Goal: Task Accomplishment & Management: Use online tool/utility

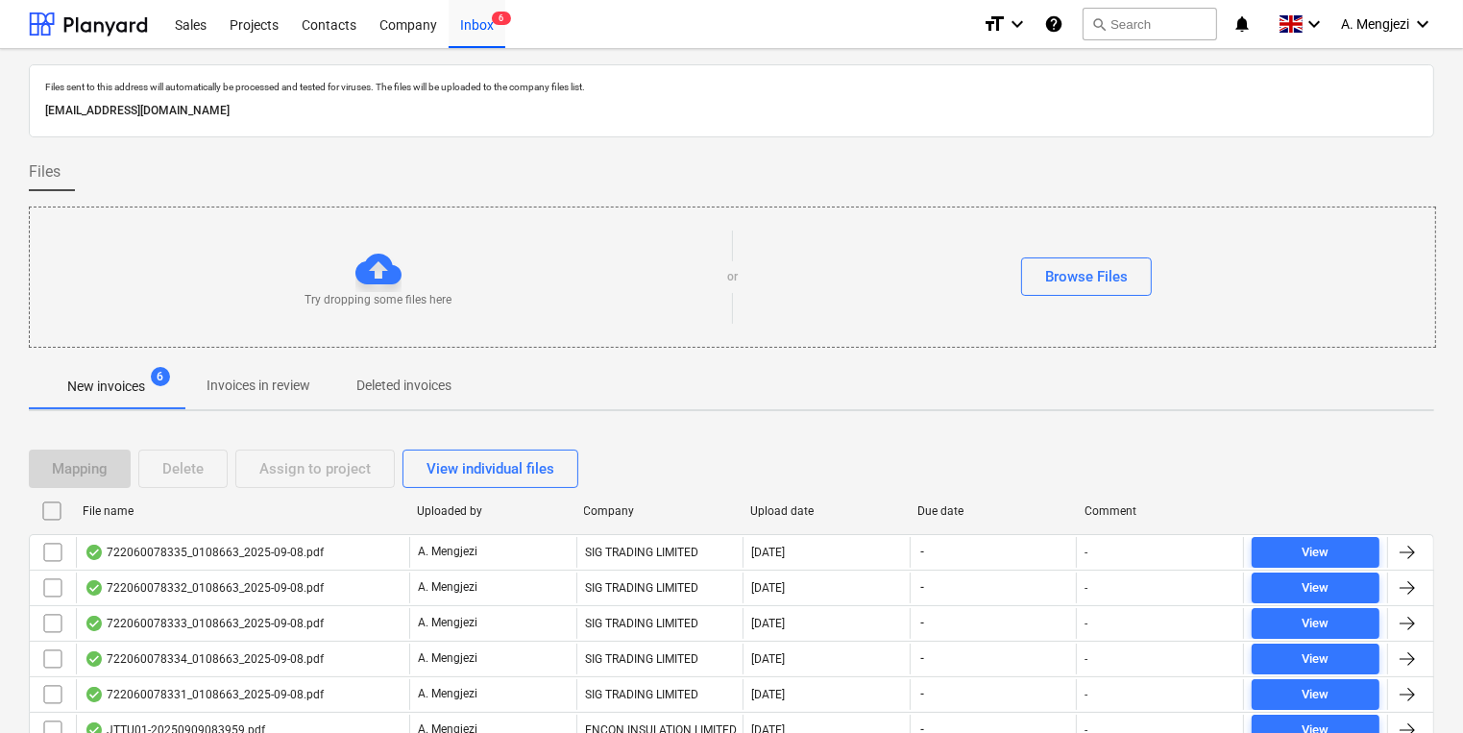
click at [624, 506] on div "Company" at bounding box center [660, 510] width 152 height 13
click at [615, 506] on div "Company" at bounding box center [660, 510] width 152 height 13
checkbox input "false"
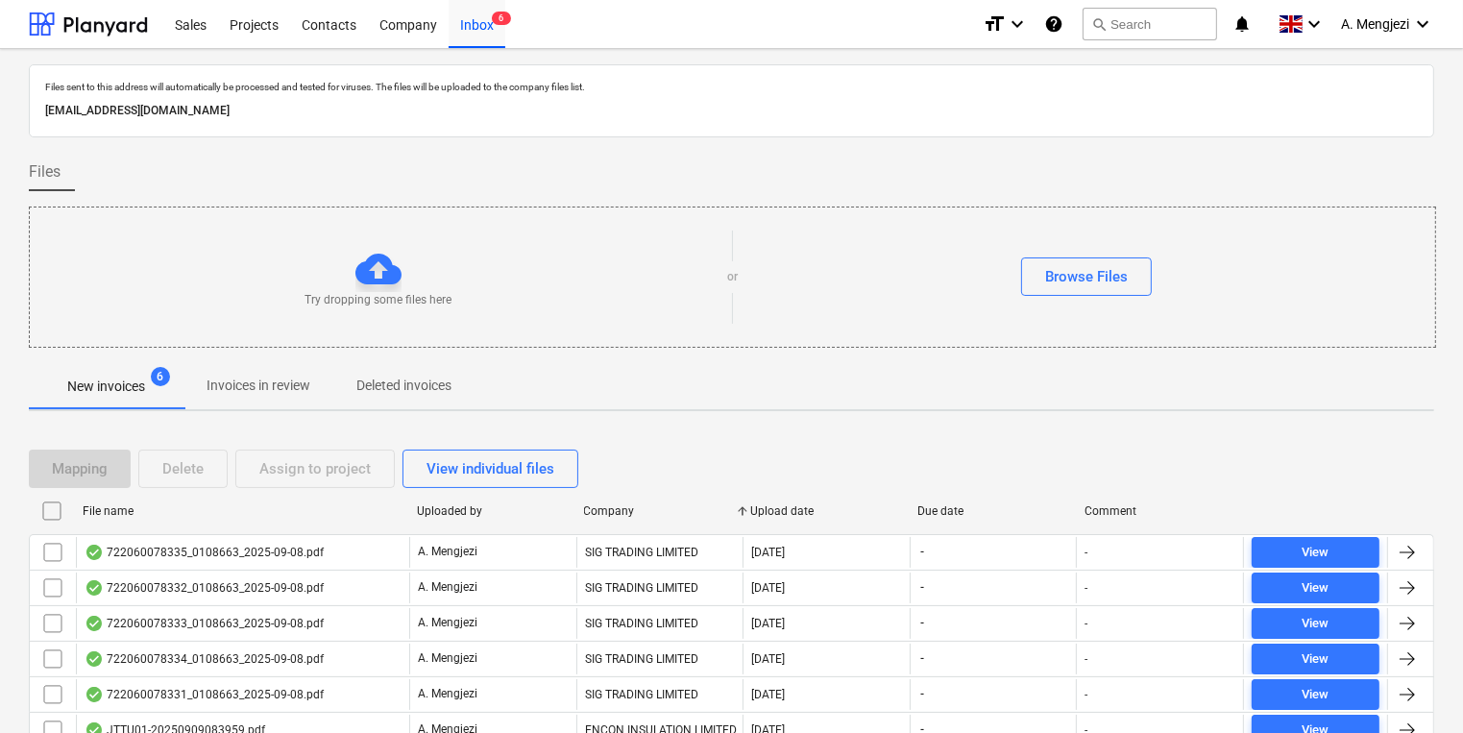
checkbox input "false"
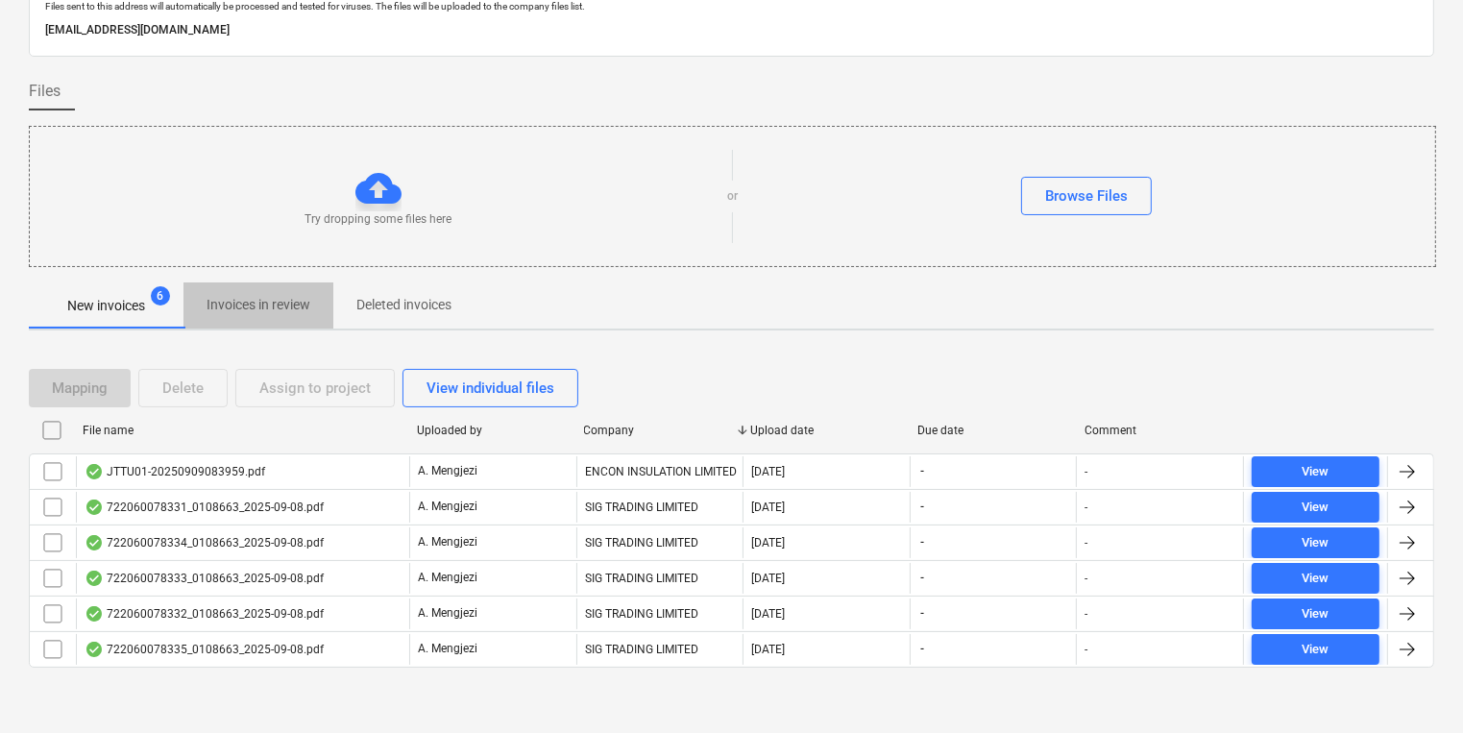
click at [276, 303] on p "Invoices in review" at bounding box center [259, 305] width 104 height 20
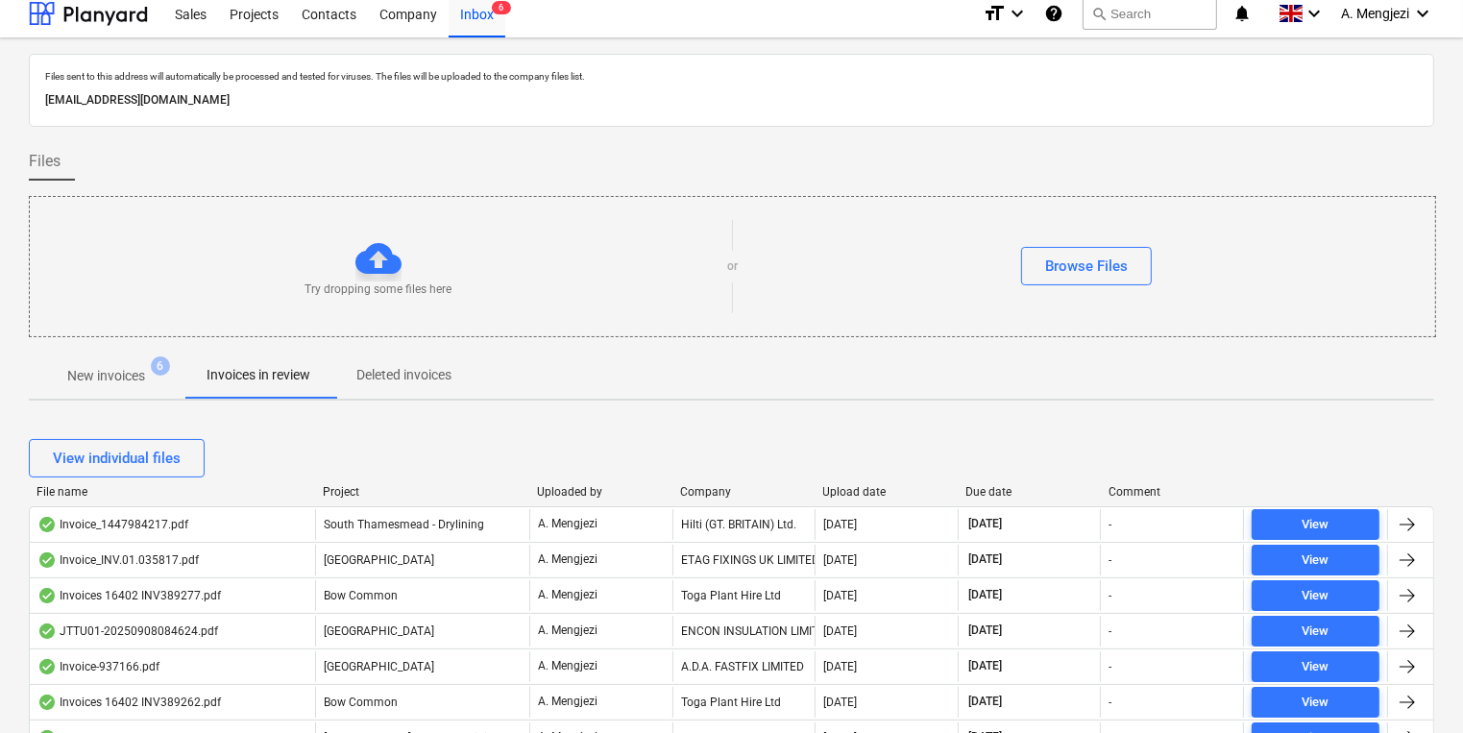
scroll to position [81, 0]
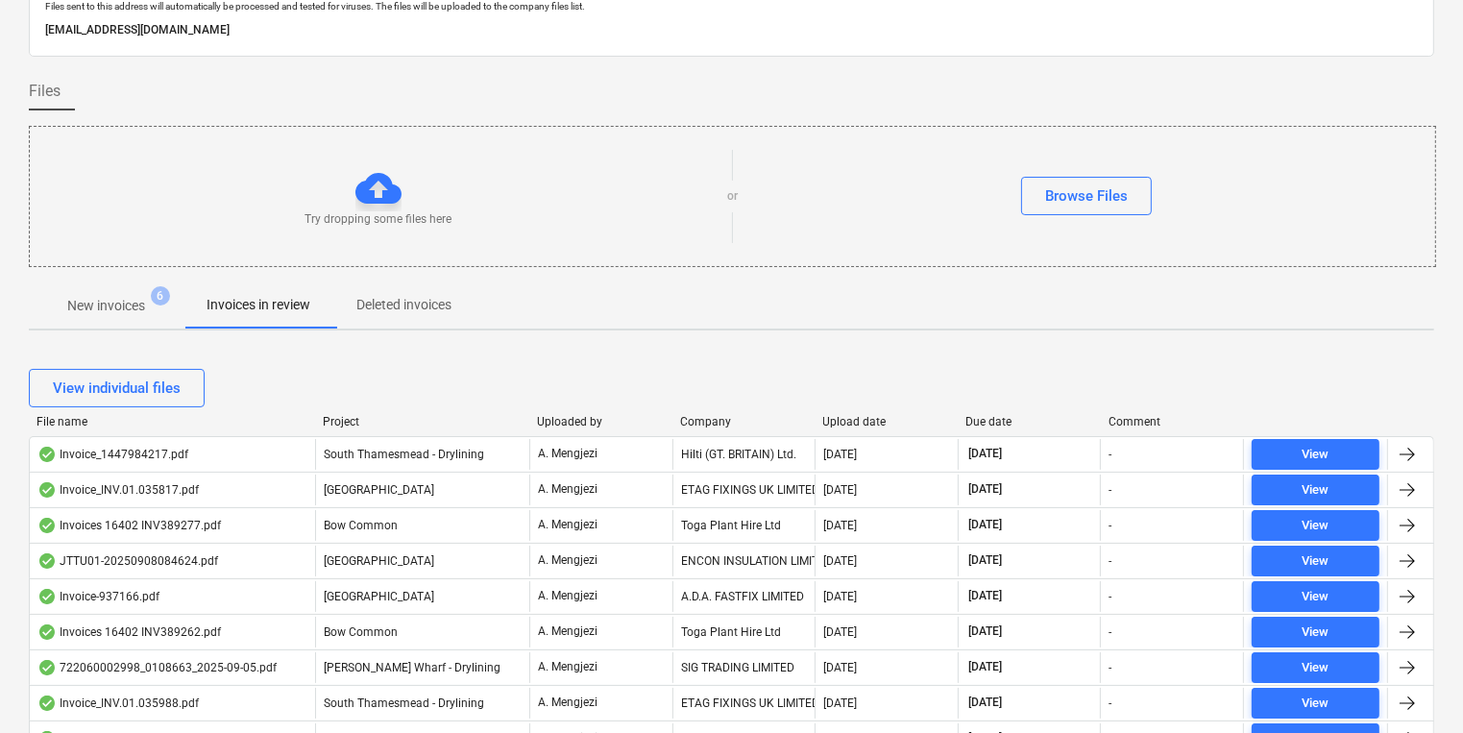
click at [730, 411] on div "View individual files" at bounding box center [731, 388] width 1405 height 54
click at [719, 415] on div "Company" at bounding box center [744, 421] width 128 height 13
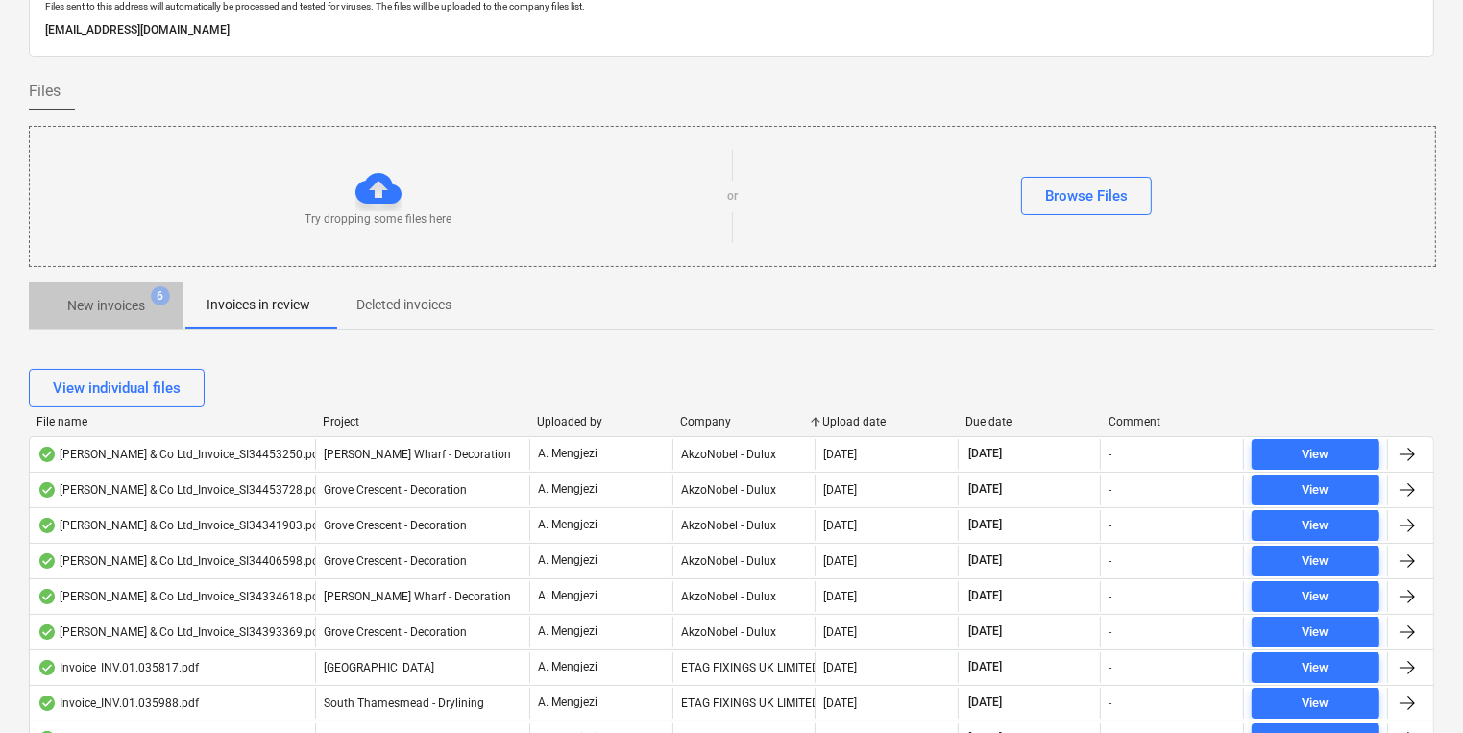
click at [143, 288] on span "New invoices 6" at bounding box center [106, 305] width 155 height 35
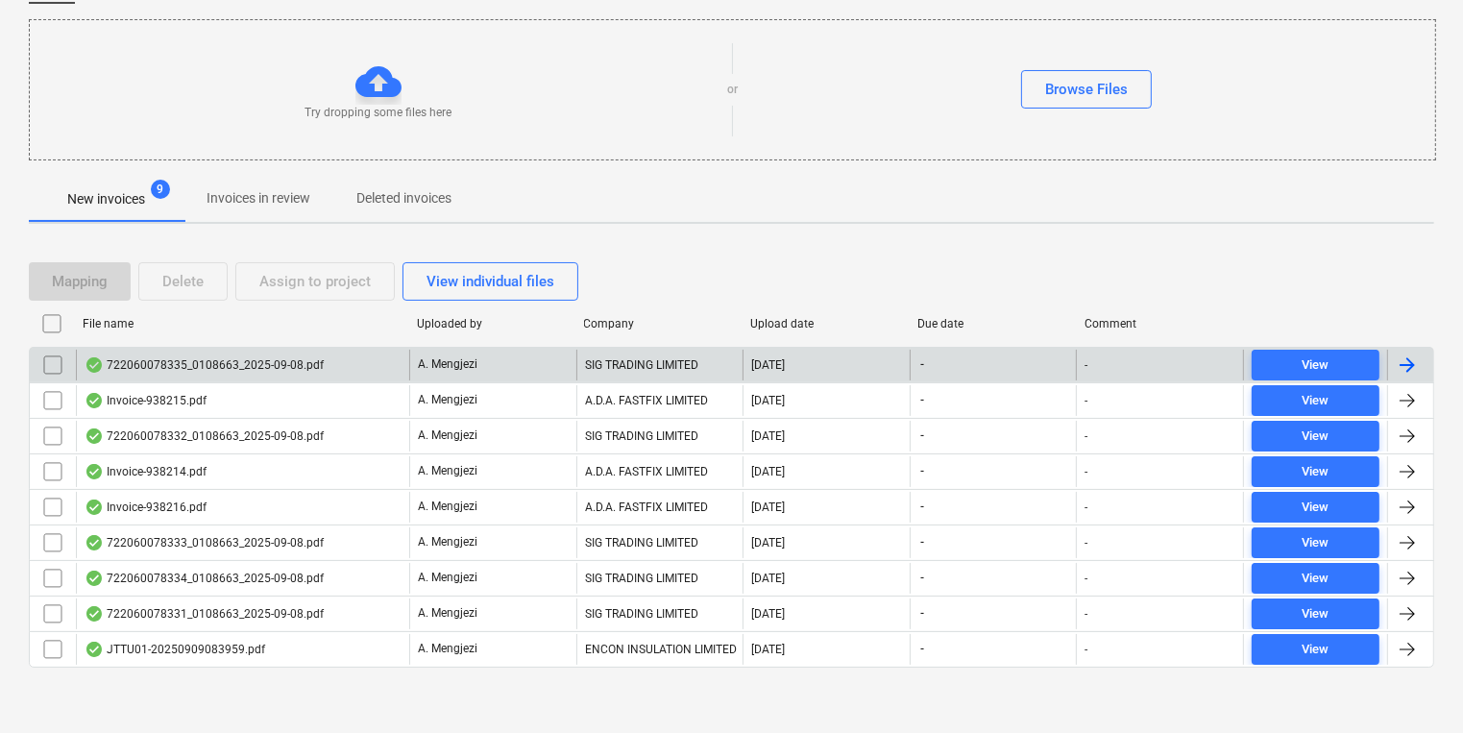
click at [365, 354] on div "722060078335_0108663_2025-09-08.pdf" at bounding box center [242, 365] width 333 height 31
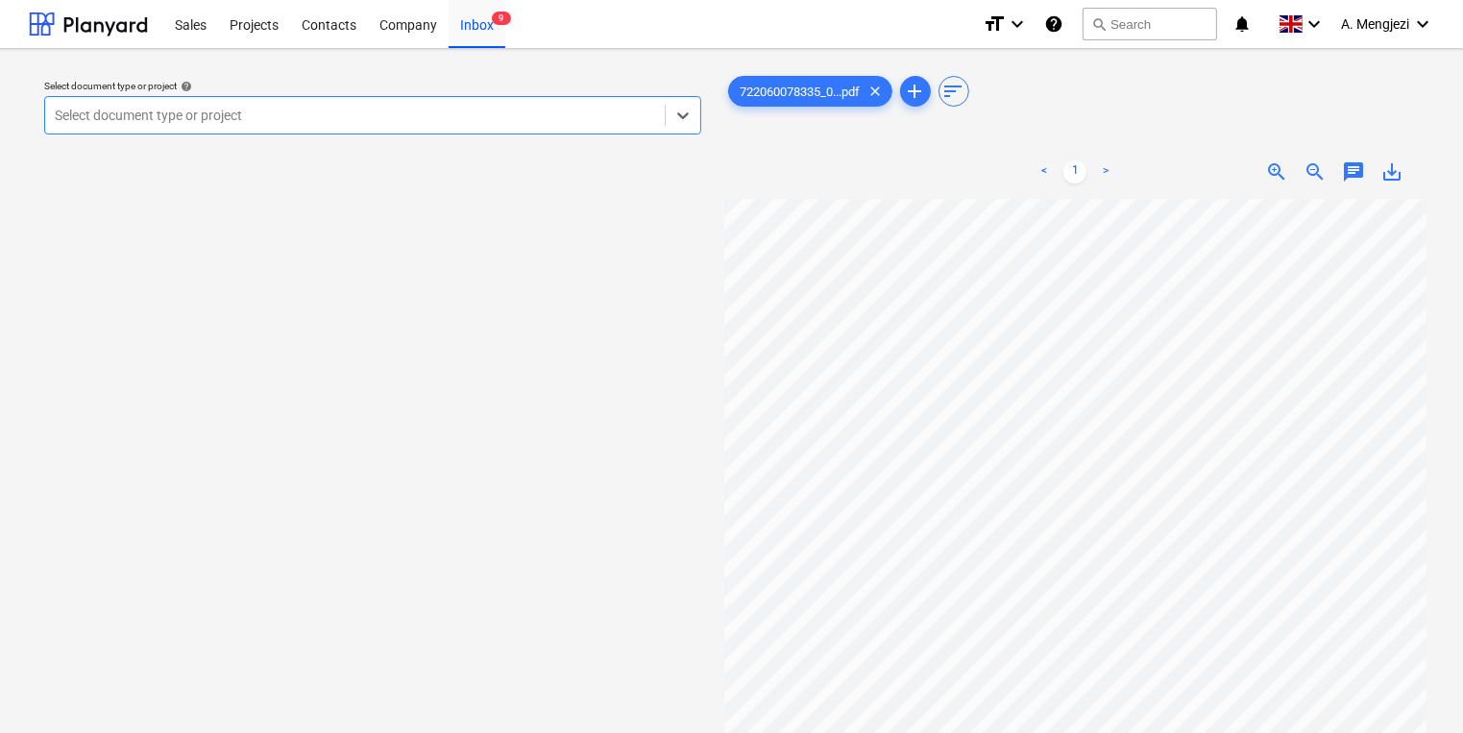
click at [234, 113] on div at bounding box center [355, 115] width 600 height 19
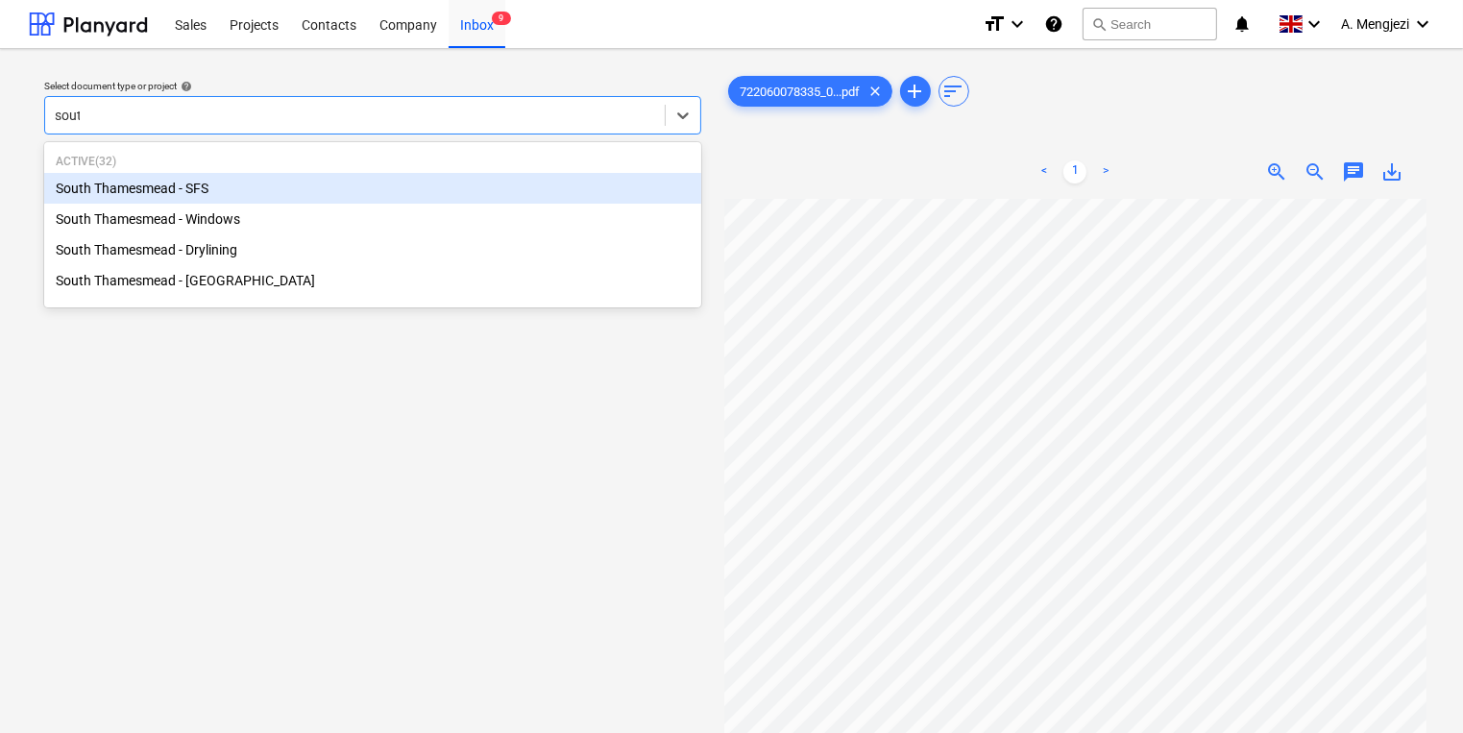
type input "south"
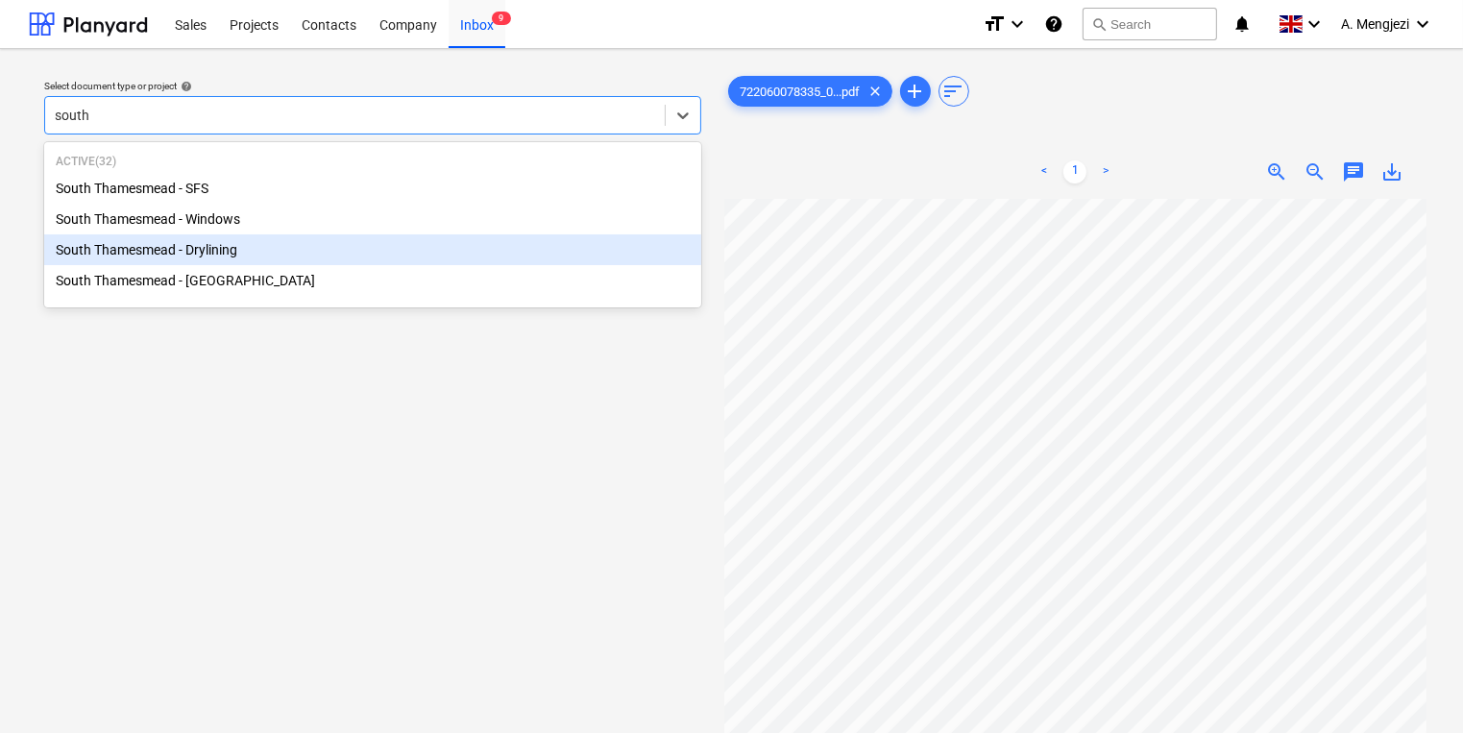
click at [246, 246] on div "South Thamesmead - Drylining" at bounding box center [372, 249] width 657 height 31
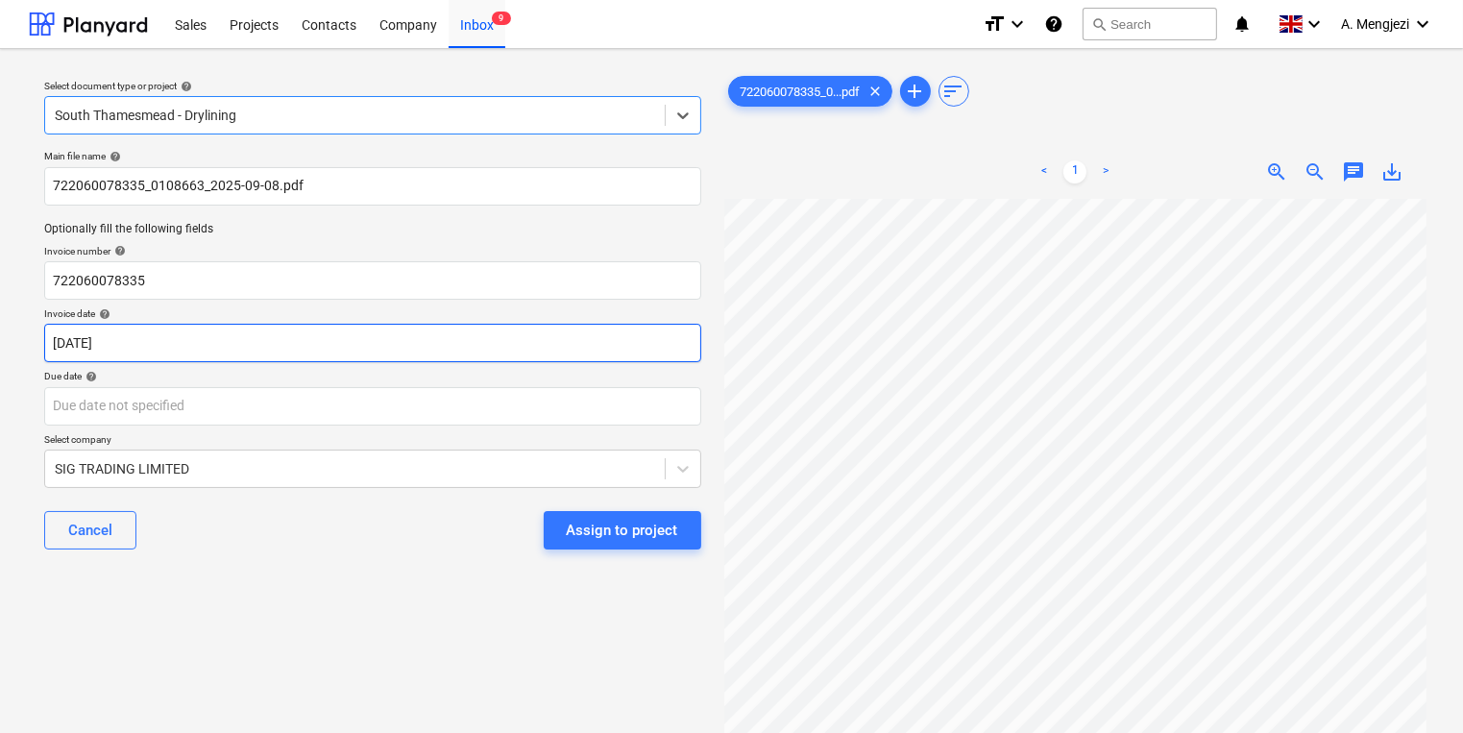
click at [282, 359] on body "Sales Projects Contacts Company Inbox 9 format_size keyboard_arrow_down help se…" at bounding box center [731, 366] width 1463 height 733
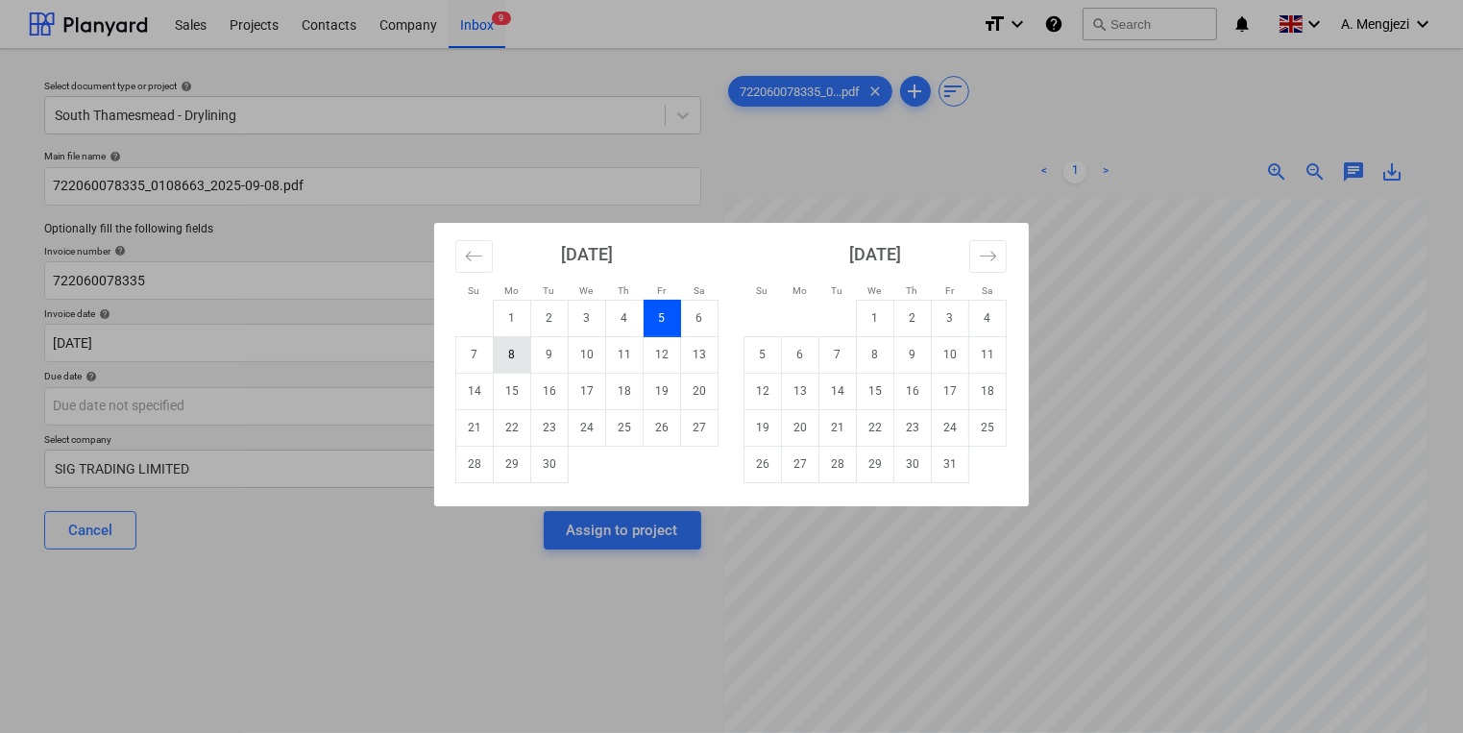
click at [496, 356] on td "8" at bounding box center [512, 354] width 37 height 37
type input "[DATE]"
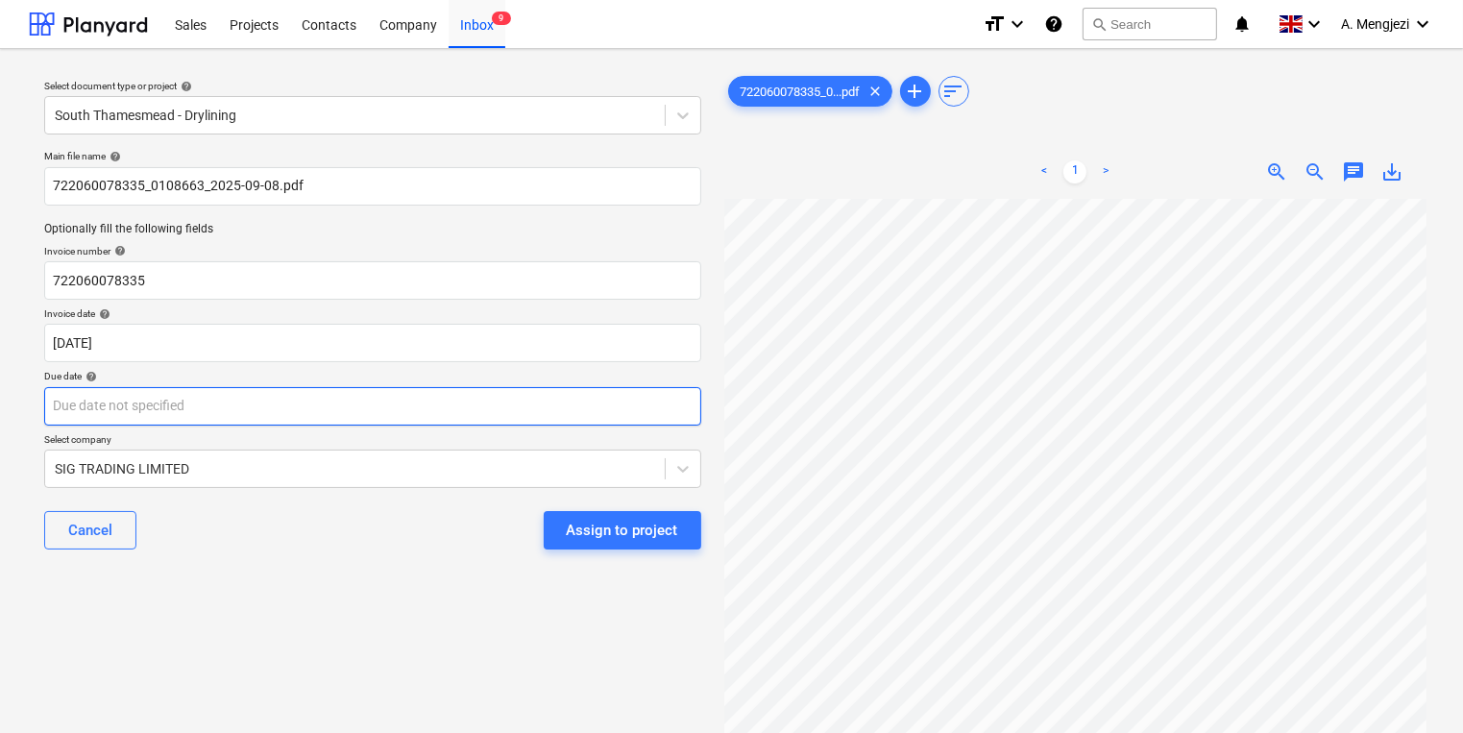
click at [430, 397] on body "Sales Projects Contacts Company Inbox 9 format_size keyboard_arrow_down help se…" at bounding box center [731, 366] width 1463 height 733
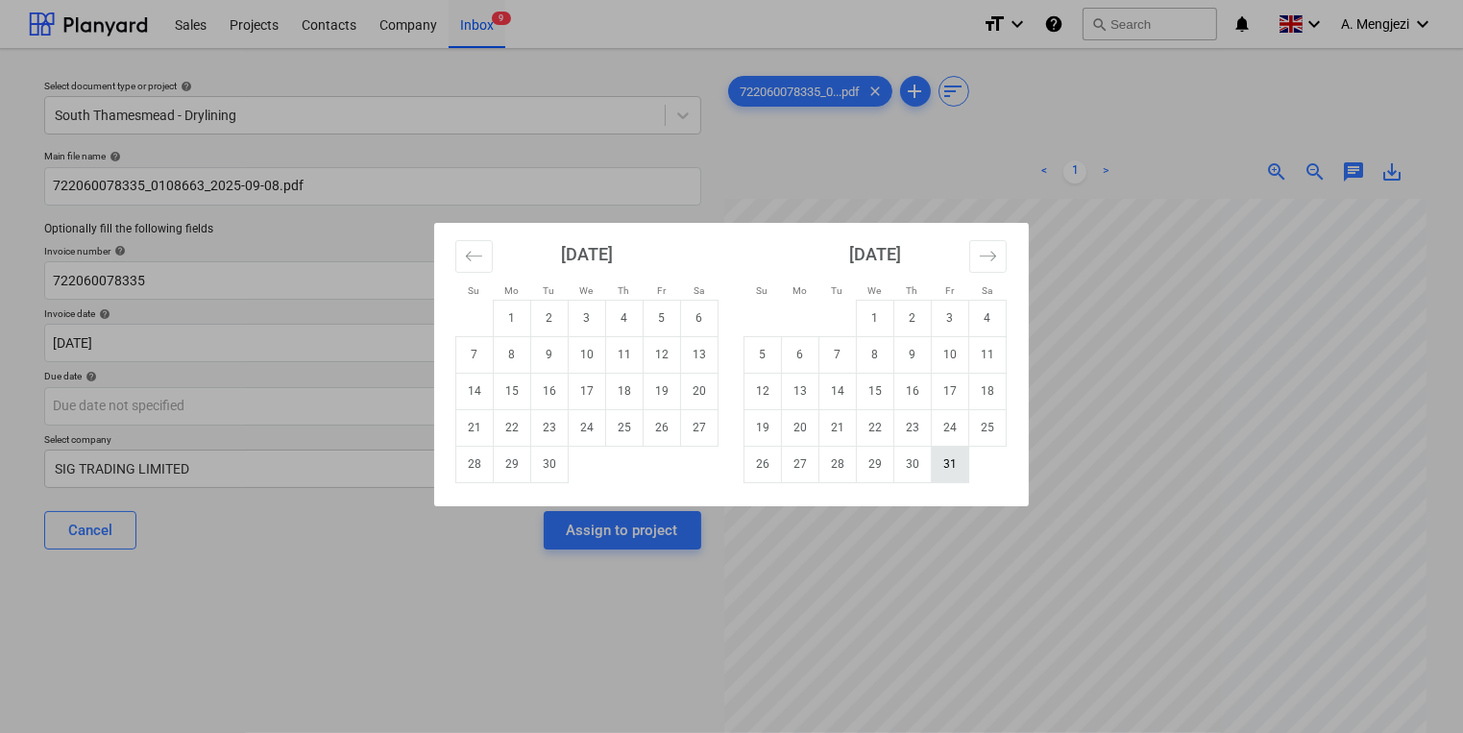
click at [940, 470] on td "31" at bounding box center [950, 464] width 37 height 37
type input "[DATE]"
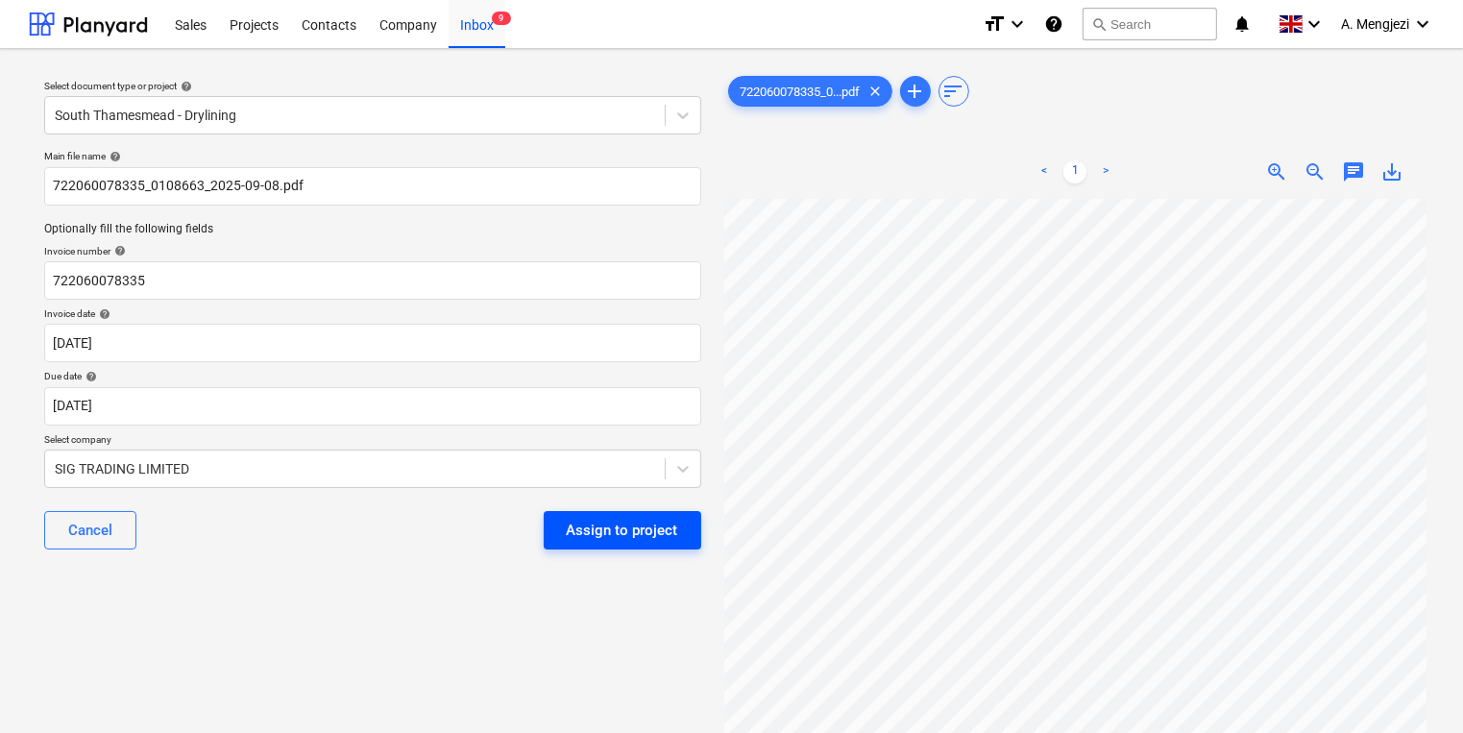
click at [587, 523] on div "Assign to project" at bounding box center [622, 530] width 111 height 25
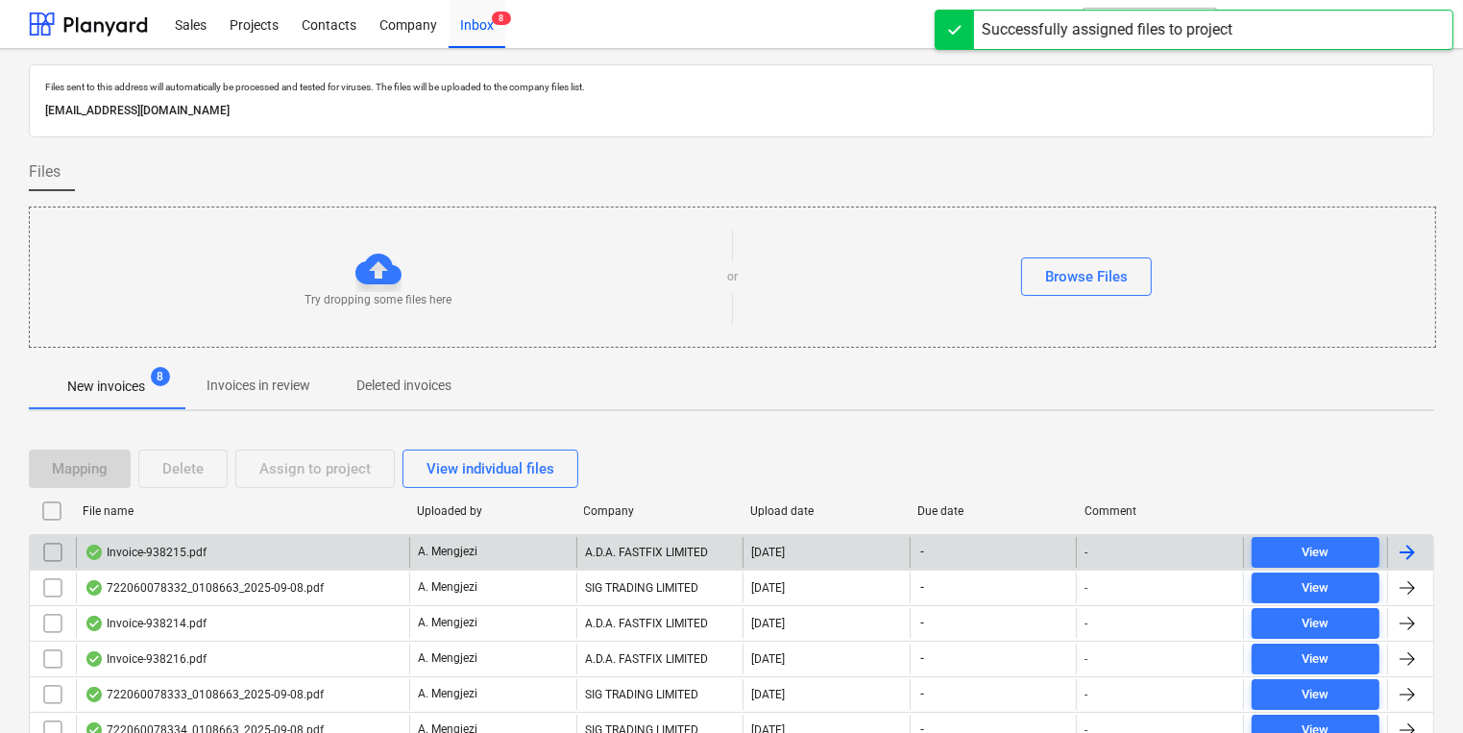
click at [443, 562] on div "A. Mengjezi" at bounding box center [492, 552] width 167 height 31
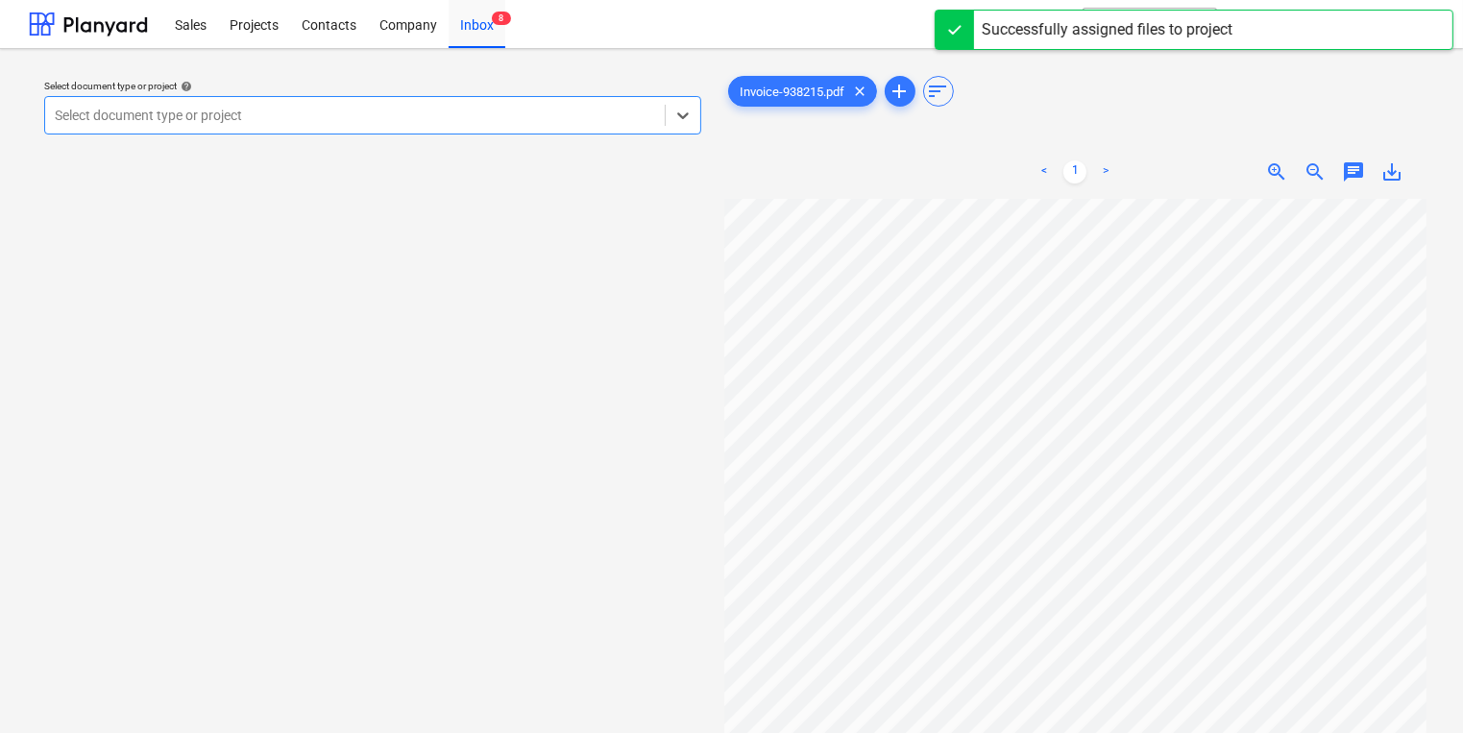
scroll to position [77, 0]
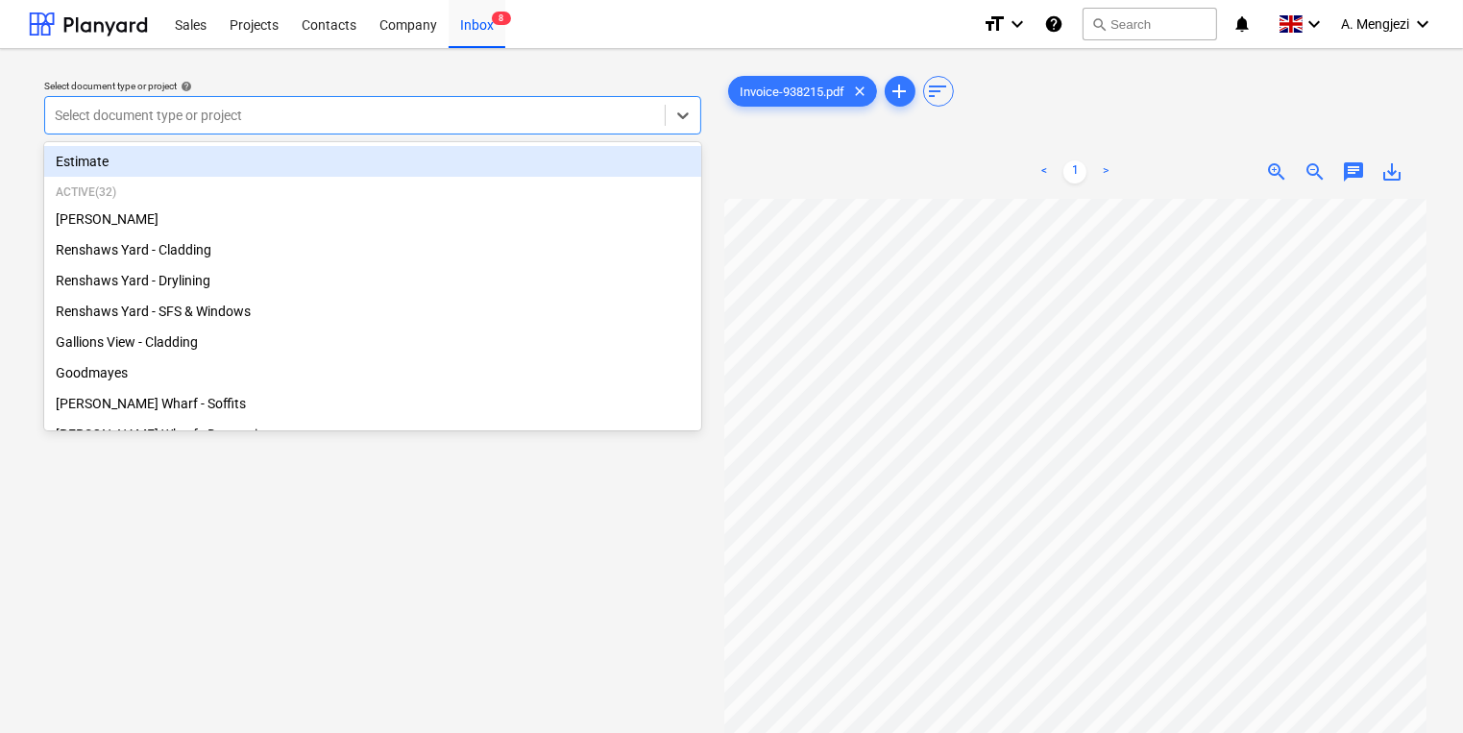
click at [392, 127] on div "Select document type or project" at bounding box center [355, 115] width 620 height 27
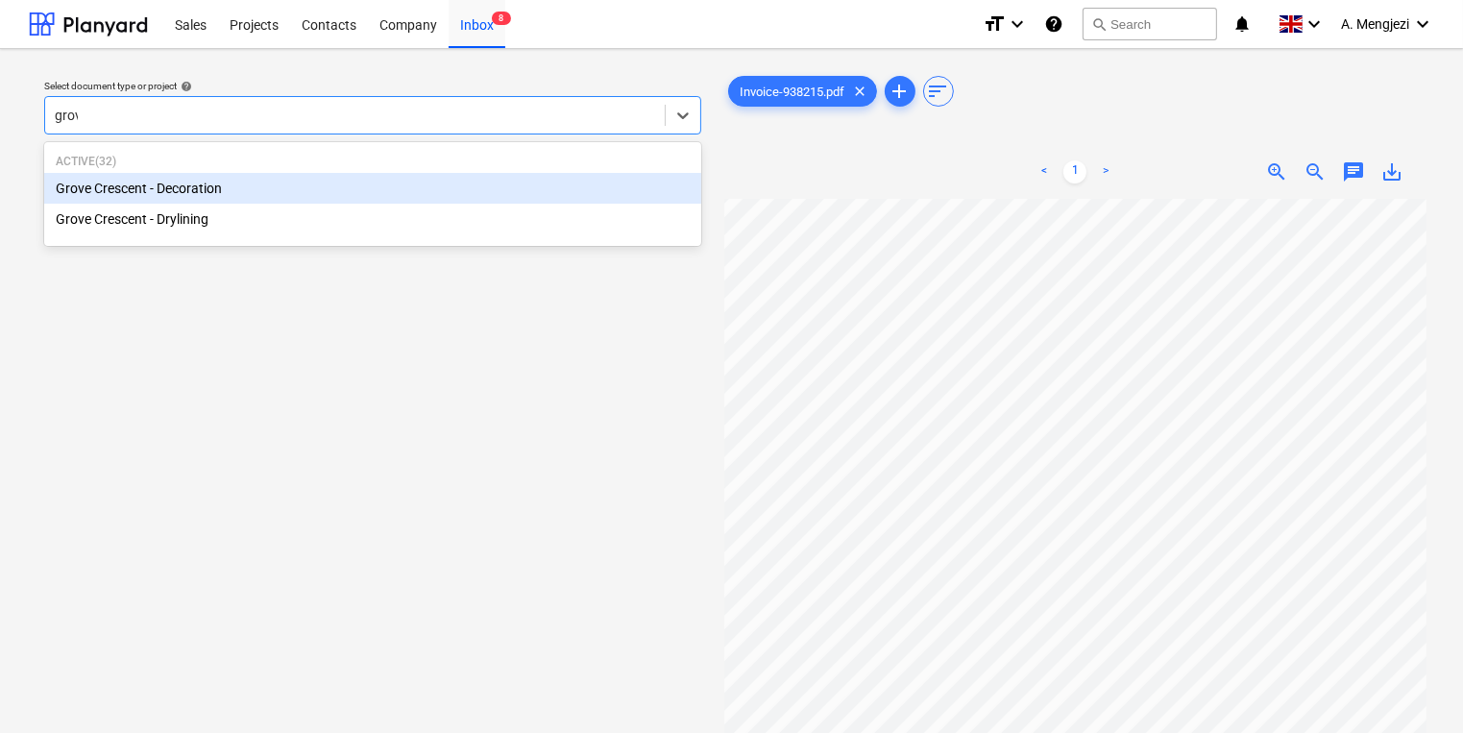
type input "grove"
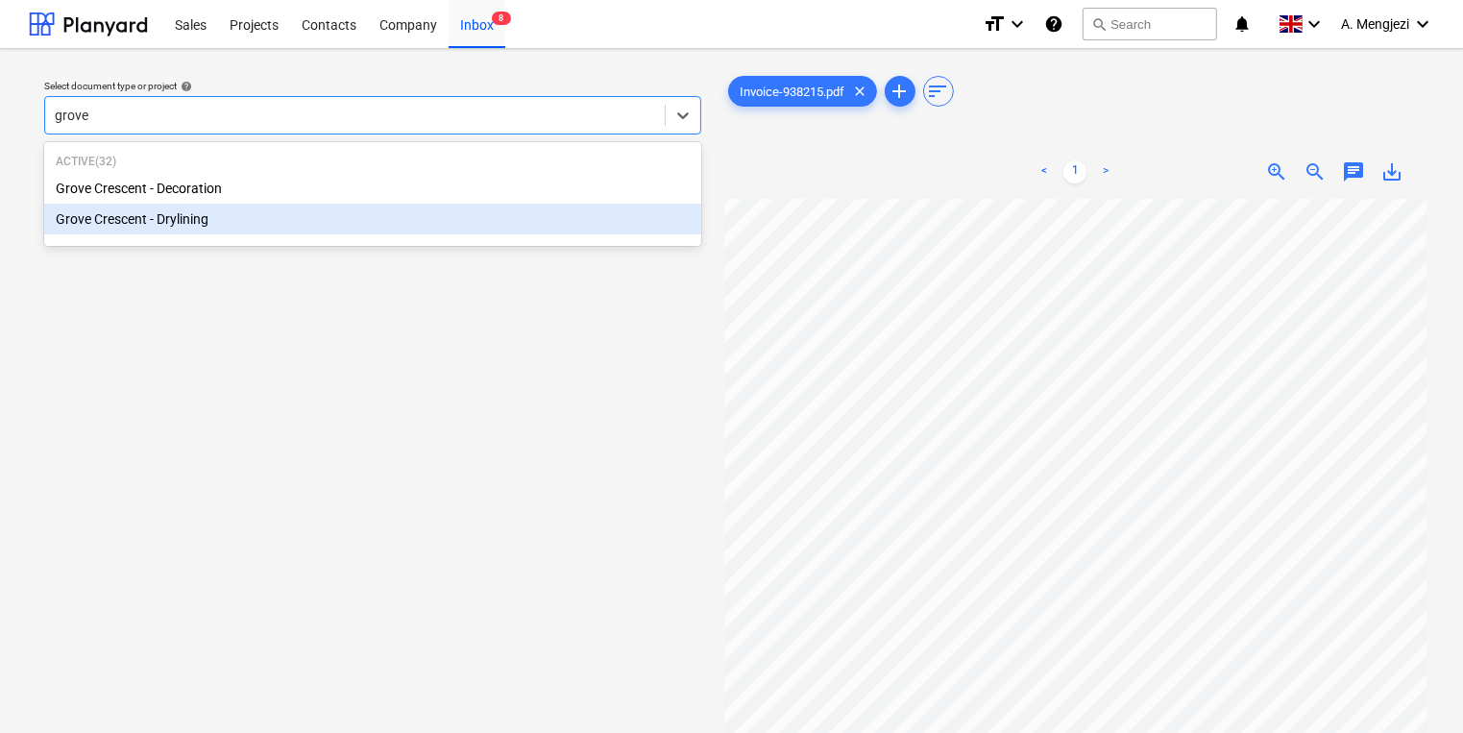
click at [354, 219] on div "Grove Crescent - Drylining" at bounding box center [372, 219] width 657 height 31
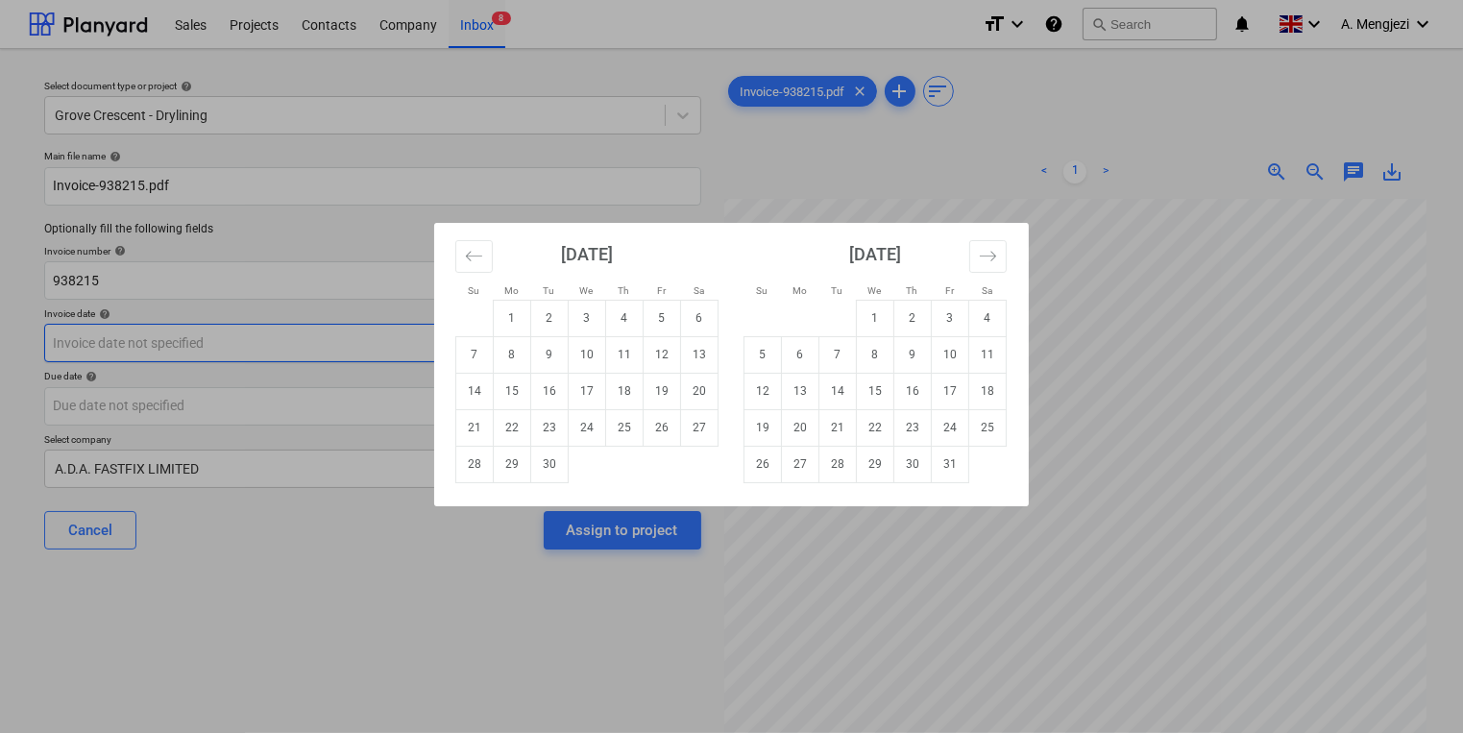
click at [298, 335] on body "Sales Projects Contacts Company Inbox 8 format_size keyboard_arrow_down help se…" at bounding box center [731, 366] width 1463 height 733
click at [542, 347] on td "9" at bounding box center [549, 354] width 37 height 37
type input "[DATE]"
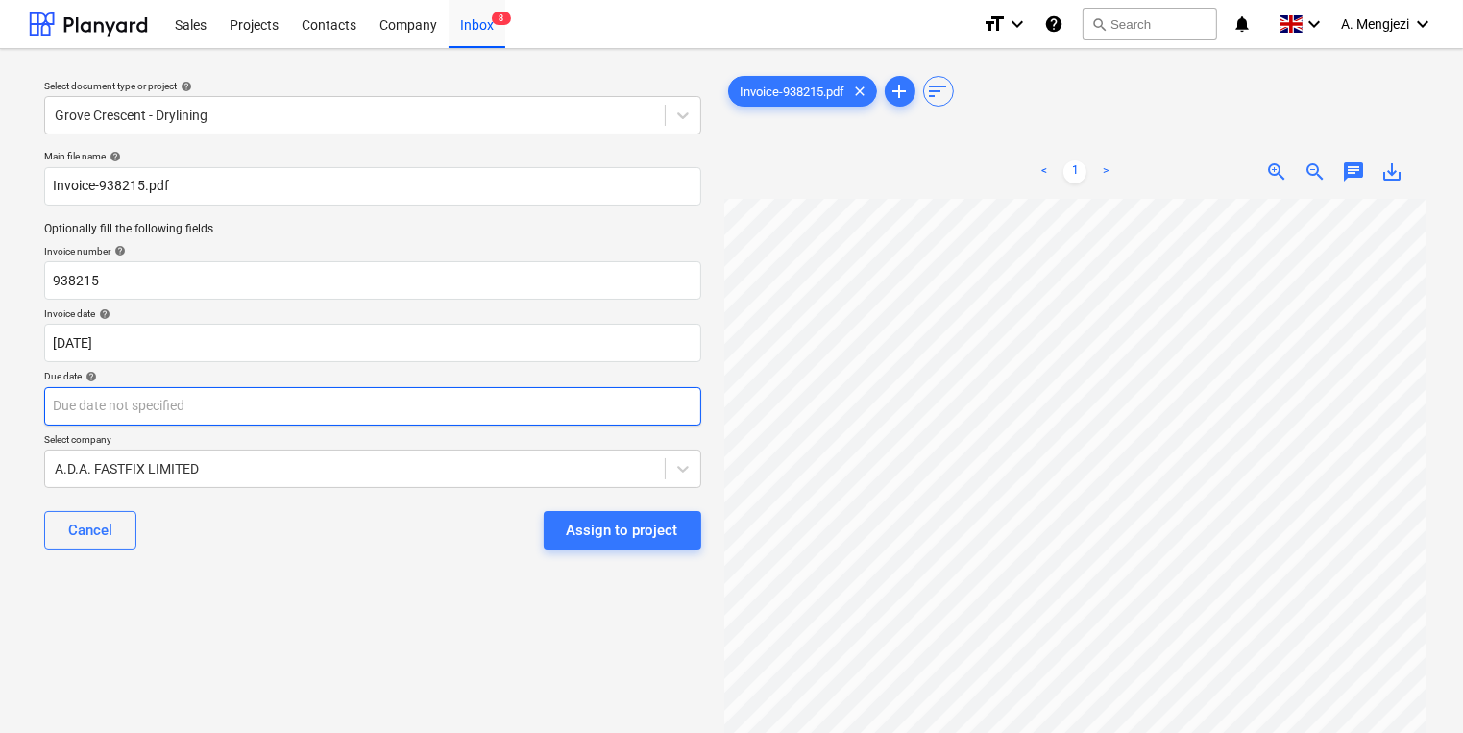
click at [516, 403] on body "Sales Projects Contacts Company Inbox 8 format_size keyboard_arrow_down help se…" at bounding box center [731, 366] width 1463 height 733
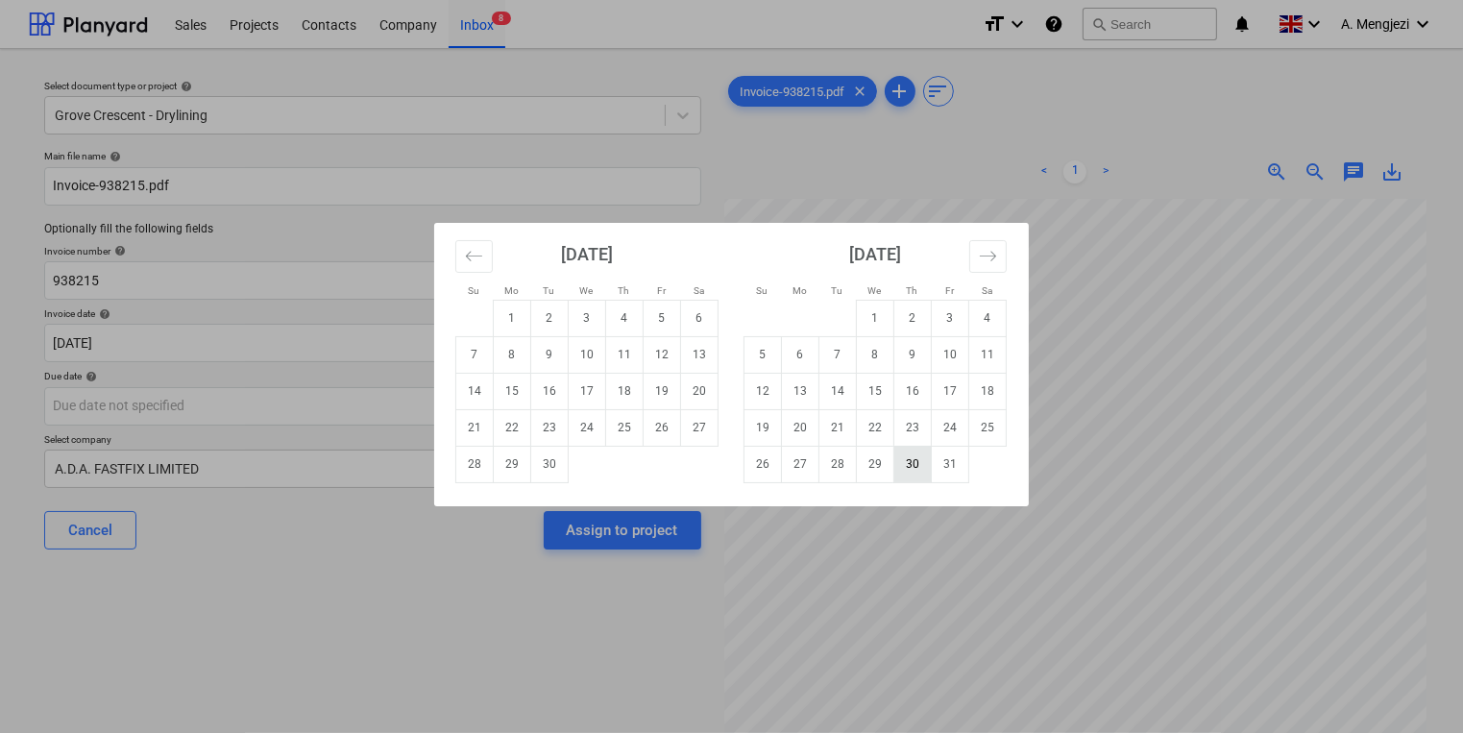
click at [925, 467] on td "30" at bounding box center [912, 464] width 37 height 37
type input "[DATE]"
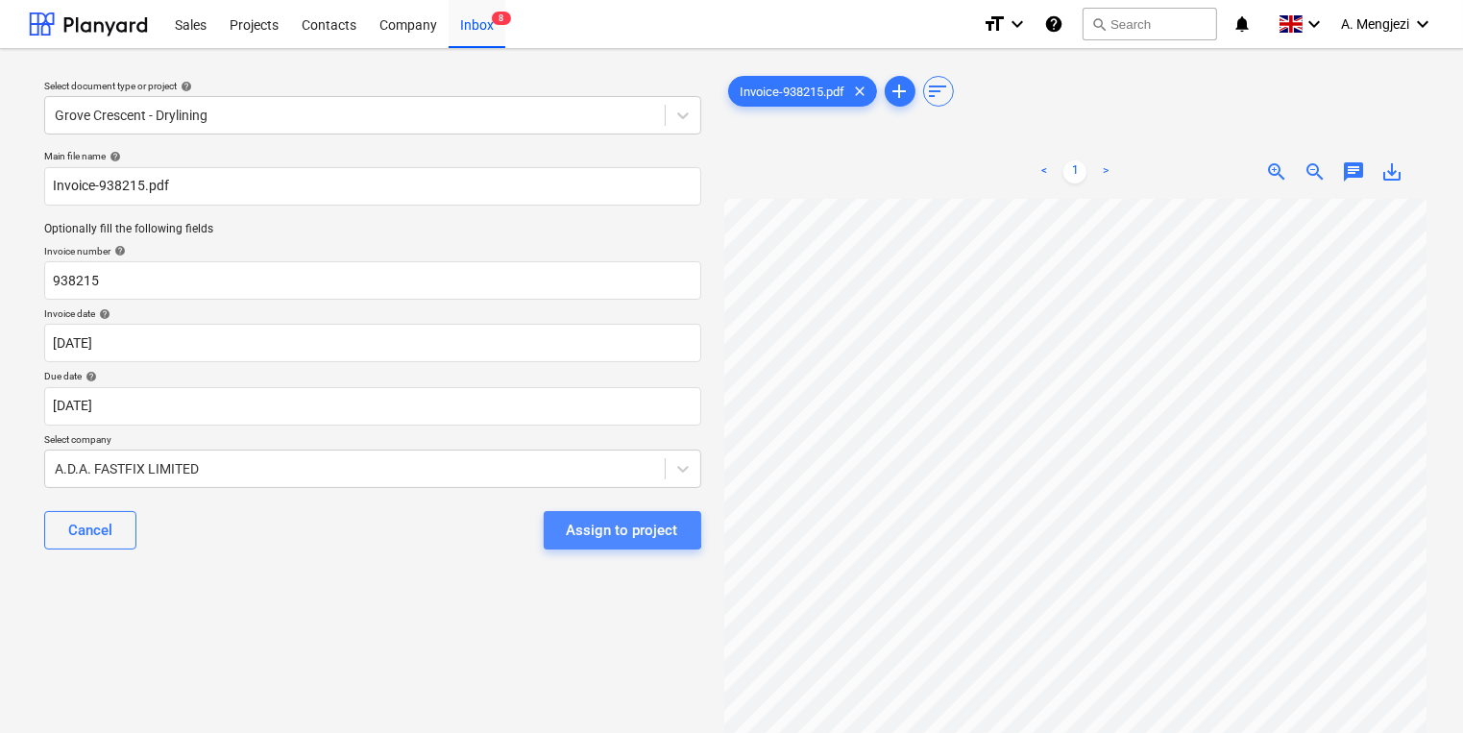
click at [622, 526] on div "Assign to project" at bounding box center [622, 530] width 111 height 25
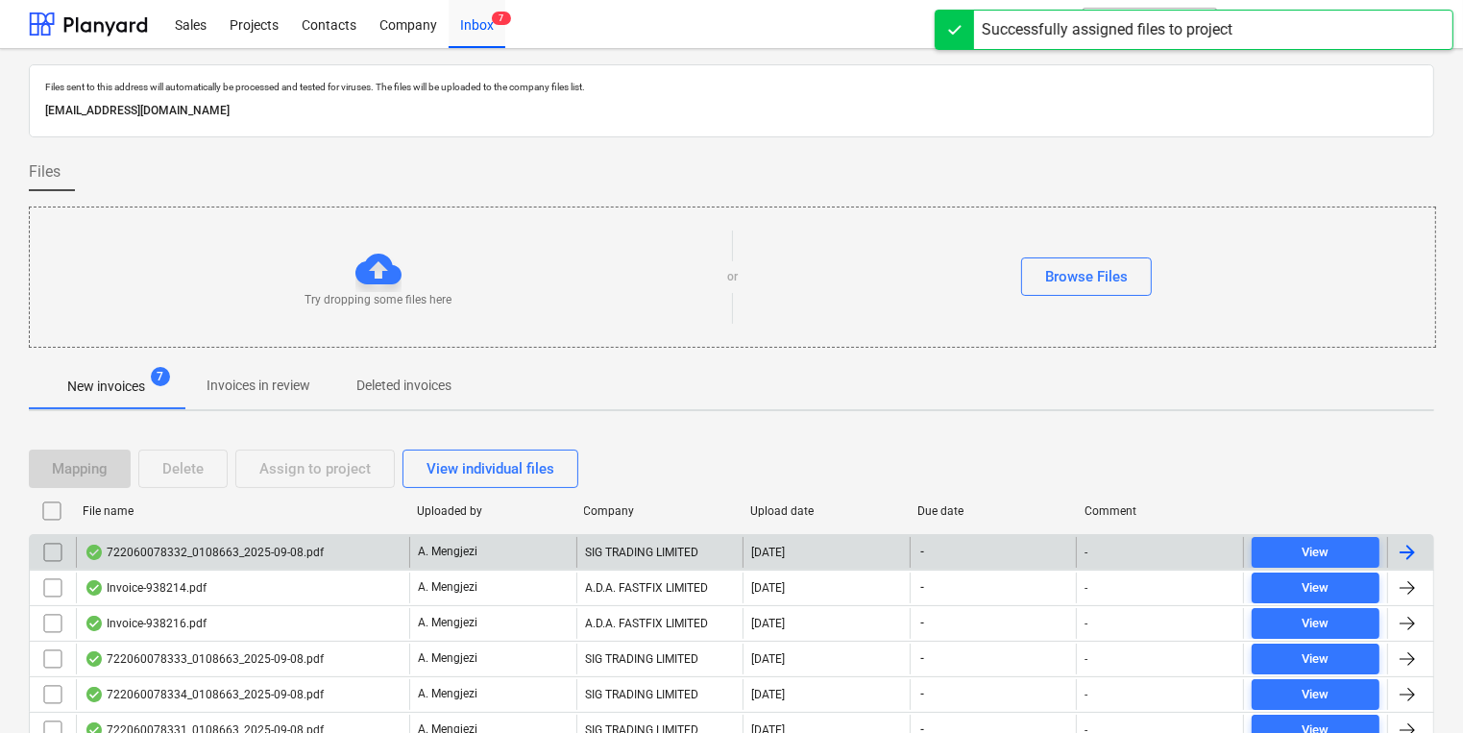
click at [427, 538] on div "A. Mengjezi" at bounding box center [492, 552] width 167 height 31
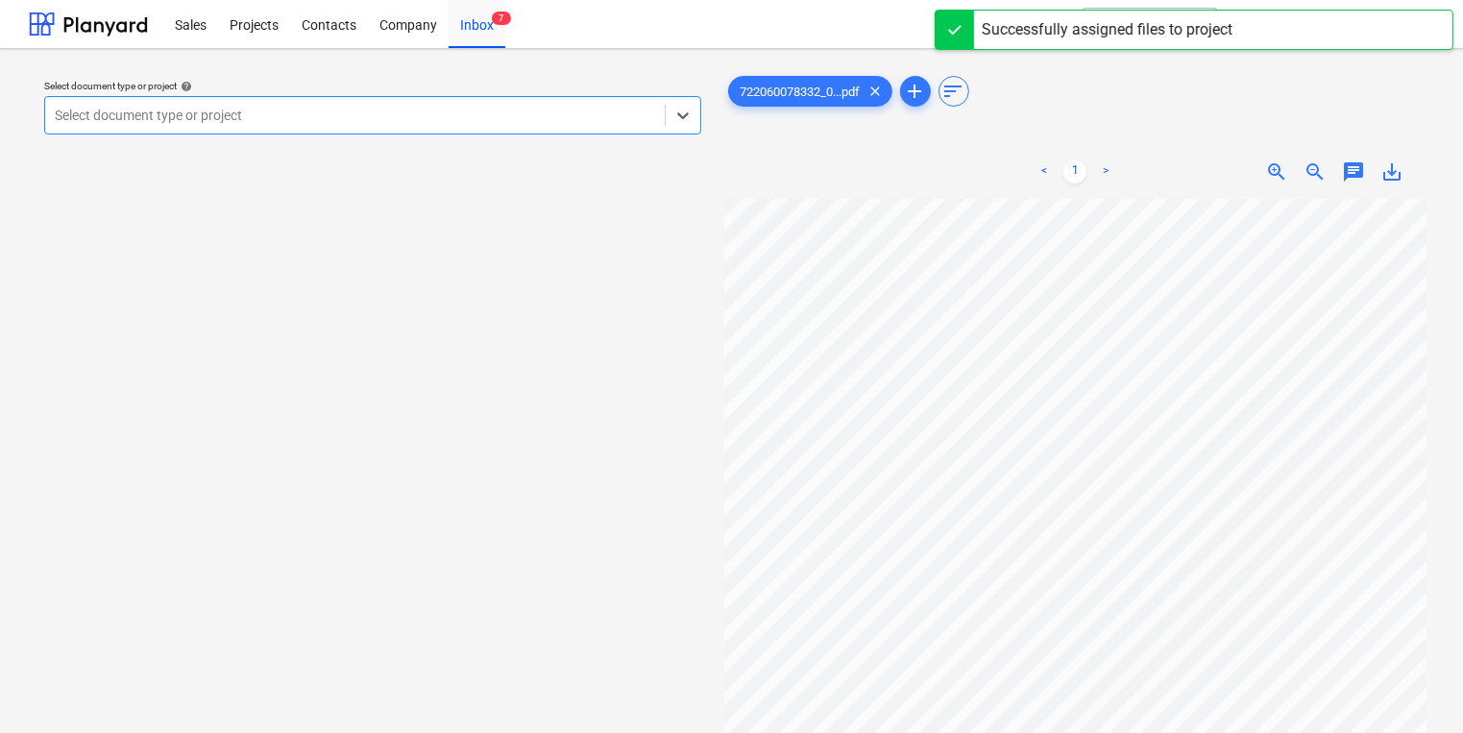
click at [344, 116] on div at bounding box center [355, 115] width 600 height 19
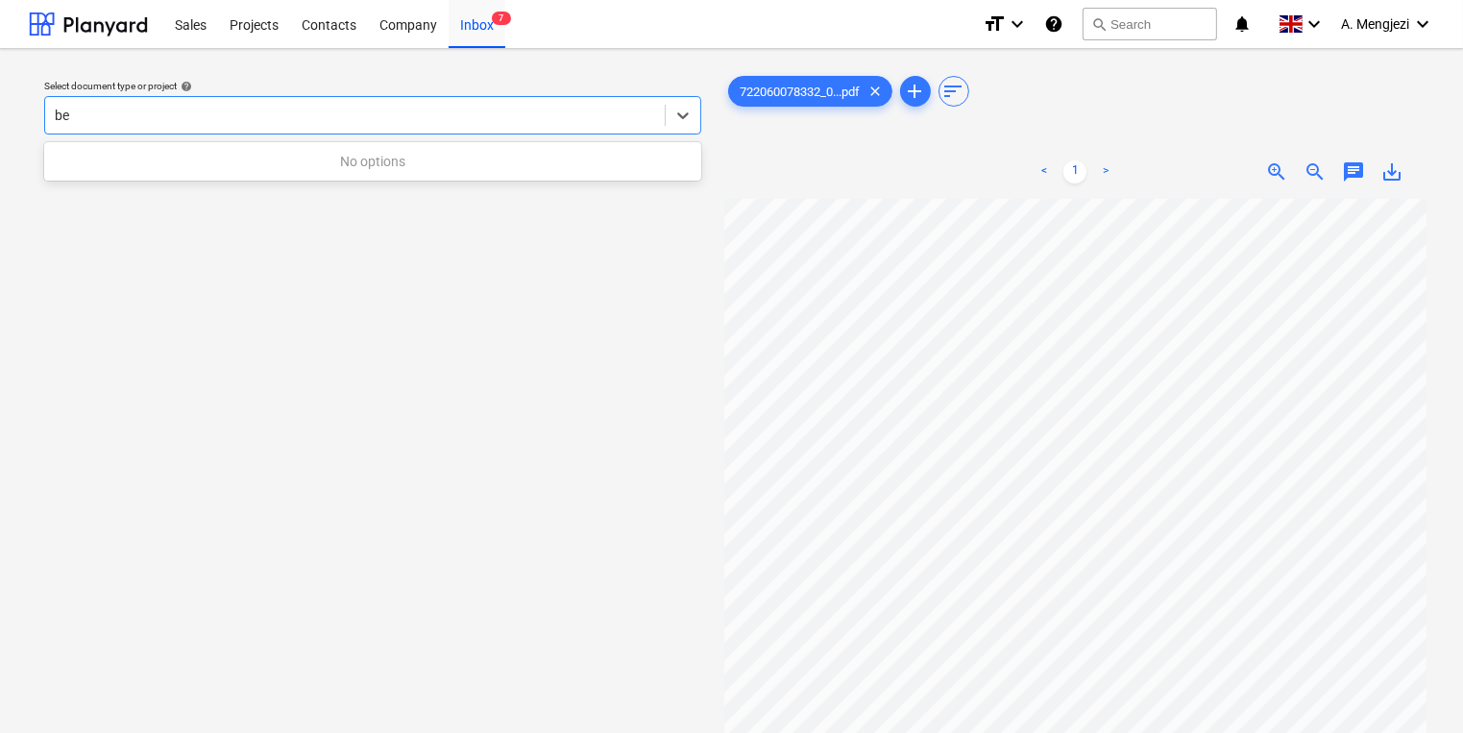
type input "b"
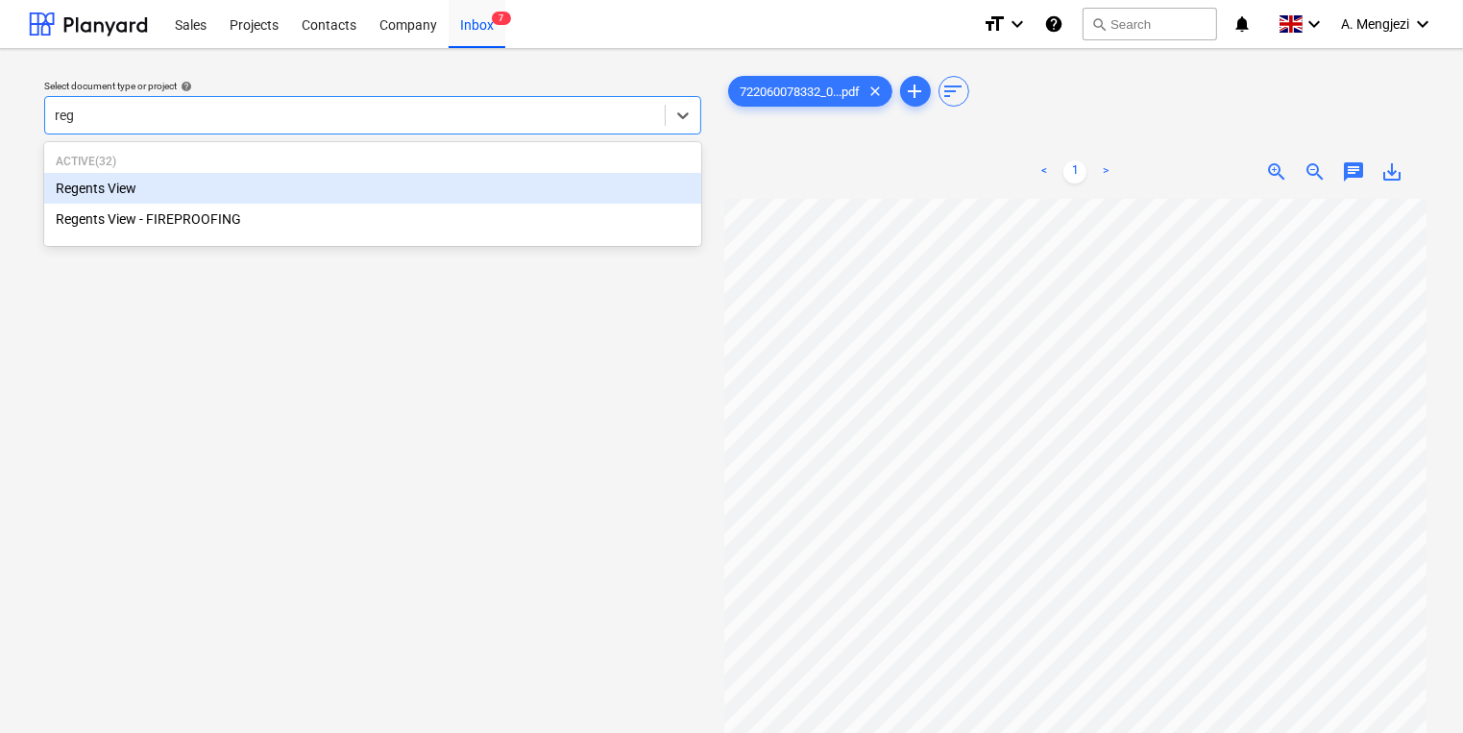
type input "rege"
click at [354, 179] on div "Regents View" at bounding box center [372, 188] width 657 height 31
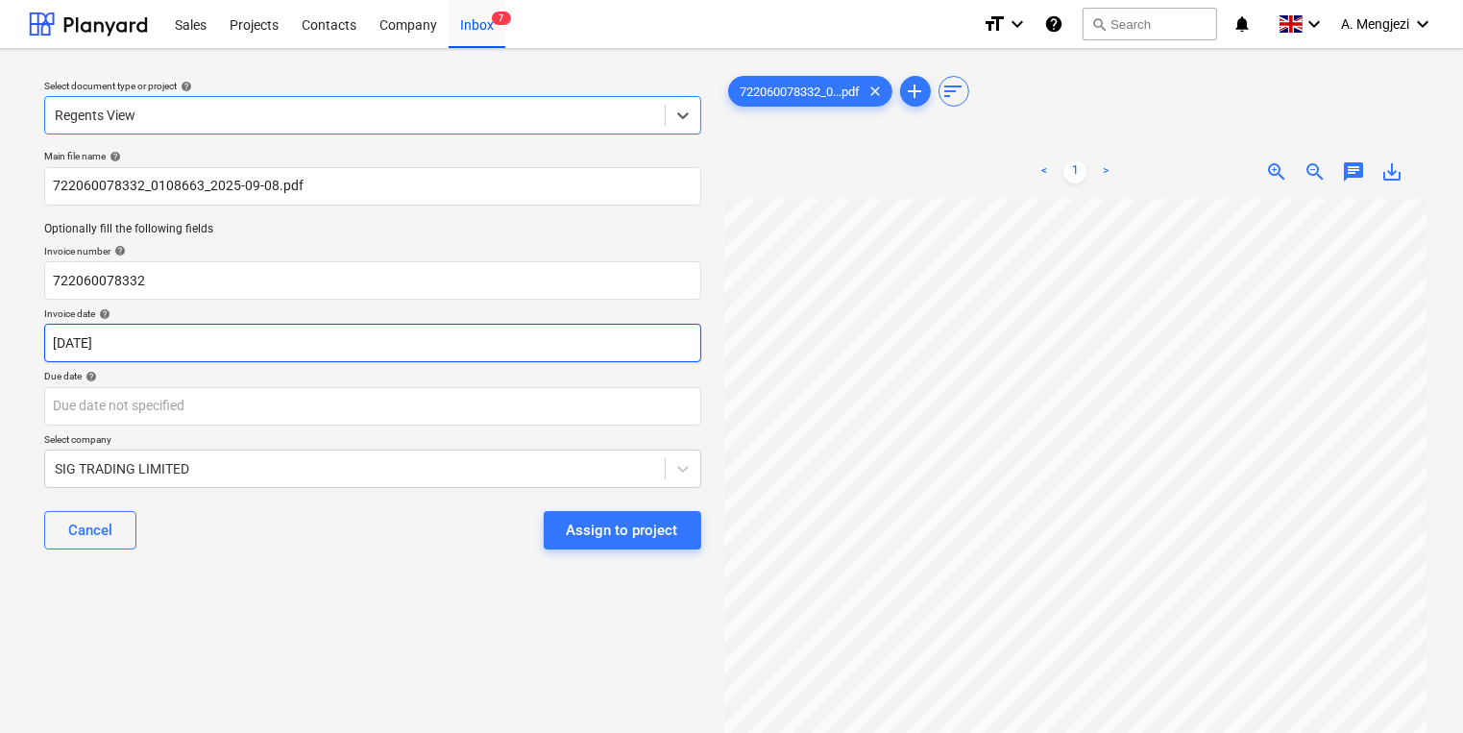
click at [335, 355] on body "Sales Projects Contacts Company Inbox 7 format_size keyboard_arrow_down help se…" at bounding box center [731, 366] width 1463 height 733
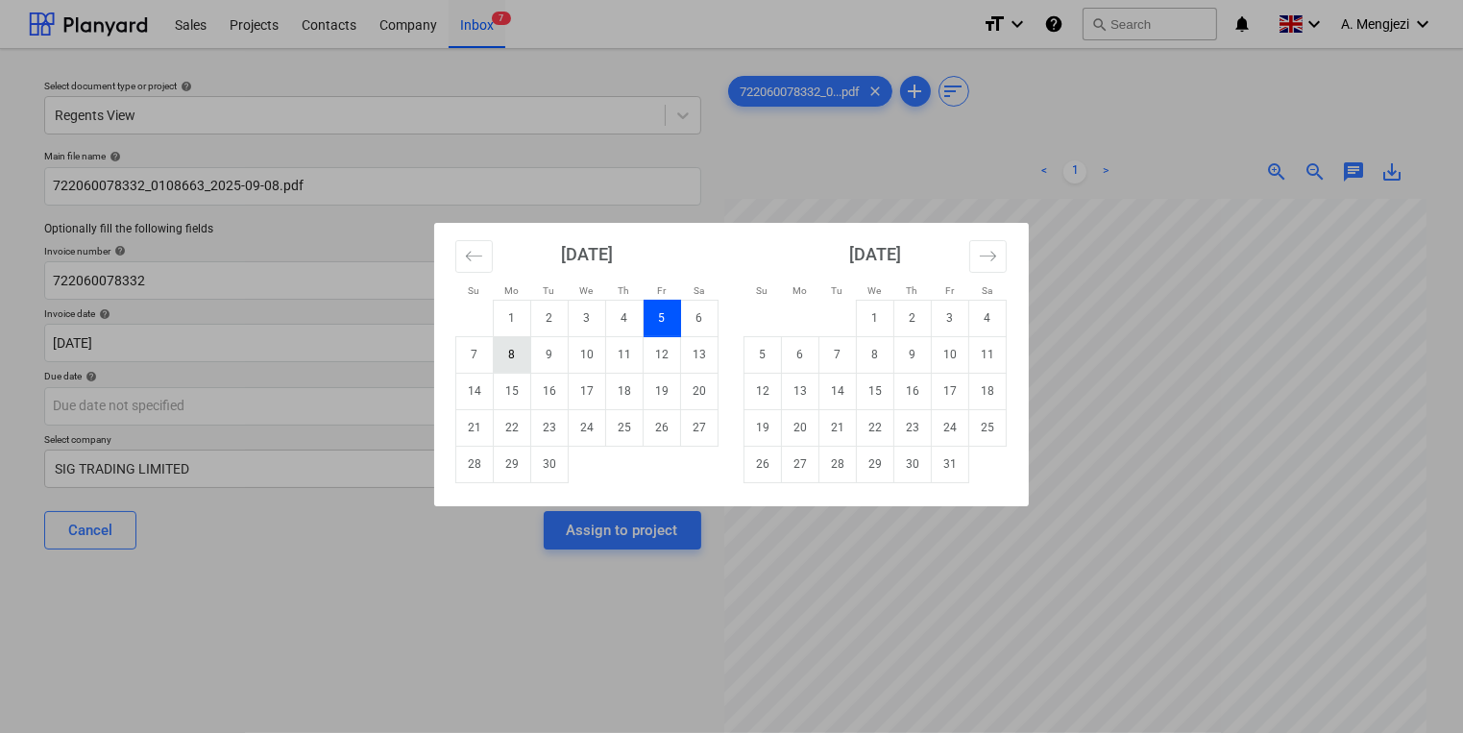
click at [528, 354] on td "8" at bounding box center [512, 354] width 37 height 37
type input "[DATE]"
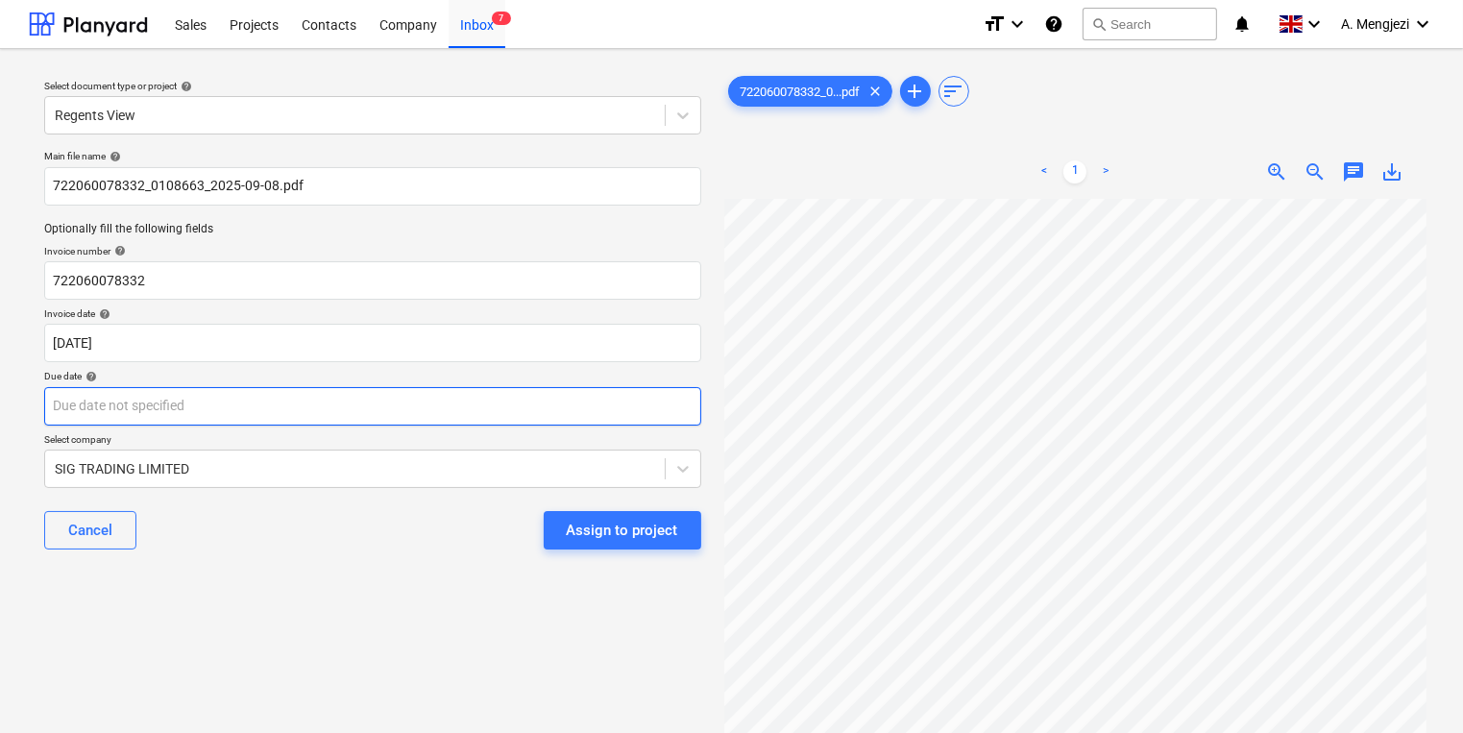
click at [514, 407] on body "Sales Projects Contacts Company Inbox 7 format_size keyboard_arrow_down help se…" at bounding box center [731, 366] width 1463 height 733
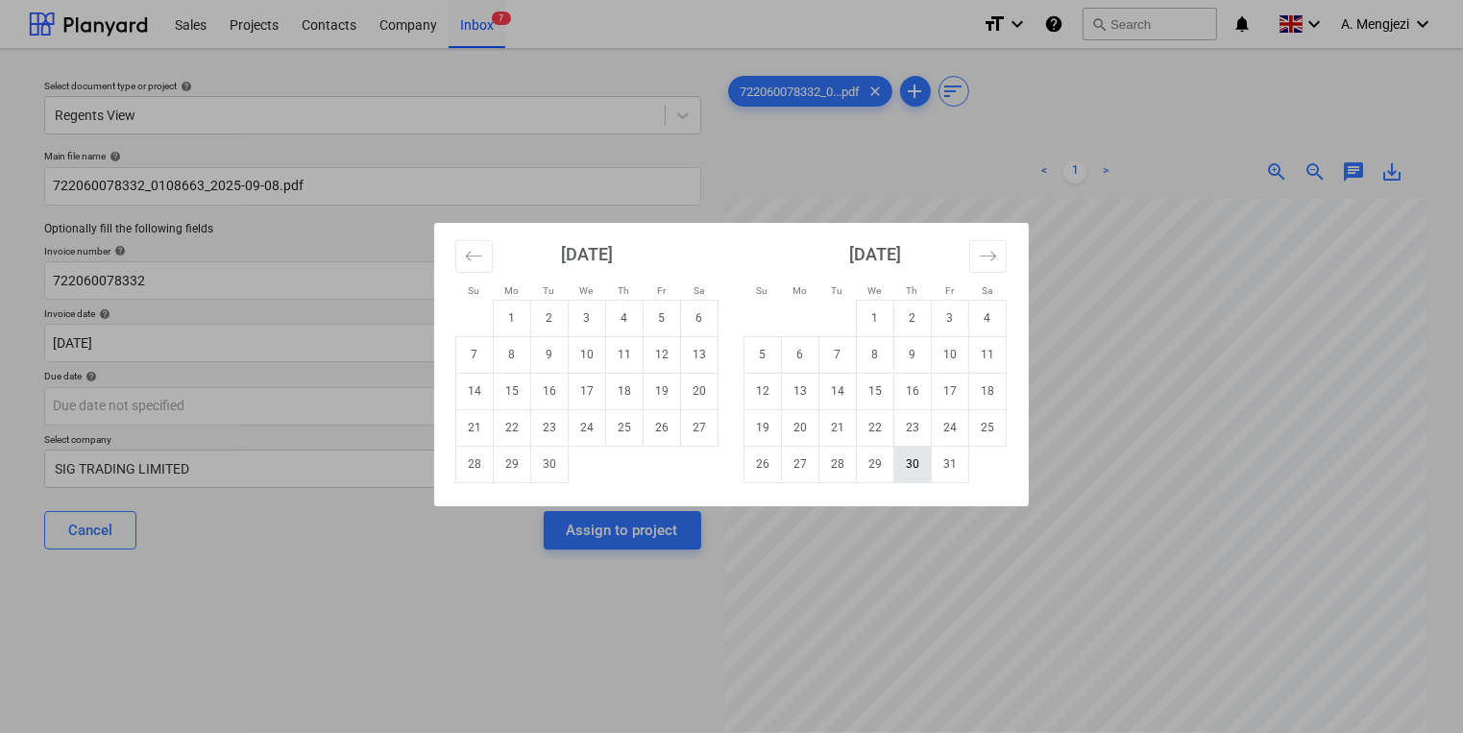
click at [914, 475] on td "30" at bounding box center [912, 464] width 37 height 37
type input "[DATE]"
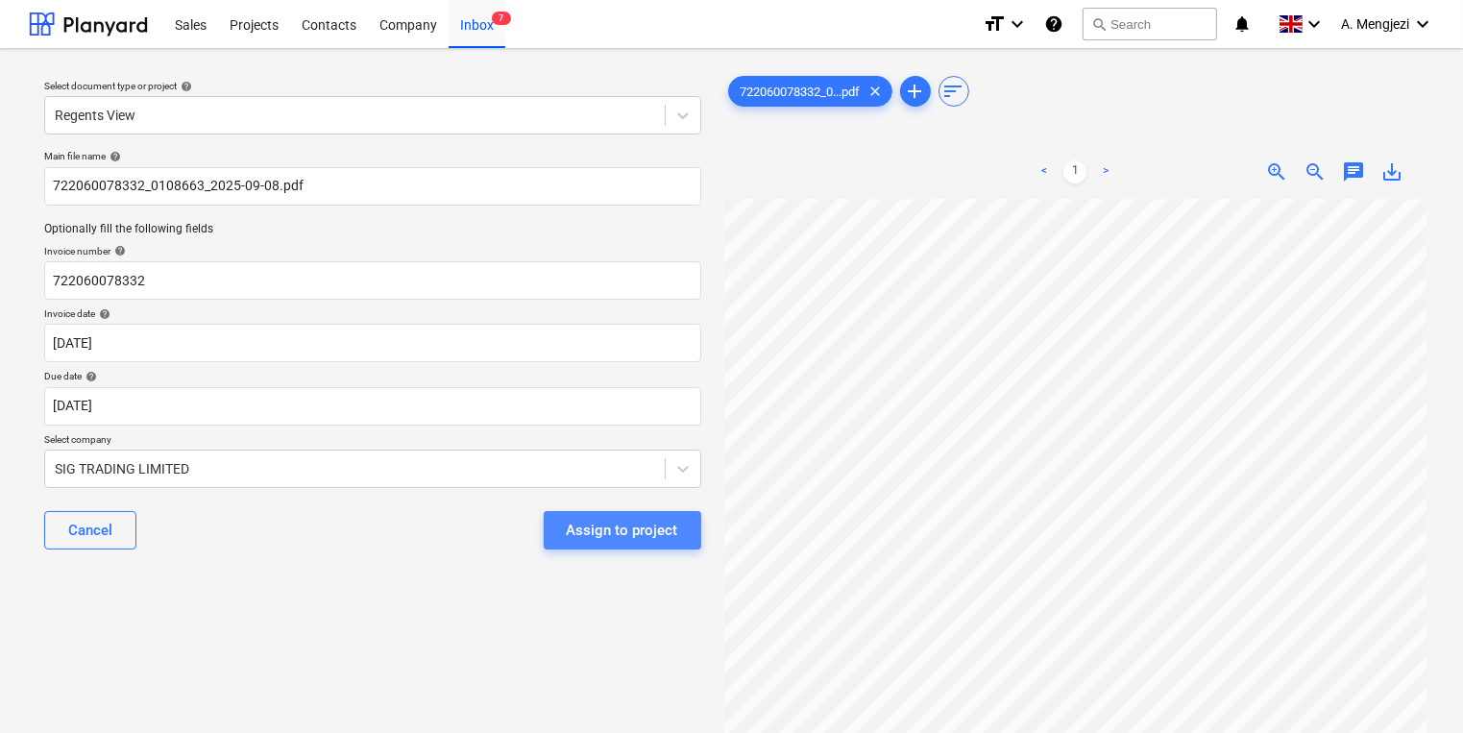
click at [631, 529] on div "Assign to project" at bounding box center [622, 530] width 111 height 25
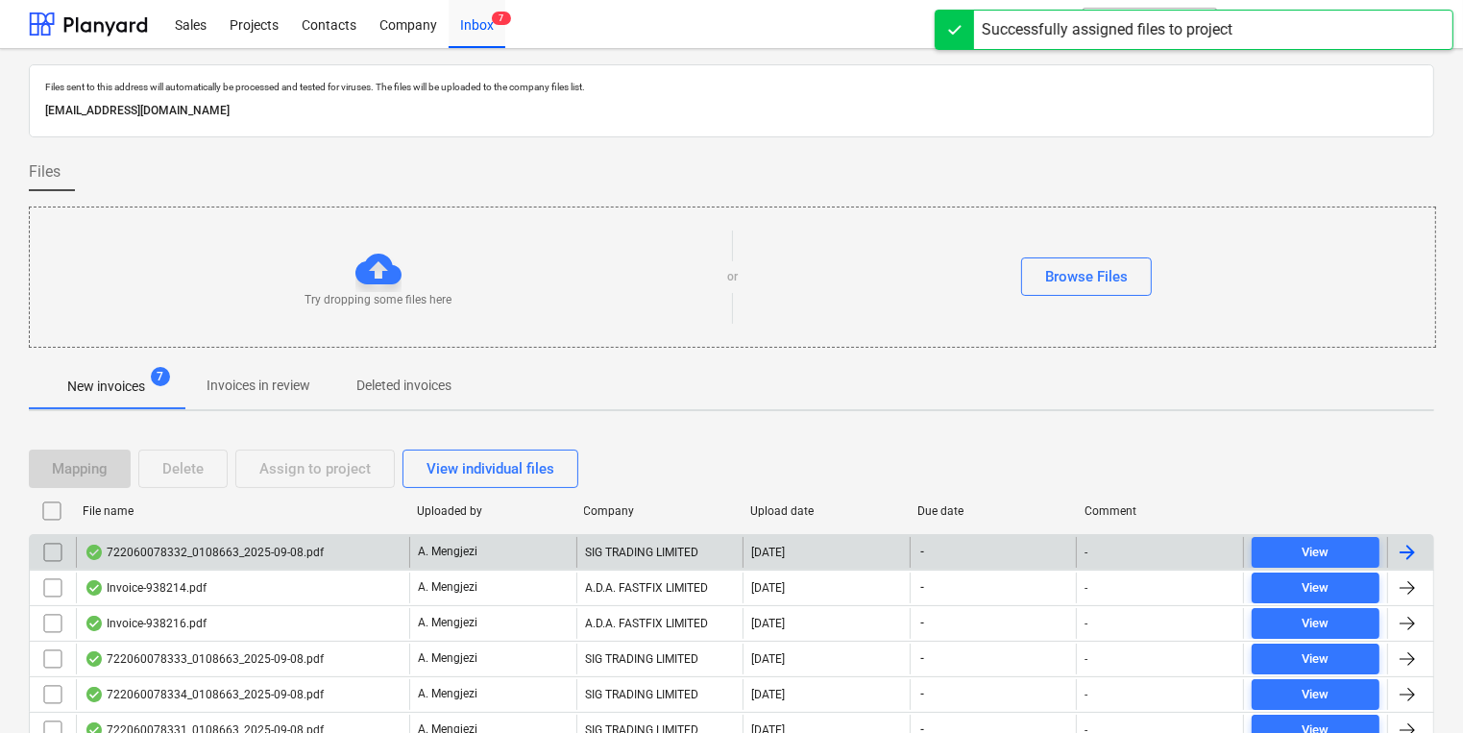
click at [350, 542] on div "722060078332_0108663_2025-09-08.pdf" at bounding box center [242, 552] width 333 height 31
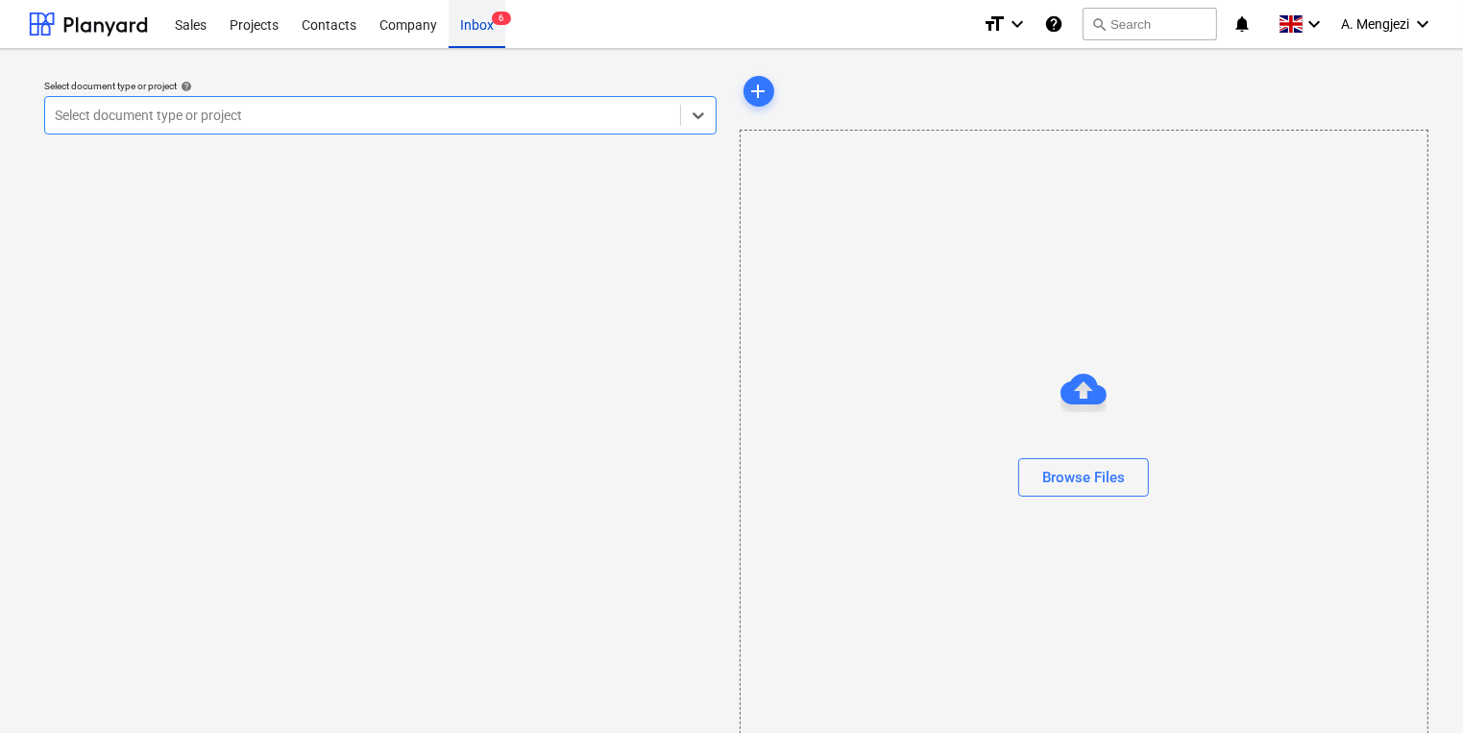
click at [477, 38] on div "Inbox 6" at bounding box center [477, 23] width 57 height 49
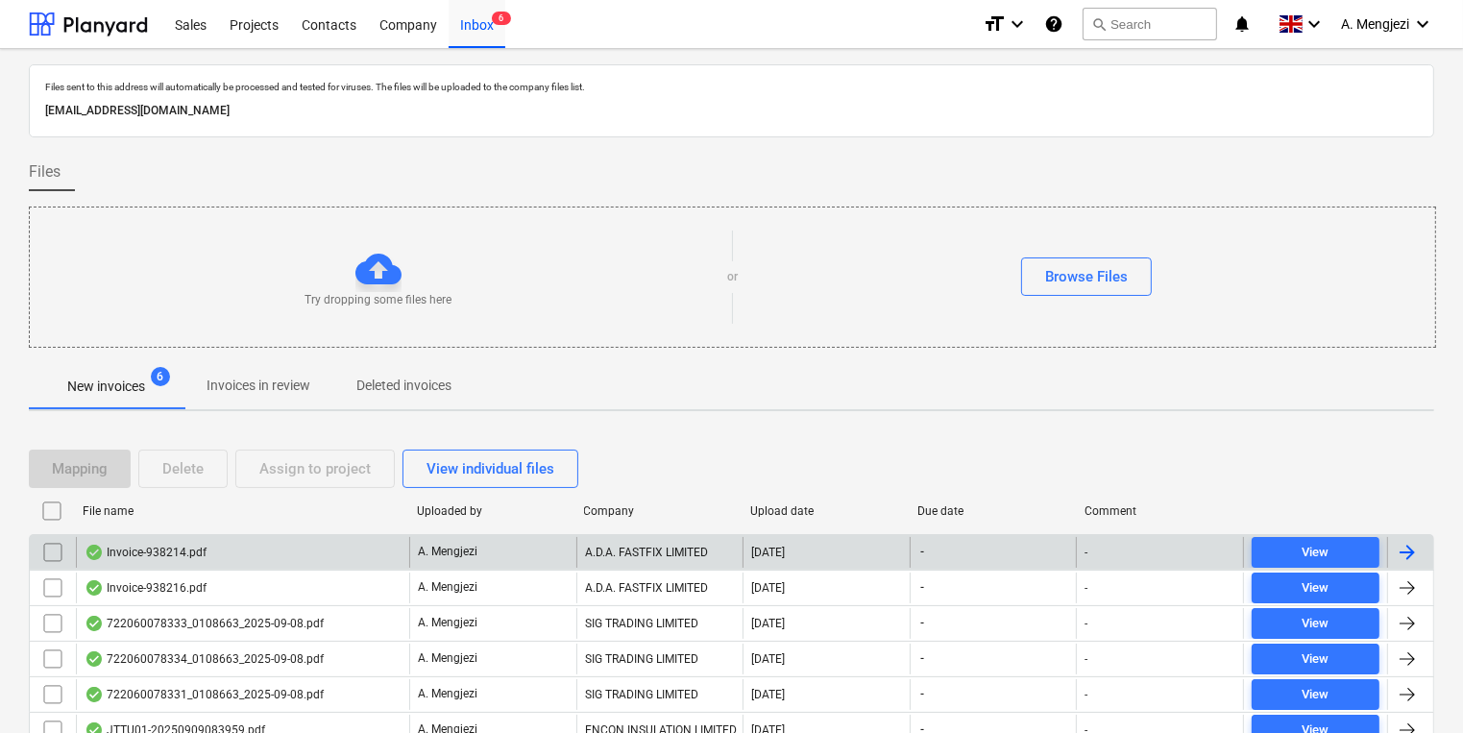
click at [308, 539] on div "Invoice-938214.pdf" at bounding box center [242, 552] width 333 height 31
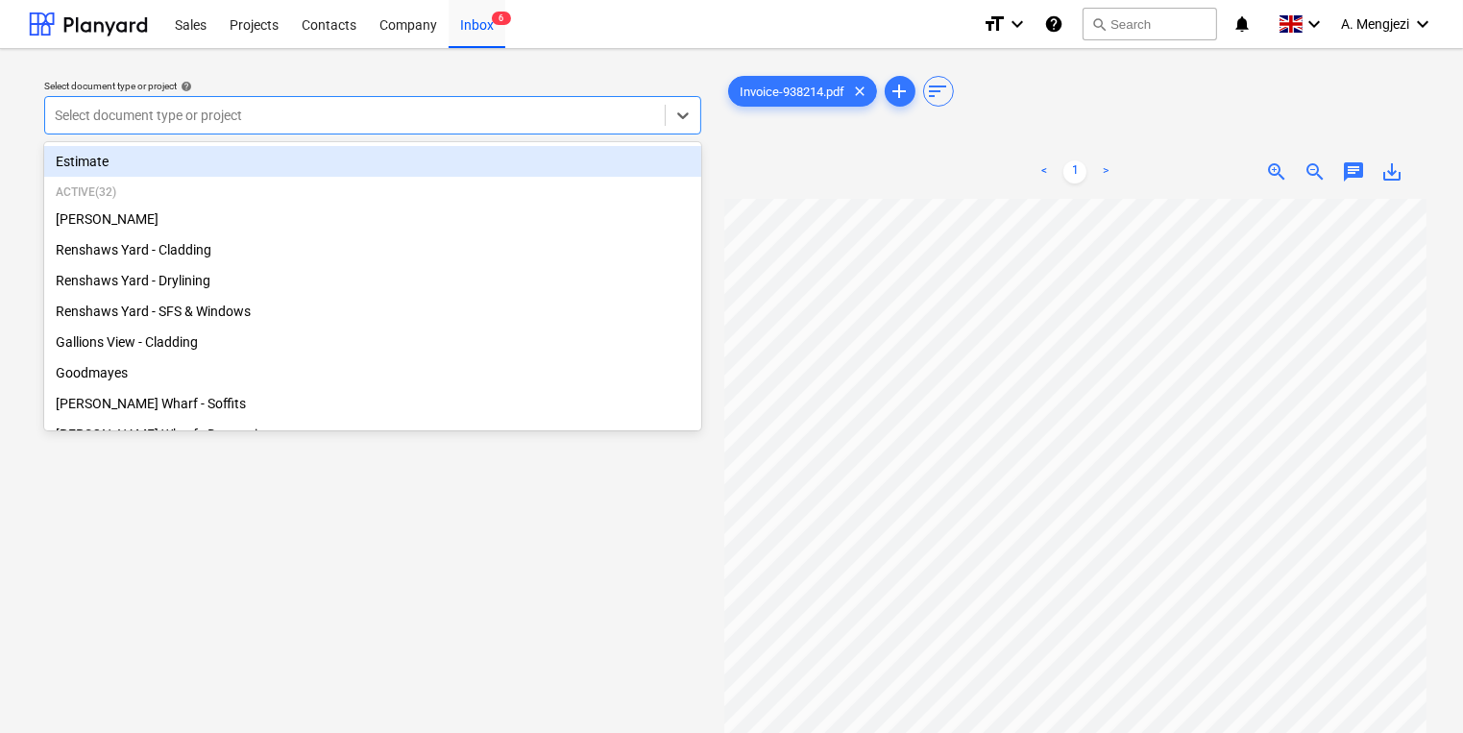
click at [496, 121] on div at bounding box center [355, 115] width 600 height 19
type input "mon"
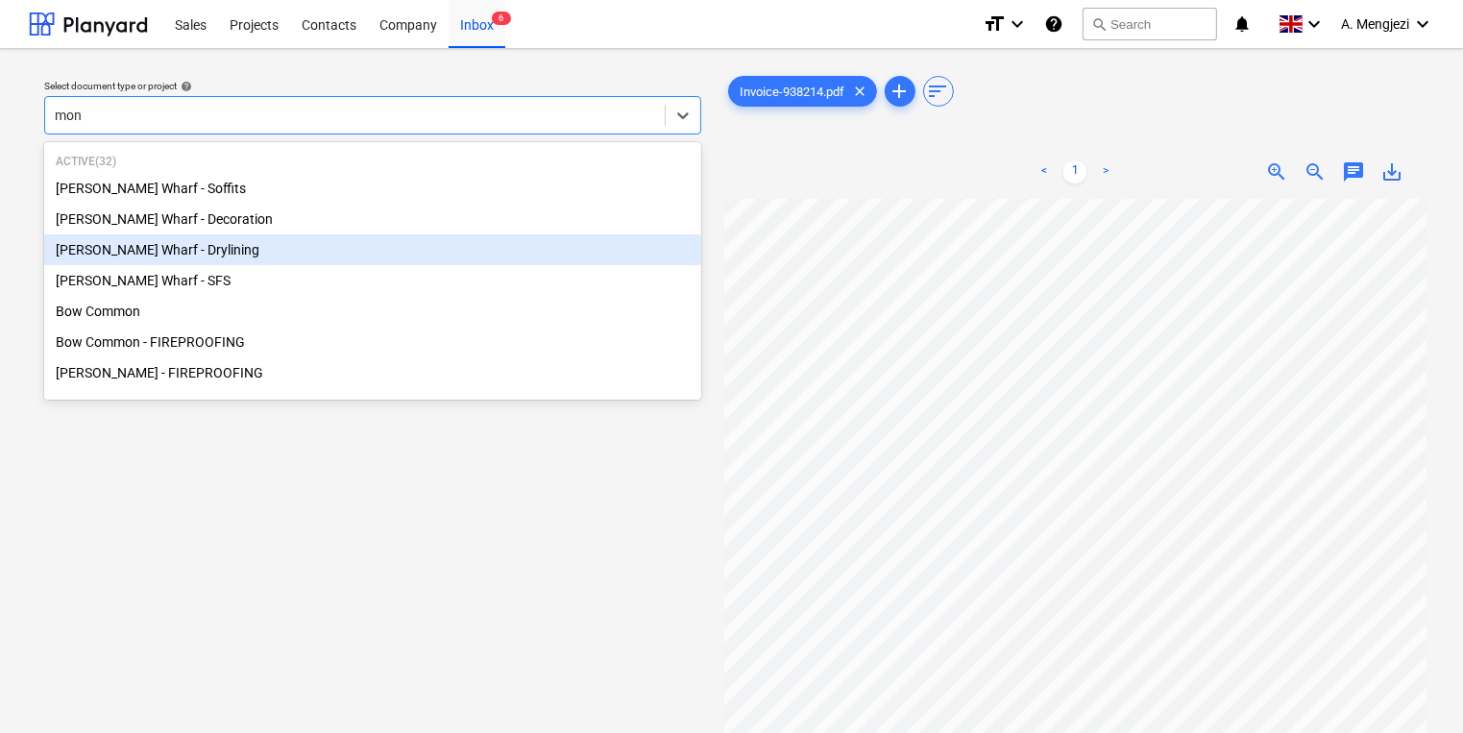
click at [314, 254] on div "[PERSON_NAME] Wharf - Drylining" at bounding box center [372, 249] width 657 height 31
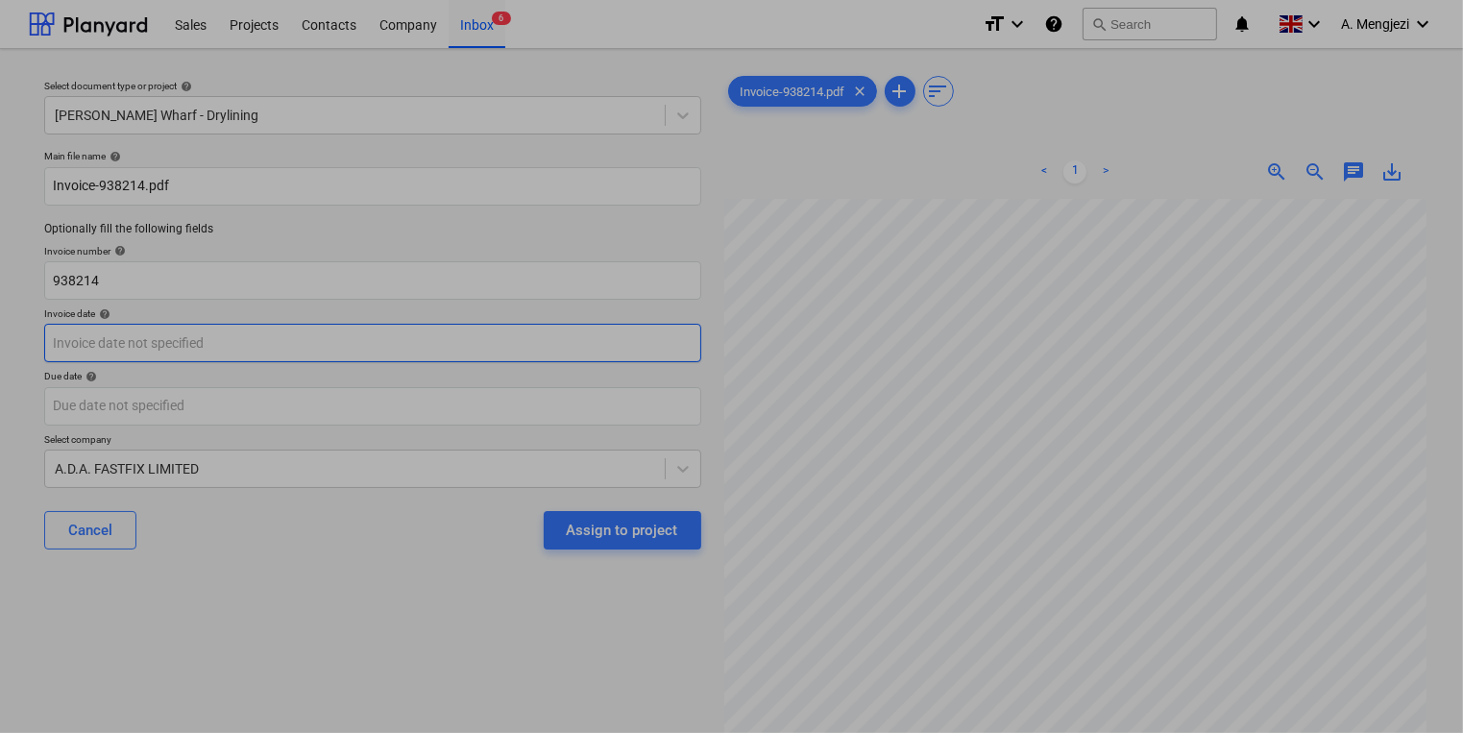
click at [281, 348] on body "Sales Projects Contacts Company Inbox 6 format_size keyboard_arrow_down help se…" at bounding box center [731, 366] width 1463 height 733
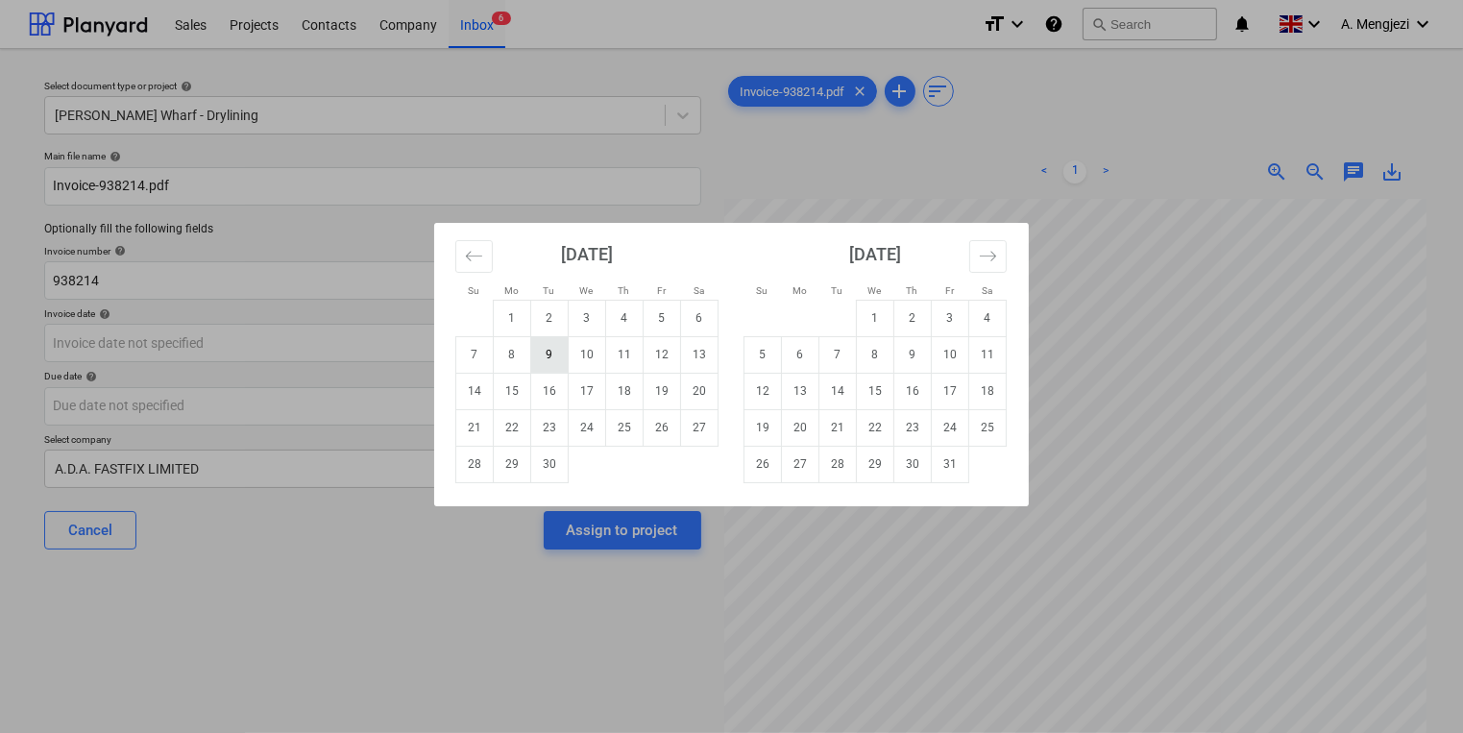
click at [544, 352] on td "9" at bounding box center [549, 354] width 37 height 37
type input "[DATE]"
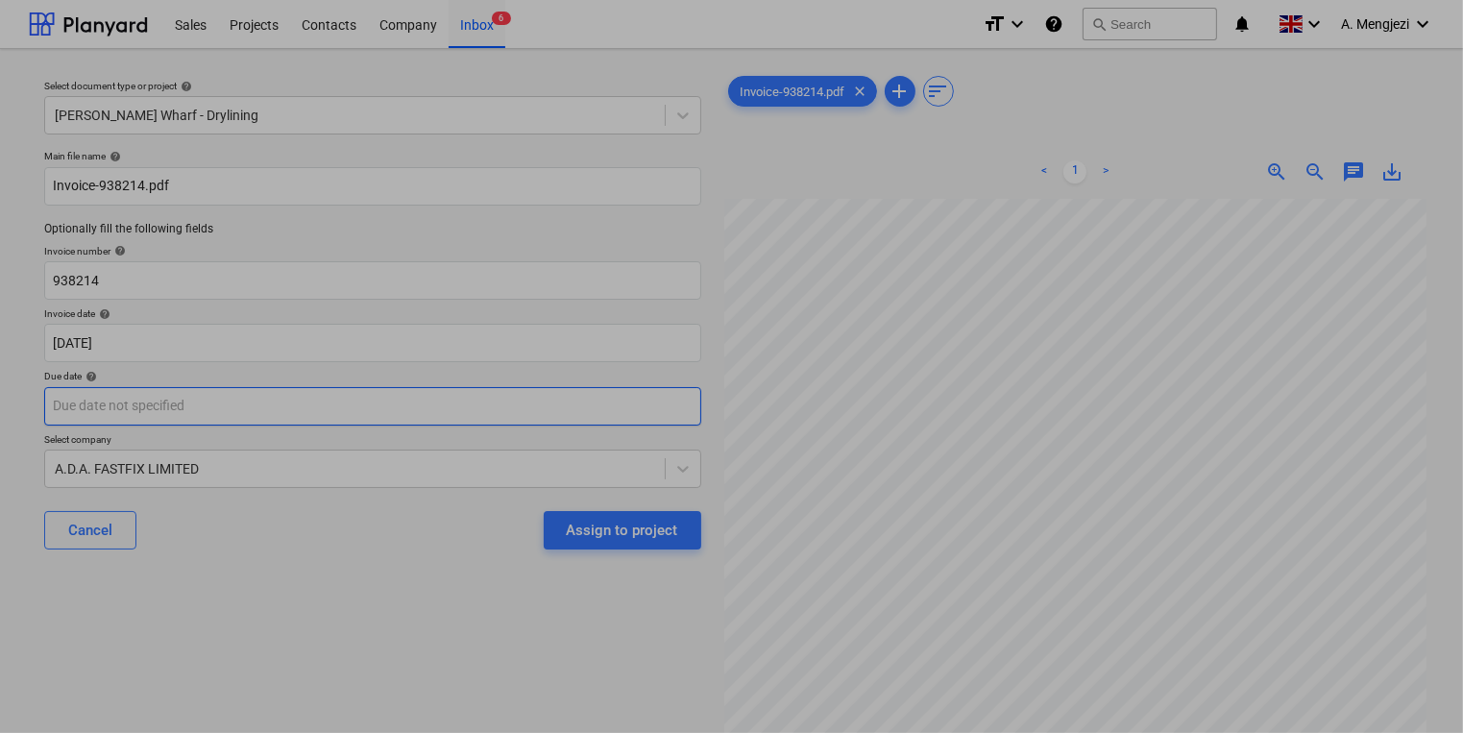
click at [518, 405] on body "Sales Projects Contacts Company Inbox 6 format_size keyboard_arrow_down help se…" at bounding box center [731, 366] width 1463 height 733
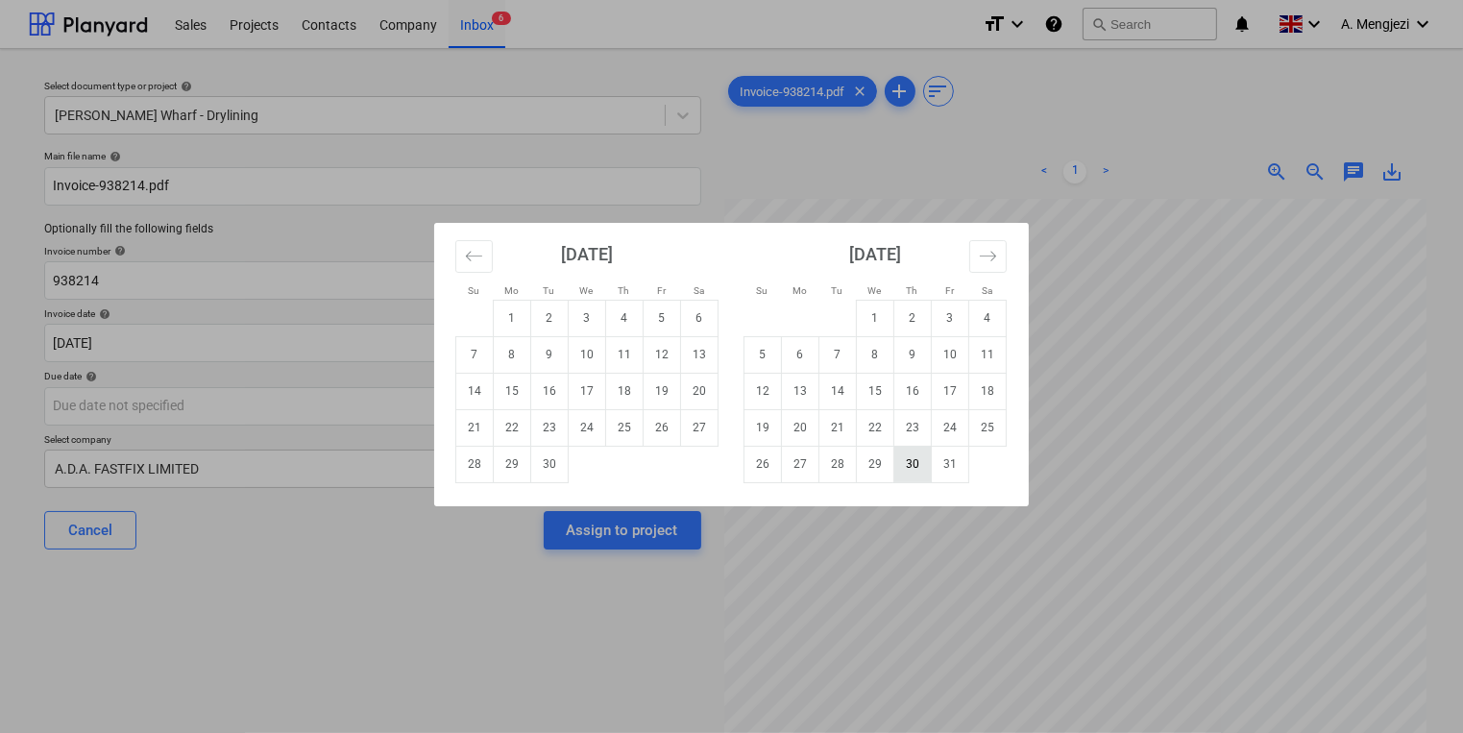
click at [929, 469] on td "30" at bounding box center [912, 464] width 37 height 37
type input "[DATE]"
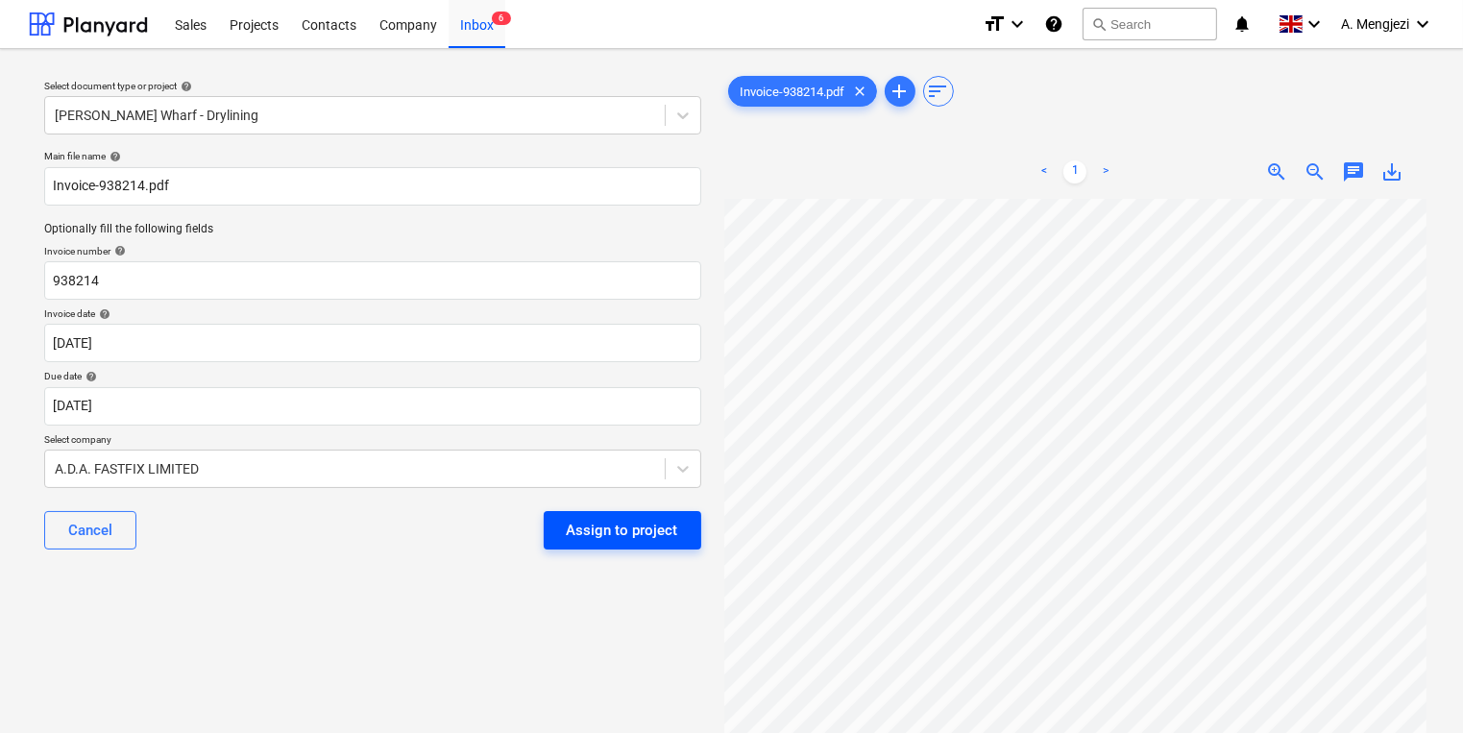
click at [672, 519] on div "Assign to project" at bounding box center [622, 530] width 111 height 25
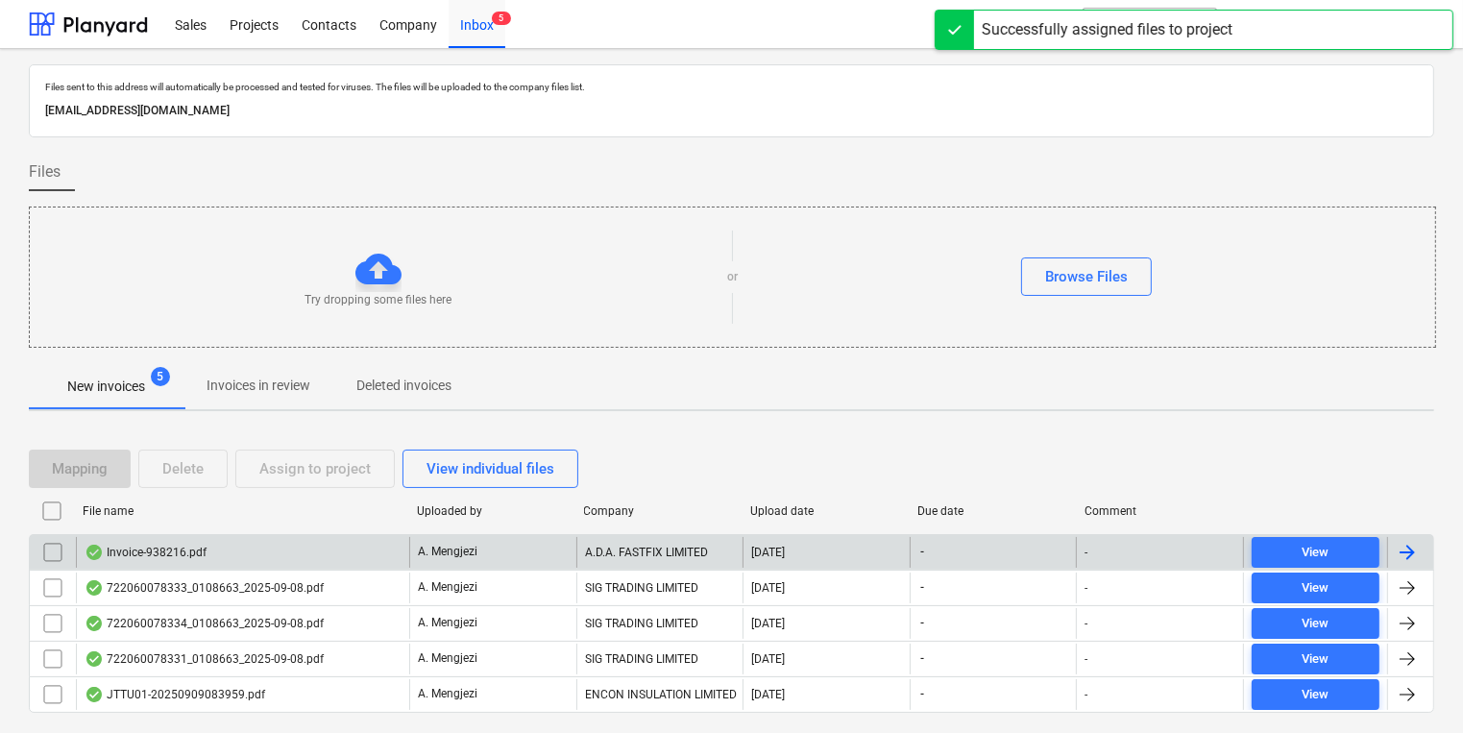
click at [334, 554] on div "Invoice-938216.pdf" at bounding box center [242, 552] width 333 height 31
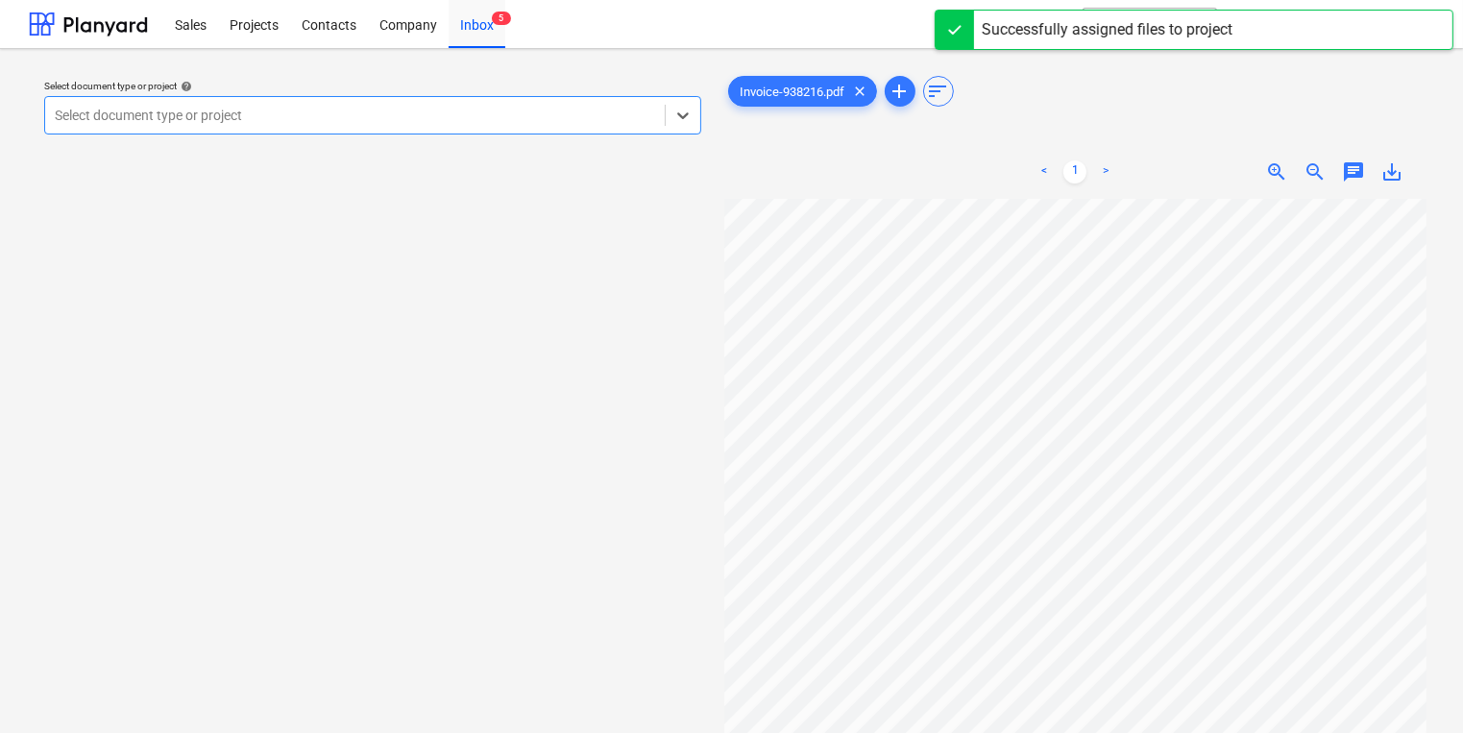
click at [426, 150] on div "Select document type or project help Select is focused ,type to refine list, pr…" at bounding box center [373, 474] width 688 height 821
click at [420, 110] on div at bounding box center [355, 115] width 600 height 19
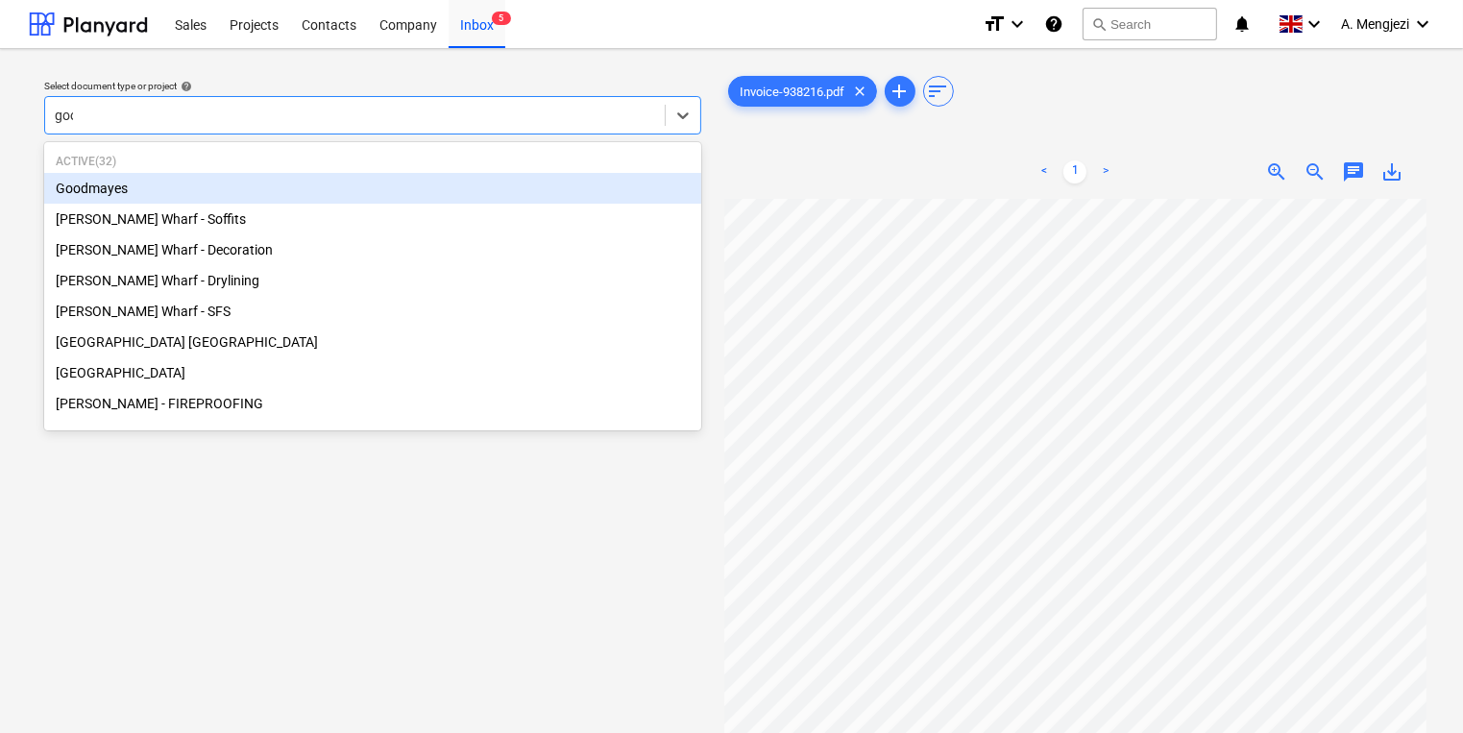
type input "good"
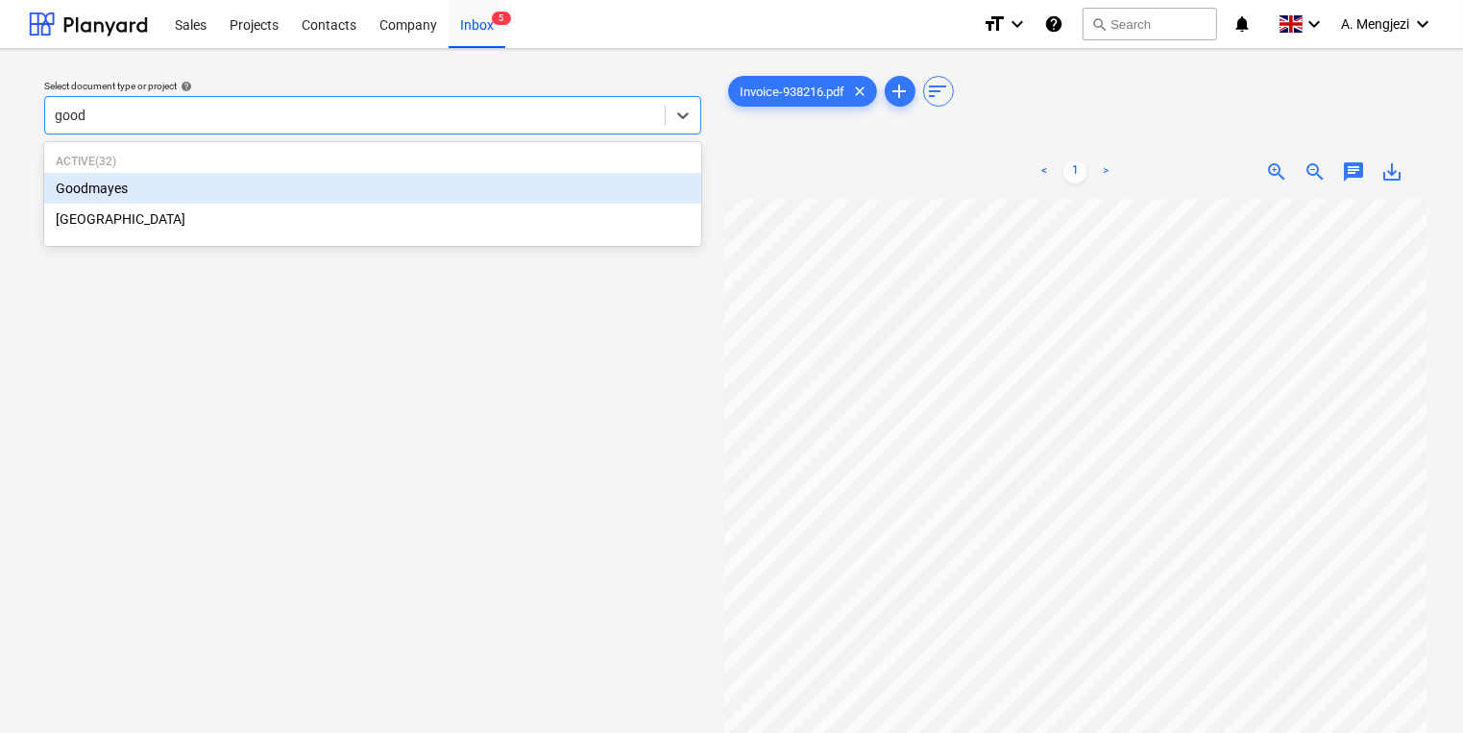
click at [527, 182] on div "Goodmayes" at bounding box center [372, 188] width 657 height 31
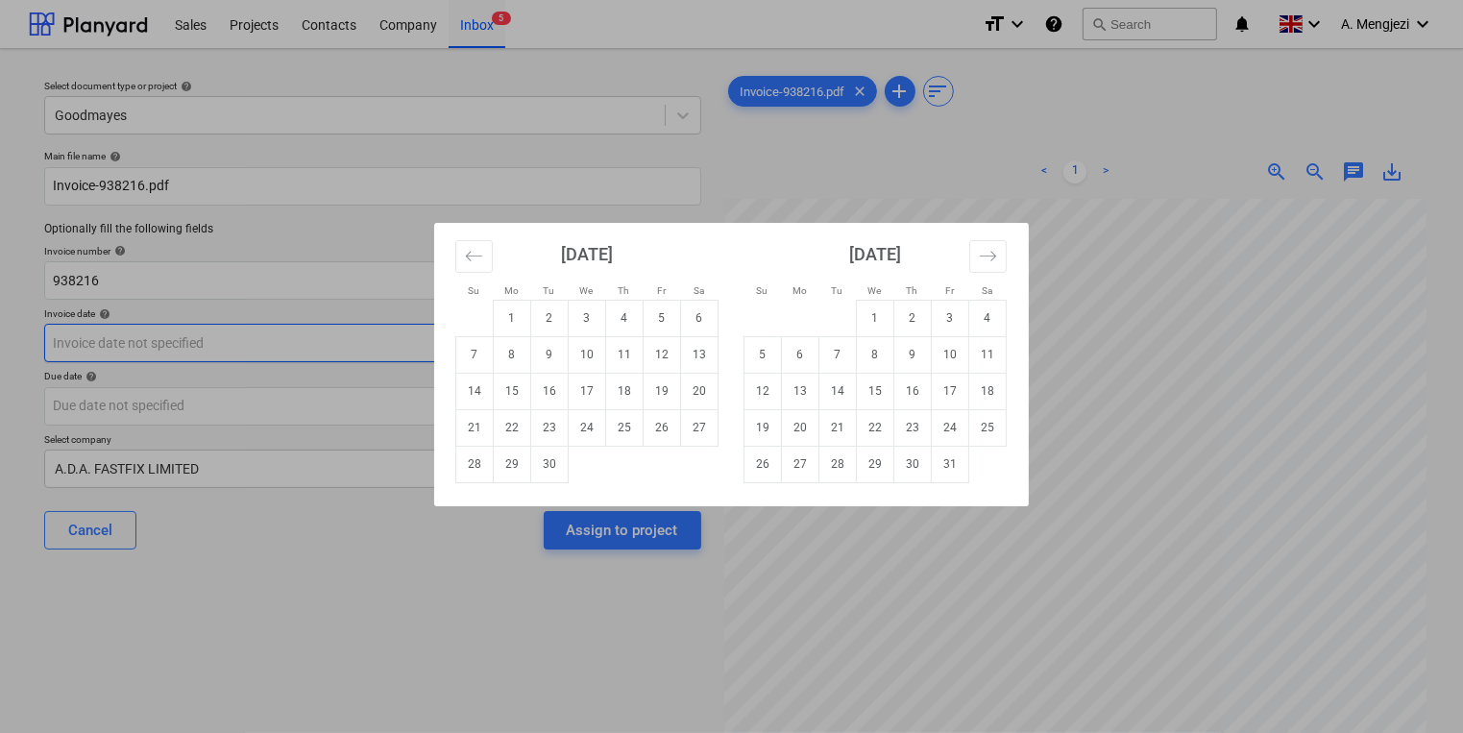
click at [469, 327] on body "Sales Projects Contacts Company Inbox 5 format_size keyboard_arrow_down help se…" at bounding box center [731, 366] width 1463 height 733
click at [555, 357] on td "9" at bounding box center [549, 354] width 37 height 37
type input "[DATE]"
click at [513, 415] on body "Sales Projects Contacts Company Inbox 5 format_size keyboard_arrow_down help se…" at bounding box center [731, 366] width 1463 height 733
click at [915, 474] on td "30" at bounding box center [912, 464] width 37 height 37
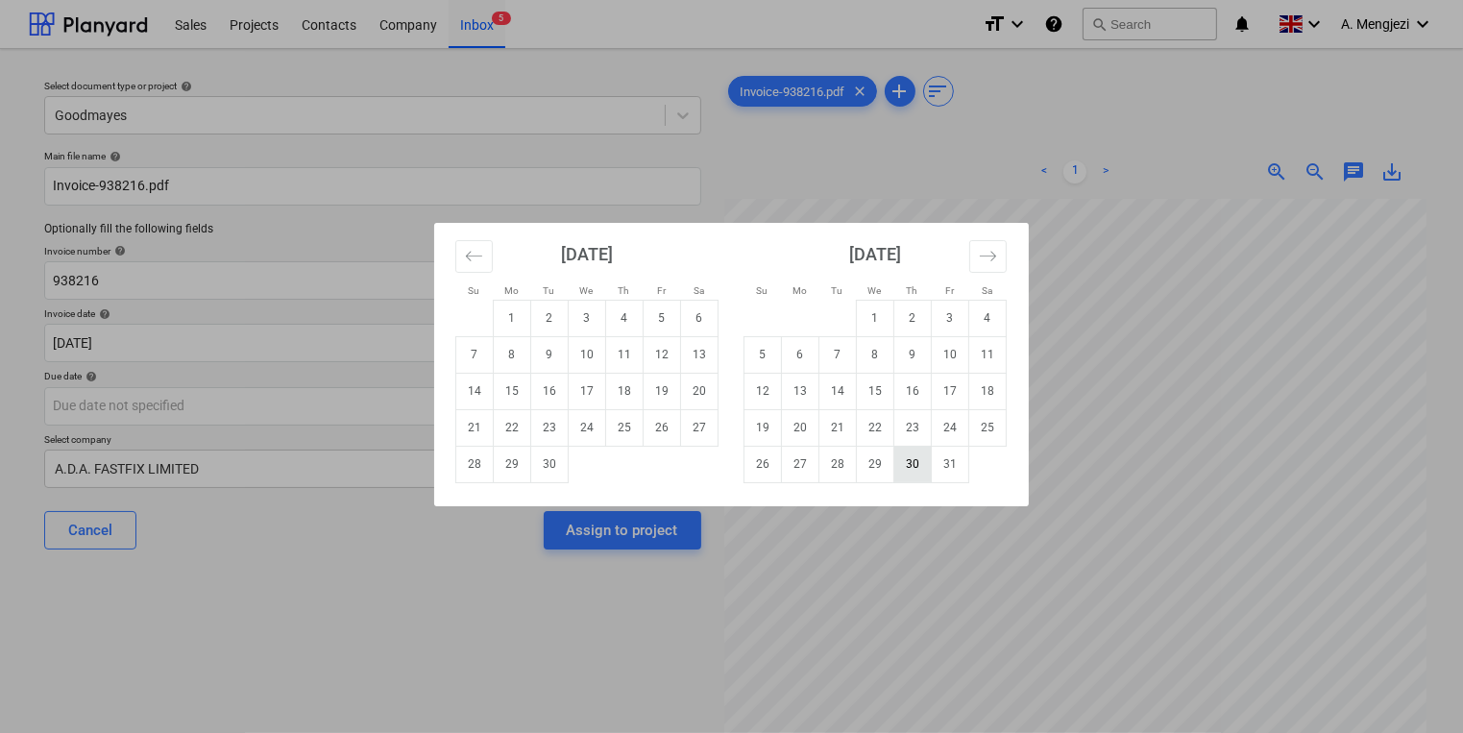
type input "[DATE]"
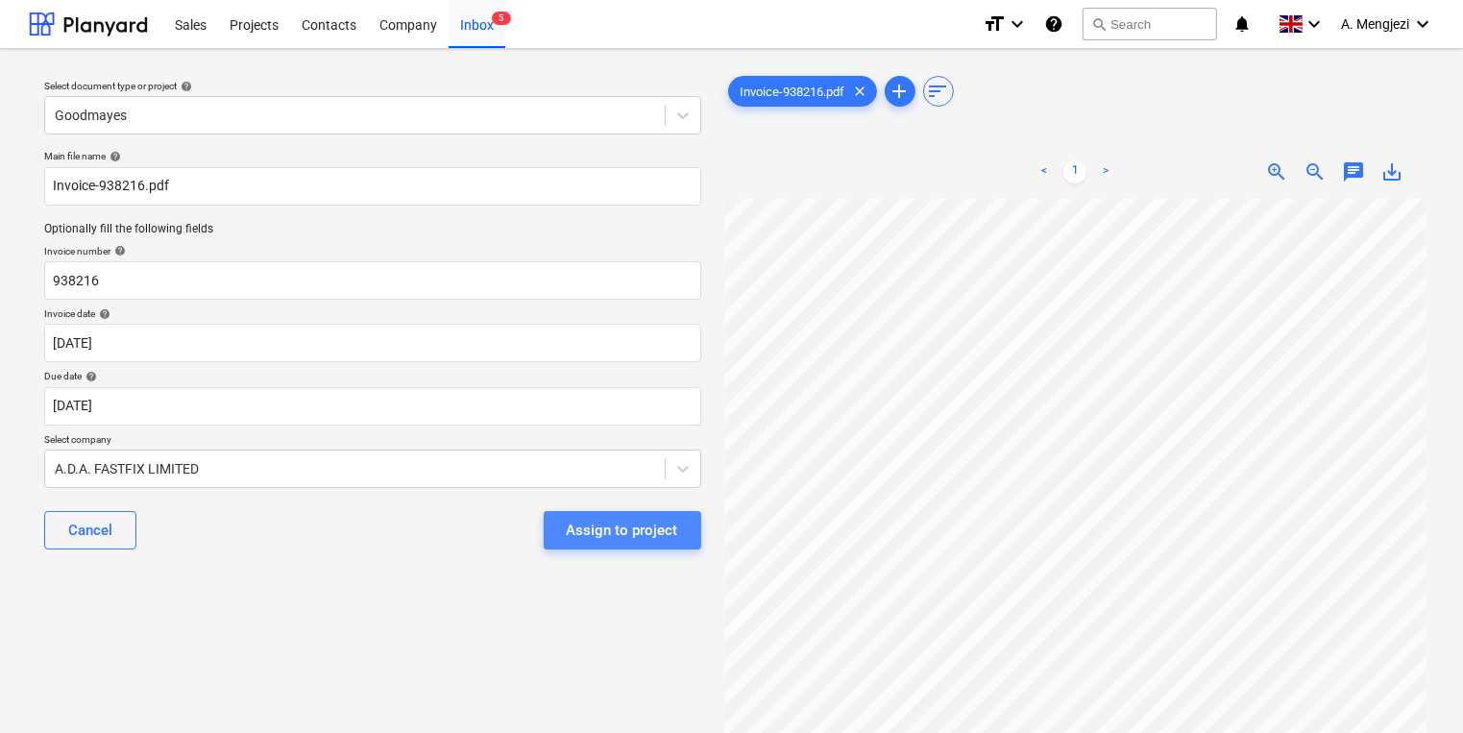
click at [626, 547] on button "Assign to project" at bounding box center [623, 530] width 158 height 38
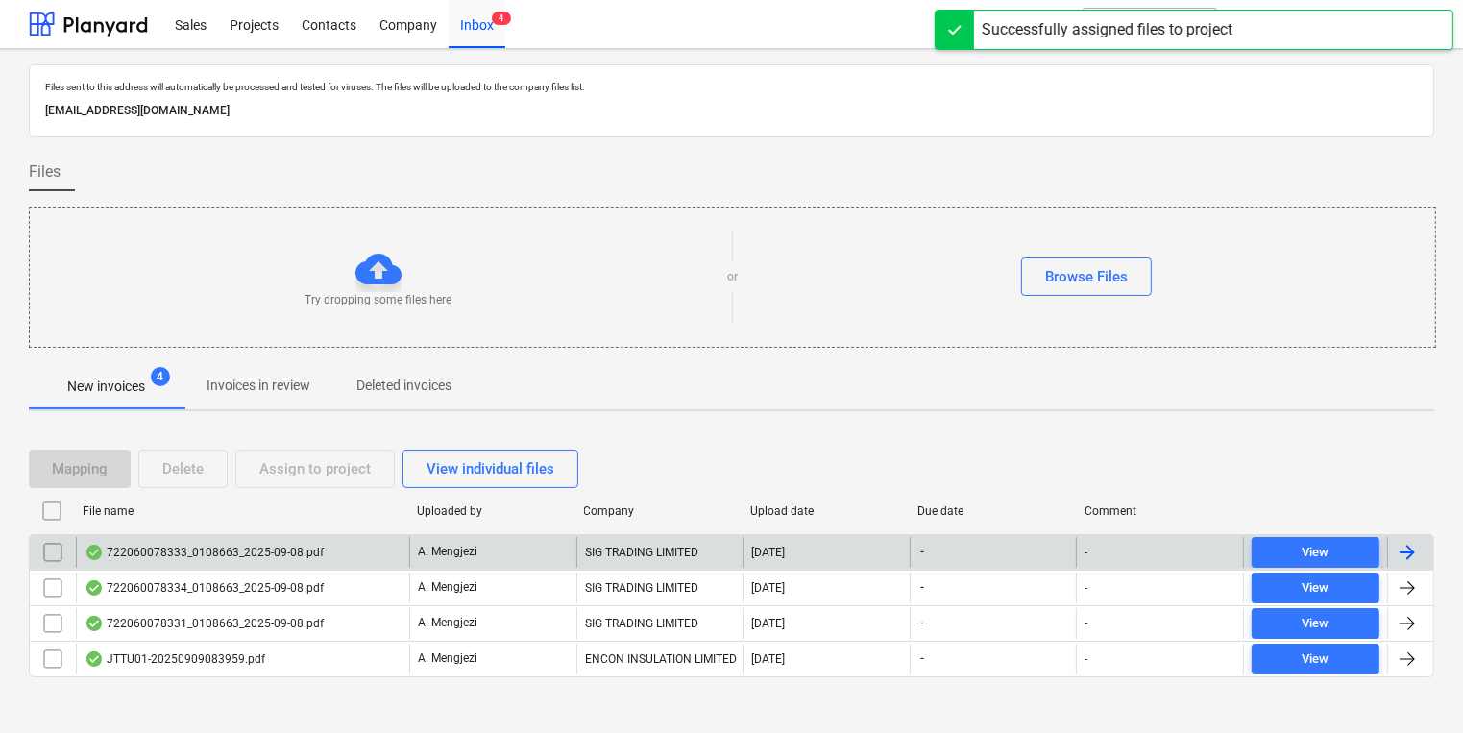
click at [572, 564] on div "A. Mengjezi" at bounding box center [492, 552] width 167 height 31
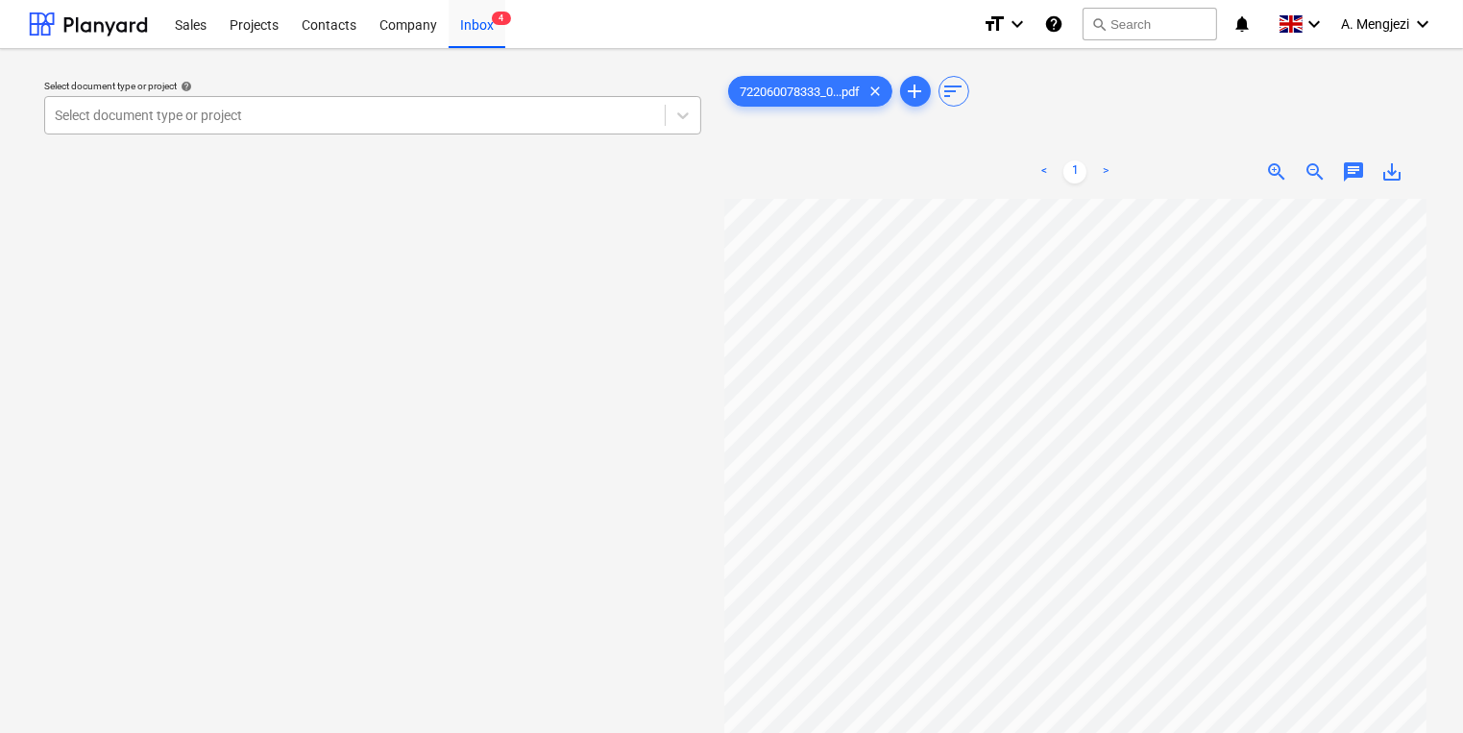
click at [413, 115] on div at bounding box center [355, 115] width 600 height 19
click at [473, 131] on div "Select document type or project" at bounding box center [372, 115] width 657 height 38
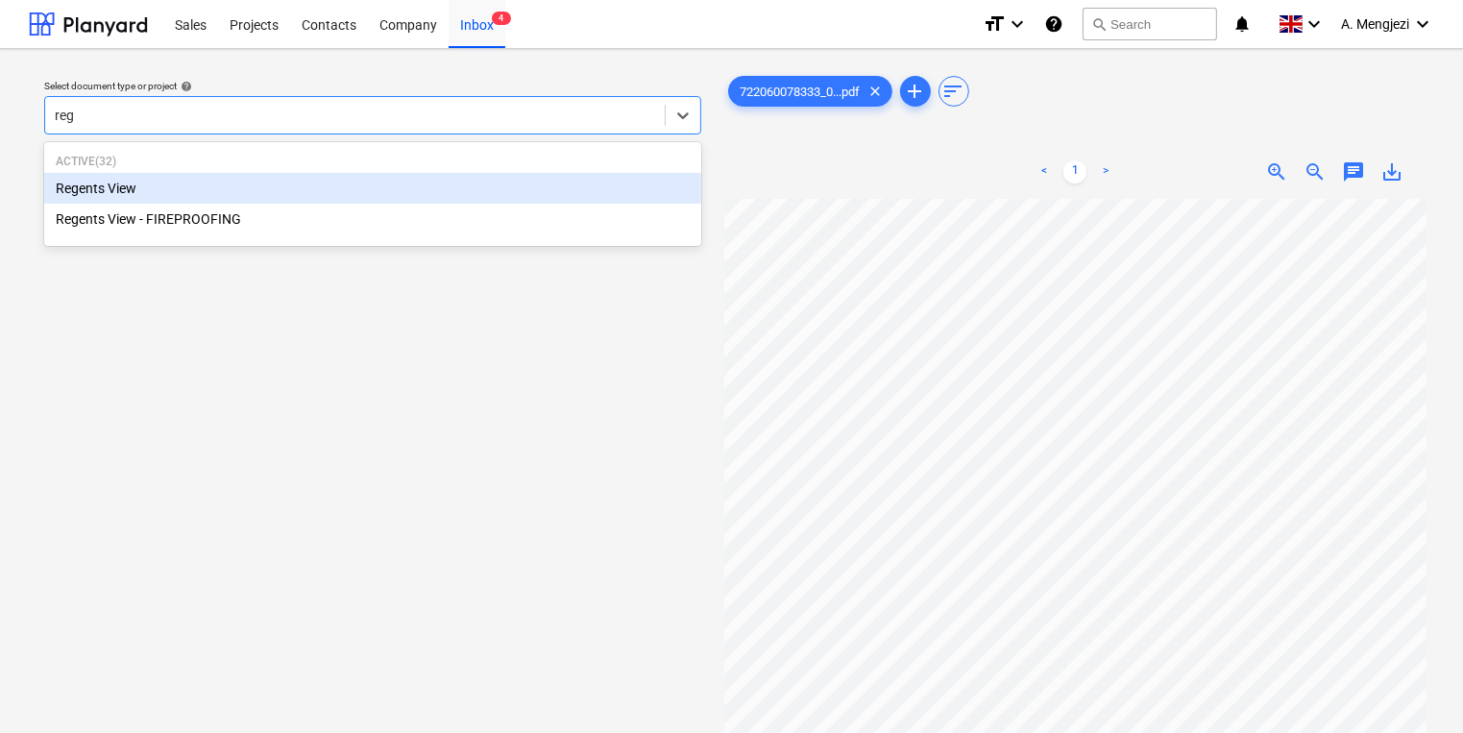
type input "rege"
click at [411, 187] on div "Regents View" at bounding box center [372, 188] width 657 height 31
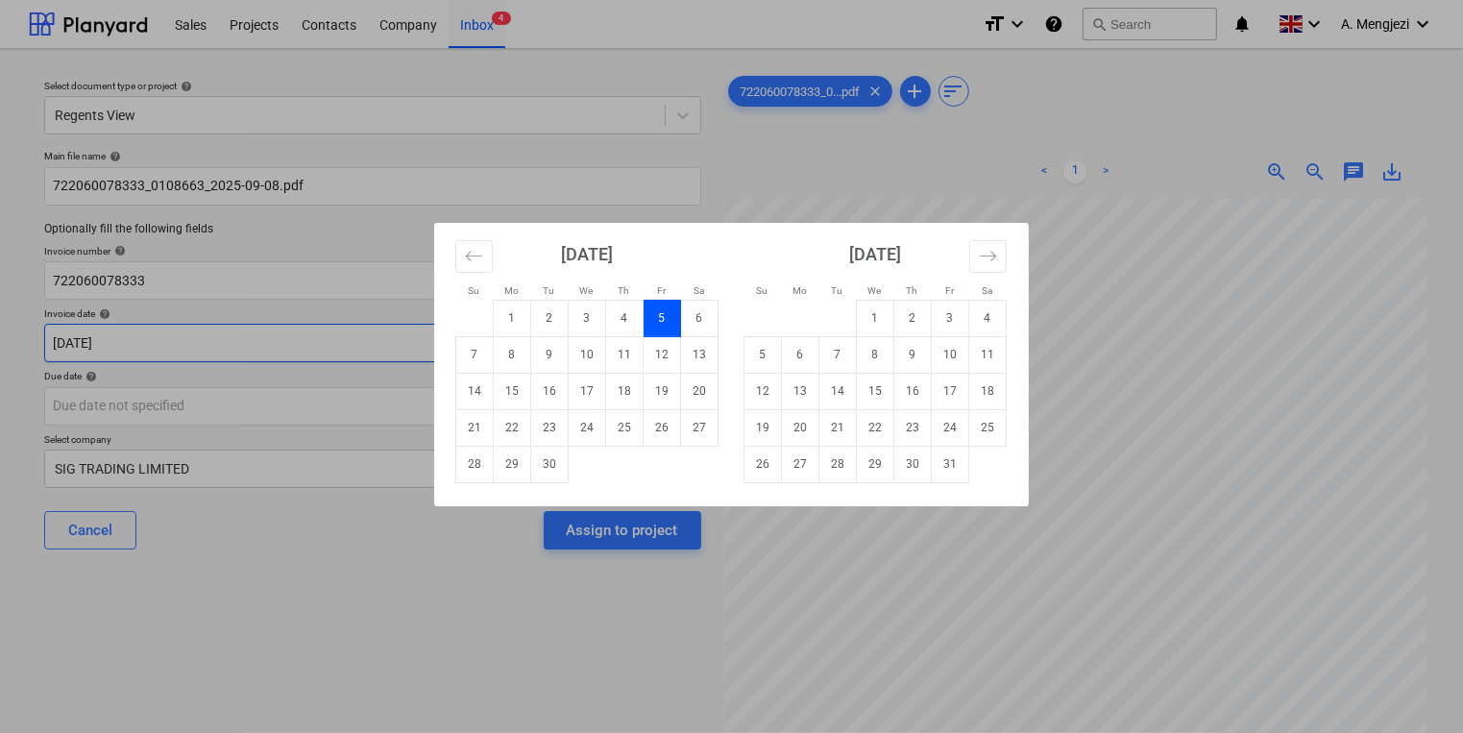
click at [392, 354] on body "Sales Projects Contacts Company Inbox 4 format_size keyboard_arrow_down help se…" at bounding box center [731, 366] width 1463 height 733
click at [501, 352] on td "8" at bounding box center [512, 354] width 37 height 37
type input "[DATE]"
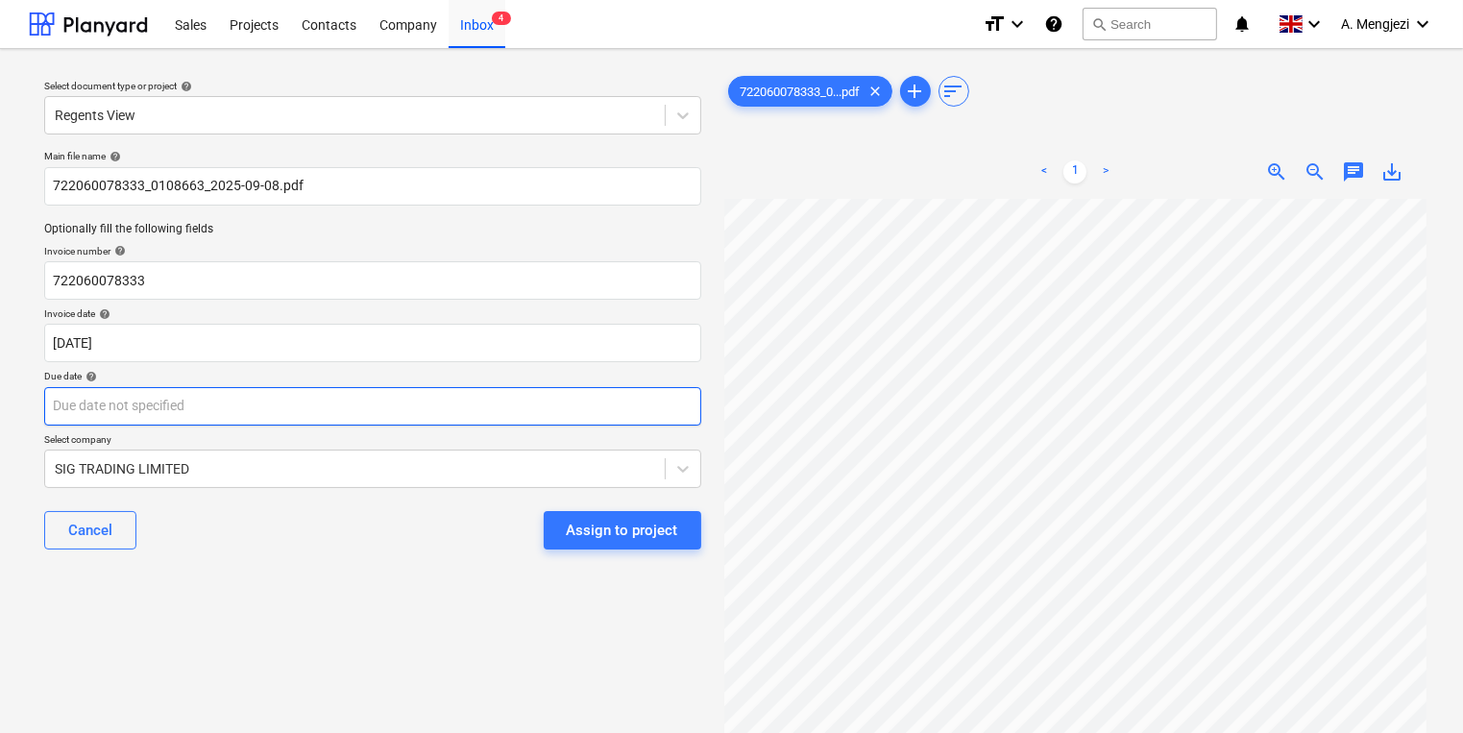
click at [484, 411] on body "Sales Projects Contacts Company Inbox 4 format_size keyboard_arrow_down help se…" at bounding box center [731, 366] width 1463 height 733
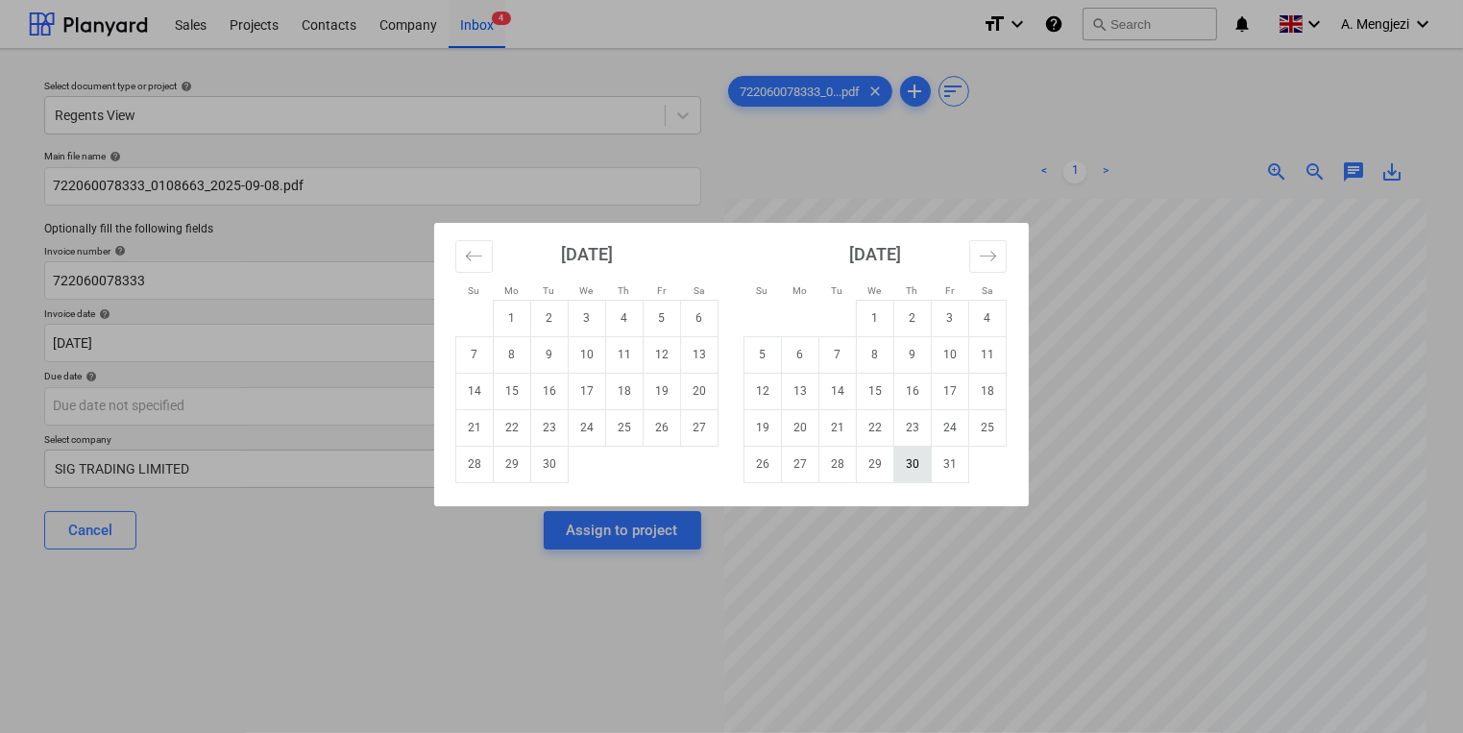
click at [905, 465] on td "30" at bounding box center [912, 464] width 37 height 37
type input "[DATE]"
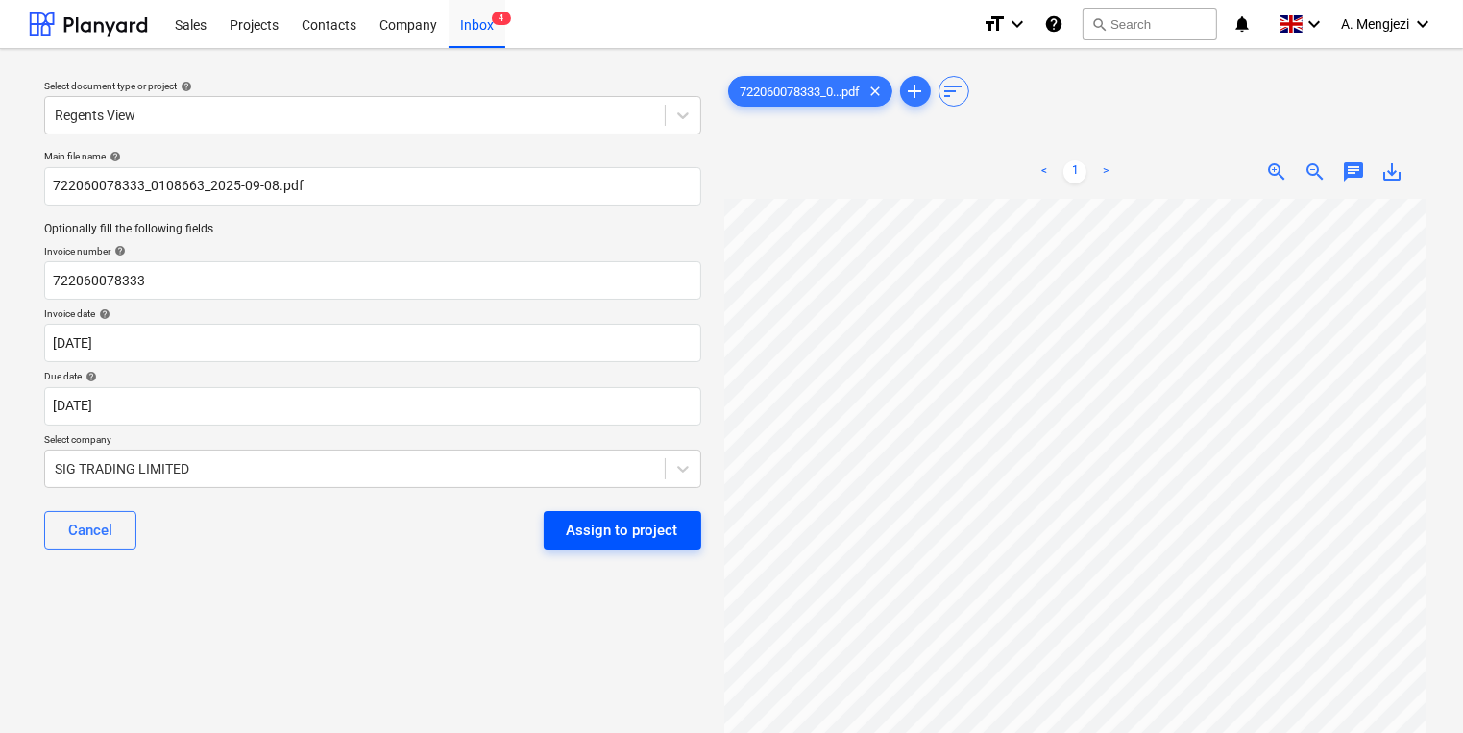
click at [595, 530] on div "Assign to project" at bounding box center [622, 530] width 111 height 25
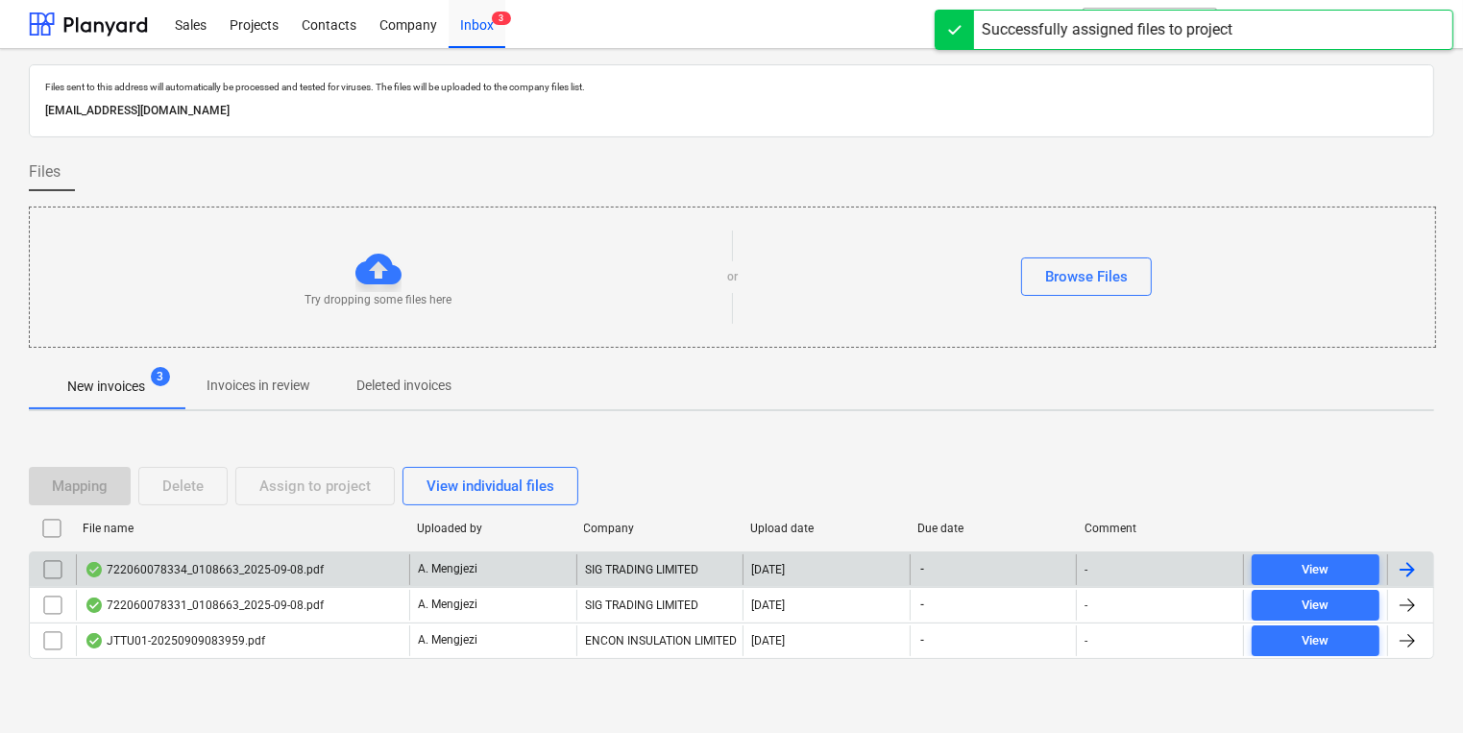
click at [318, 565] on div "722060078334_0108663_2025-09-08.pdf" at bounding box center [242, 569] width 333 height 31
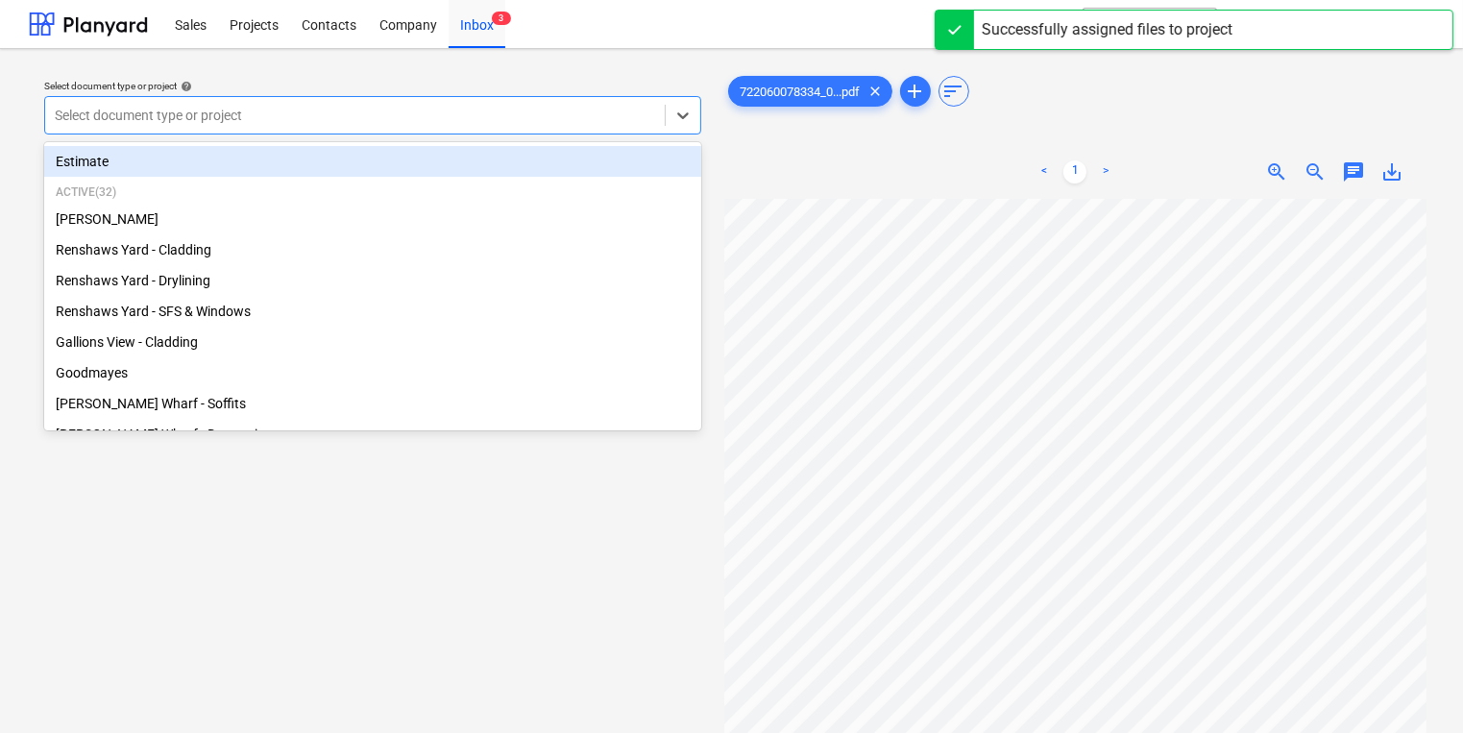
click at [290, 125] on div at bounding box center [355, 115] width 600 height 19
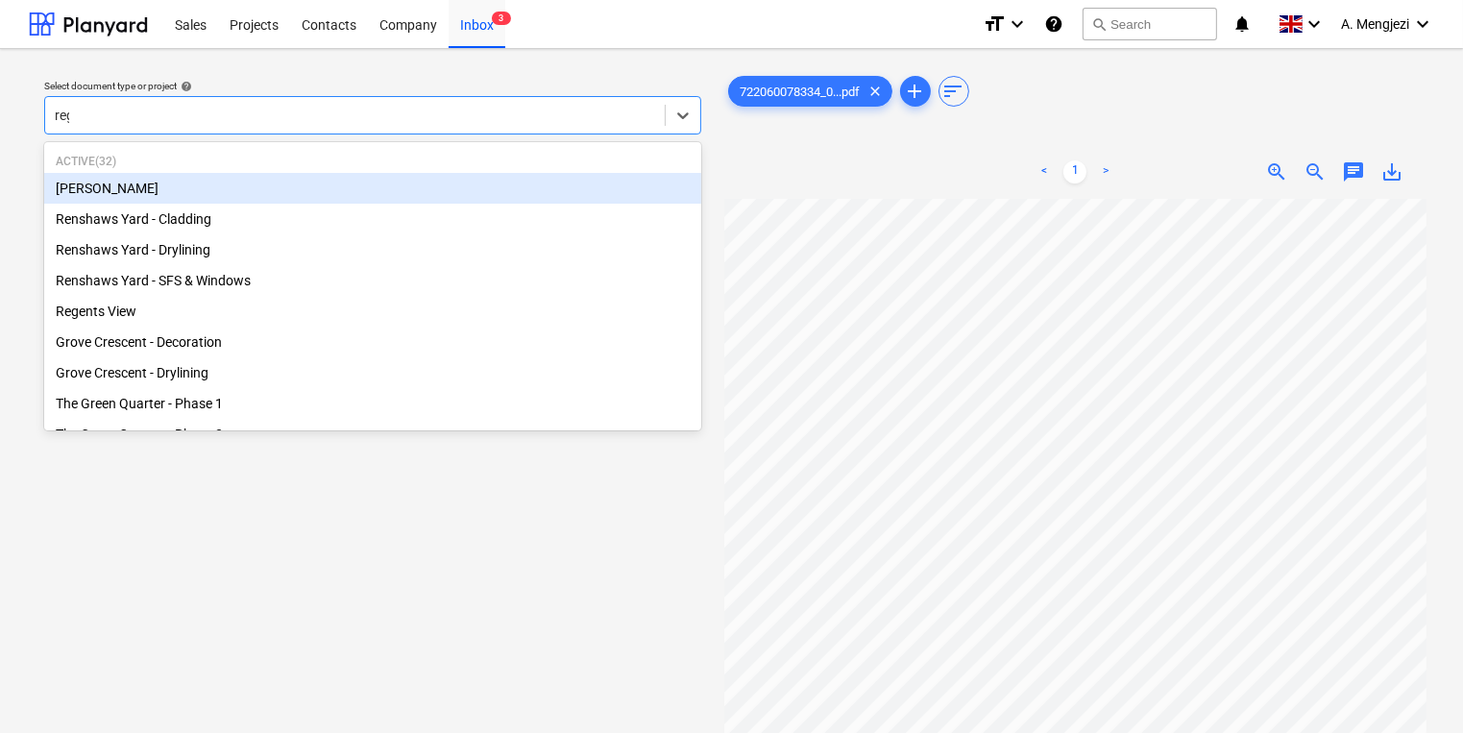
type input "rege"
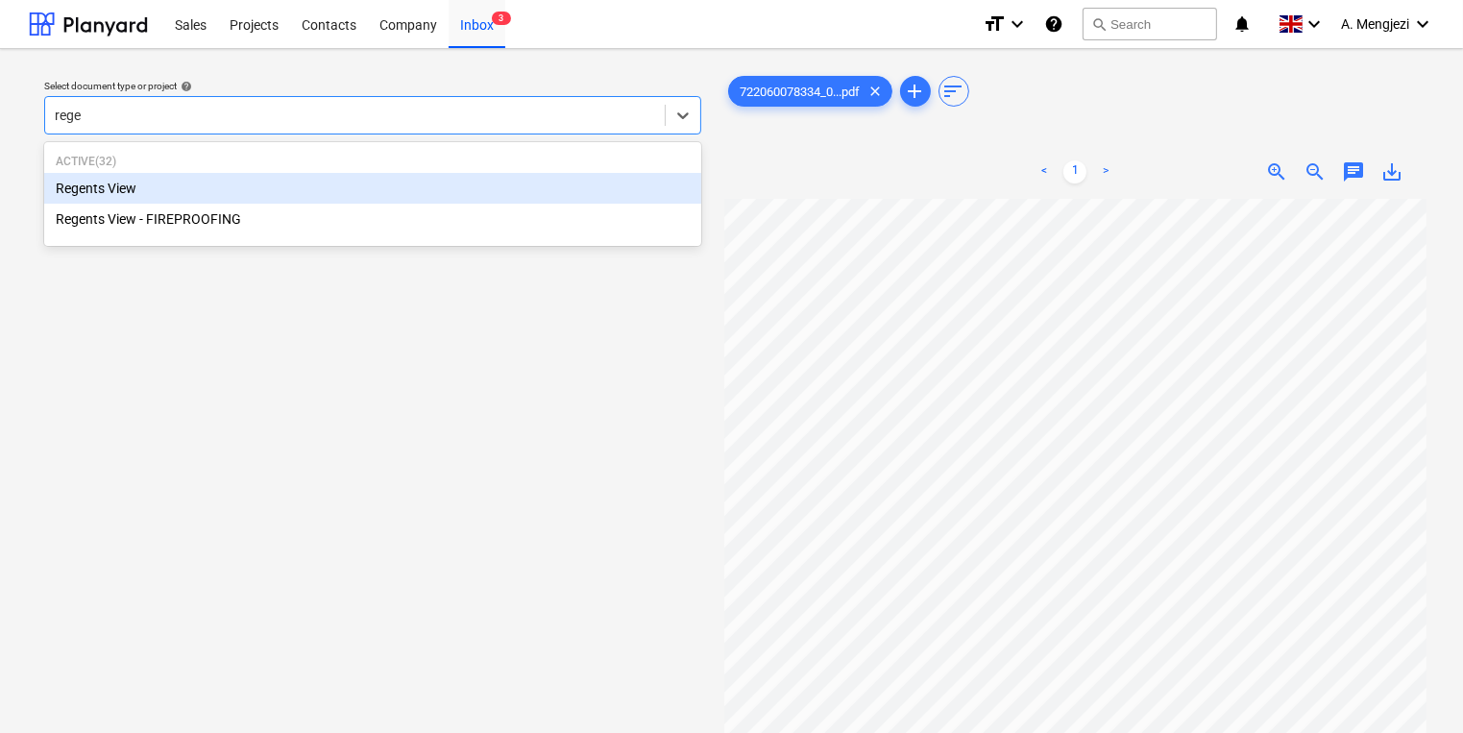
click at [239, 170] on div "Active ( 32 ) Regents View Regents View - FIREPROOFING" at bounding box center [372, 194] width 657 height 96
click at [238, 177] on div "Regents View" at bounding box center [372, 188] width 657 height 31
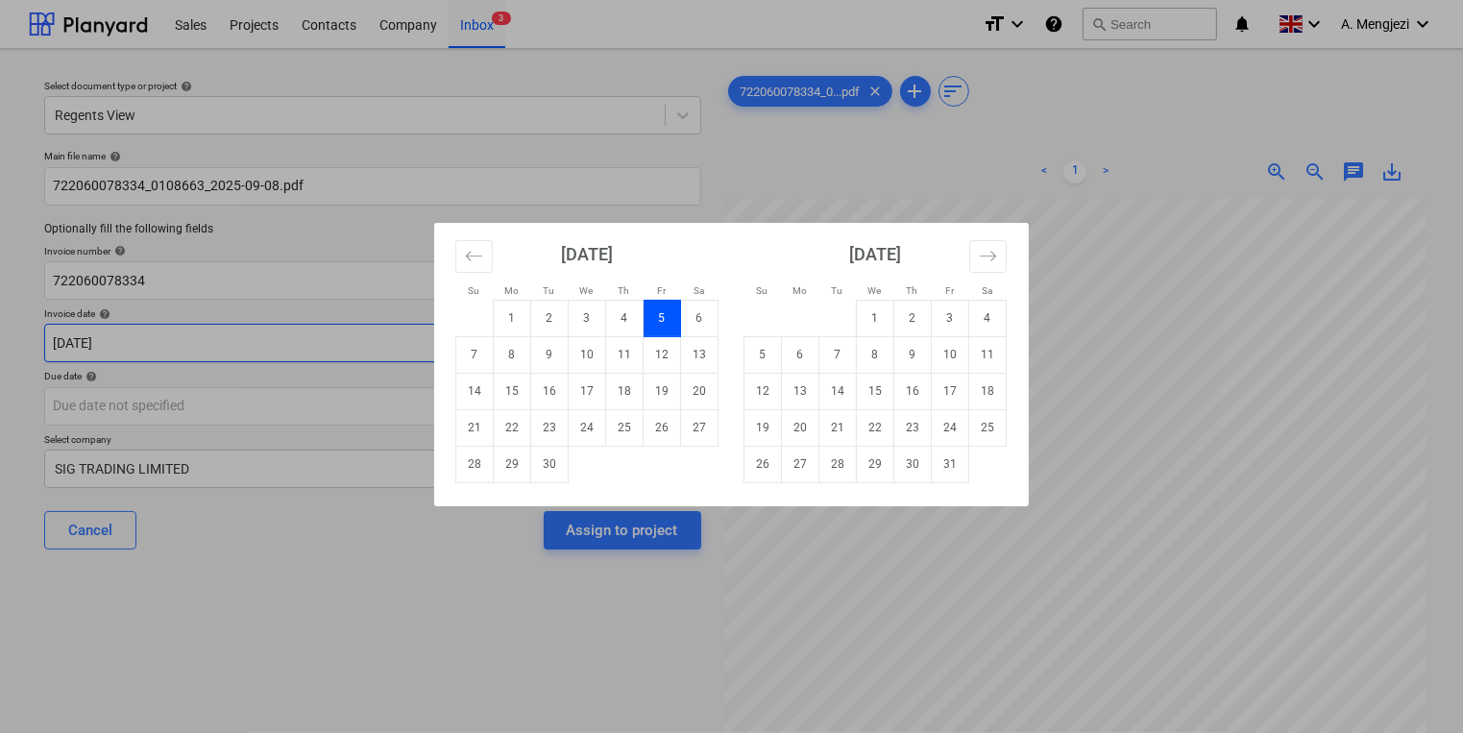
click at [210, 357] on body "Sales Projects Contacts Company Inbox 3 format_size keyboard_arrow_down help se…" at bounding box center [731, 366] width 1463 height 733
click at [523, 351] on td "8" at bounding box center [512, 354] width 37 height 37
type input "[DATE]"
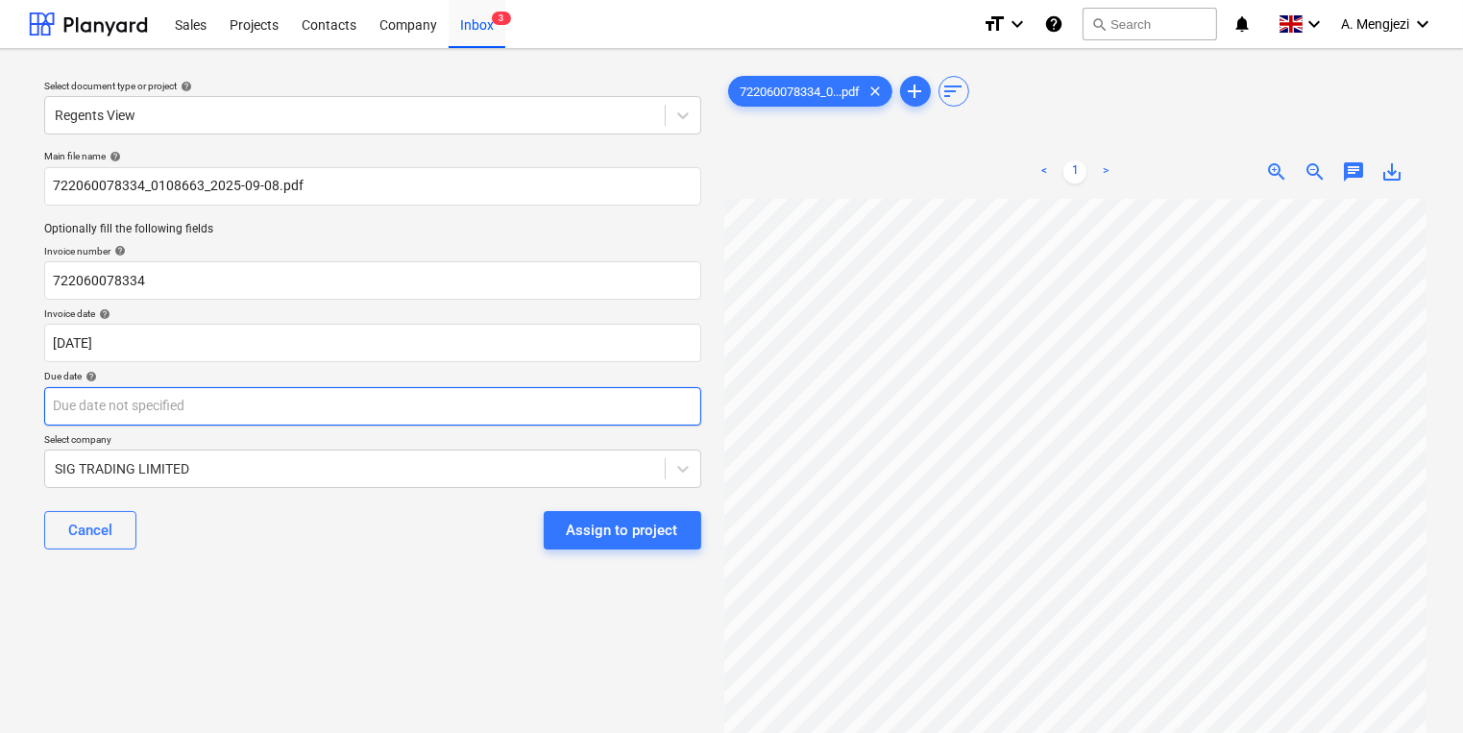
click at [500, 403] on body "Sales Projects Contacts Company Inbox 3 format_size keyboard_arrow_down help se…" at bounding box center [731, 366] width 1463 height 733
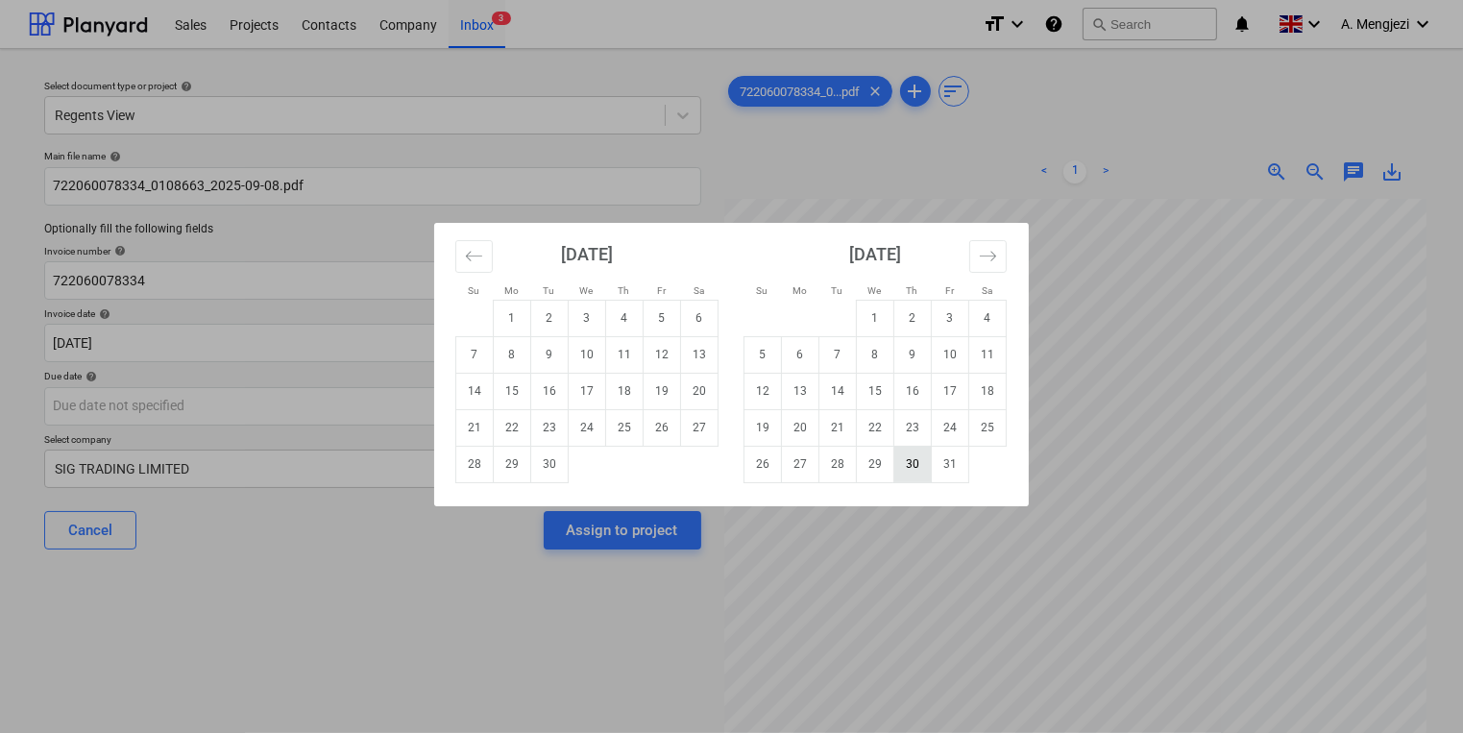
click at [924, 471] on td "30" at bounding box center [912, 464] width 37 height 37
type input "[DATE]"
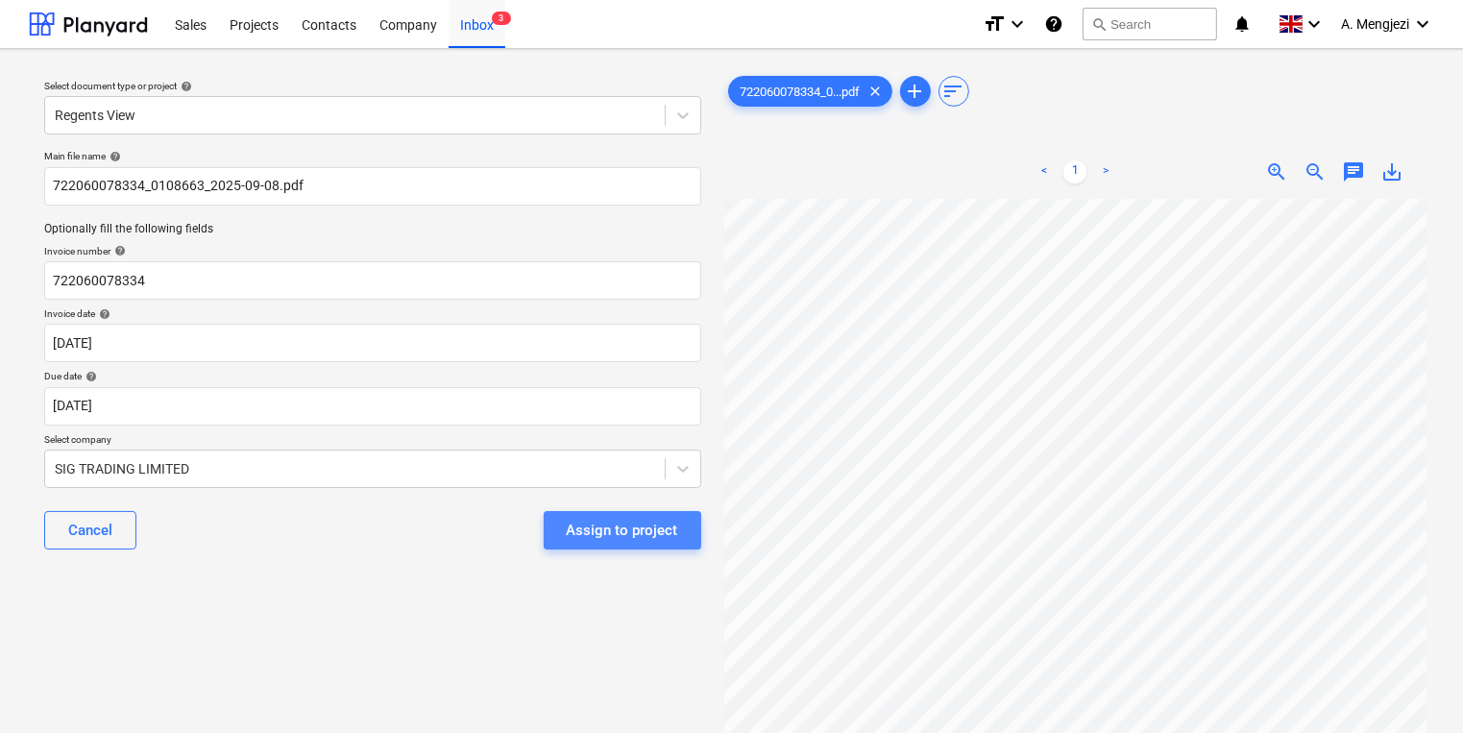
click at [669, 512] on button "Assign to project" at bounding box center [623, 530] width 158 height 38
click at [667, 515] on div "Assign to project" at bounding box center [623, 530] width 158 height 38
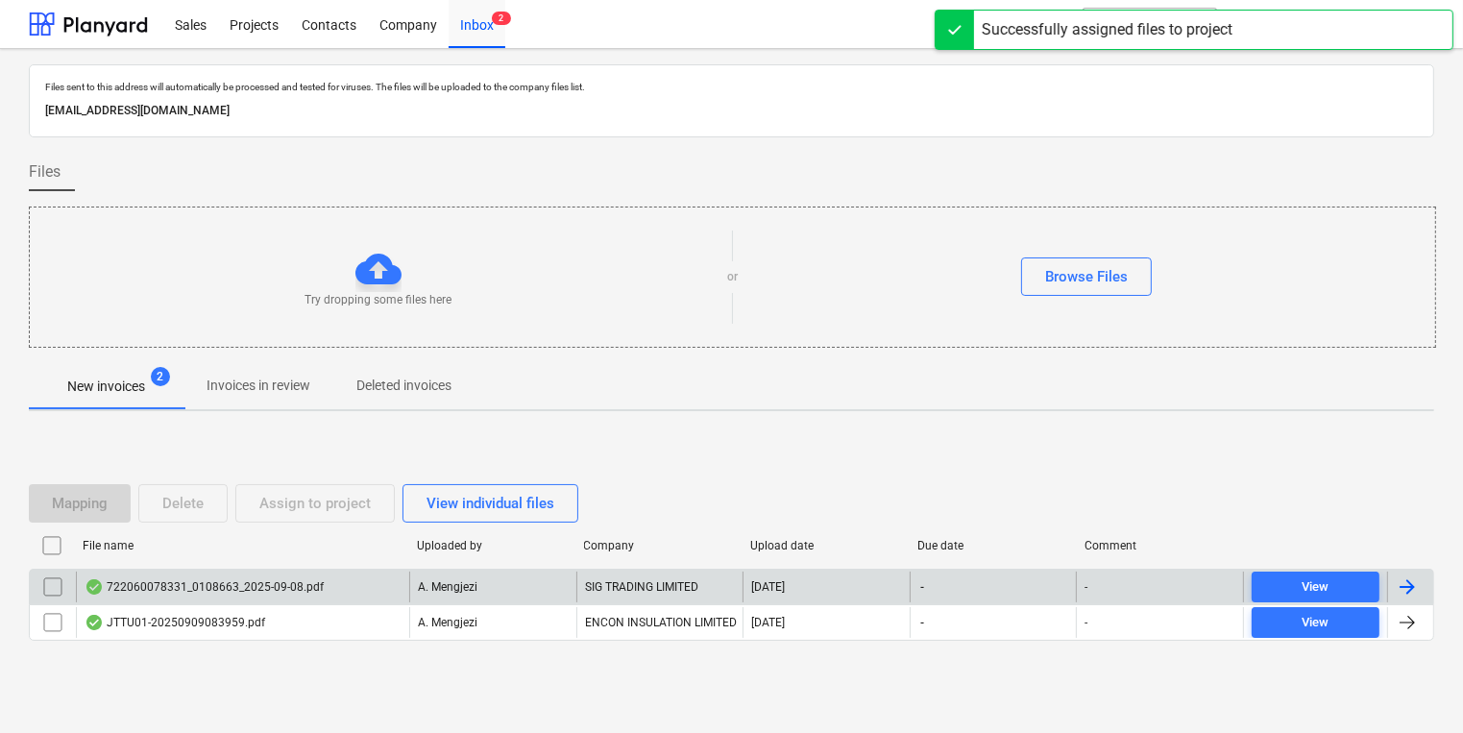
click at [541, 578] on div "A. Mengjezi" at bounding box center [492, 587] width 167 height 31
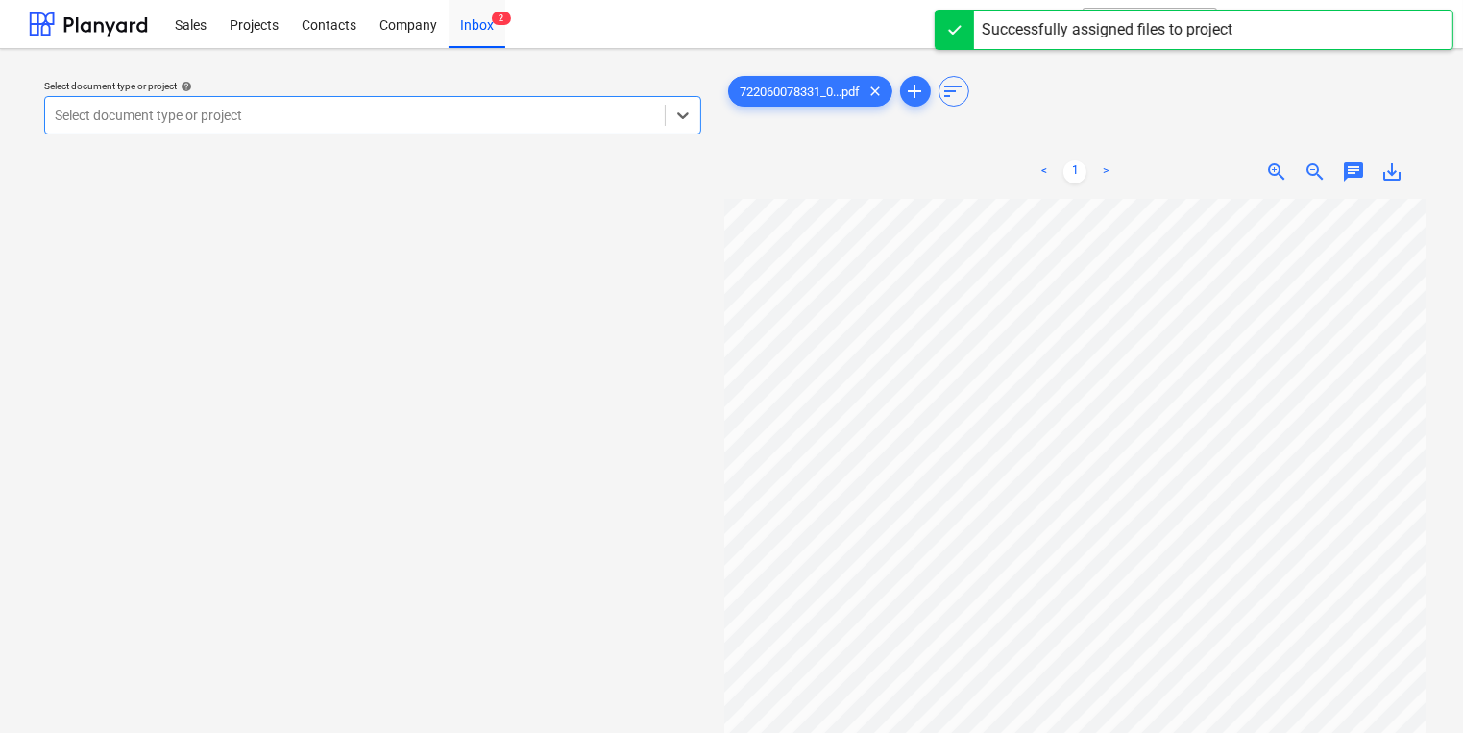
click at [305, 123] on div at bounding box center [355, 115] width 600 height 19
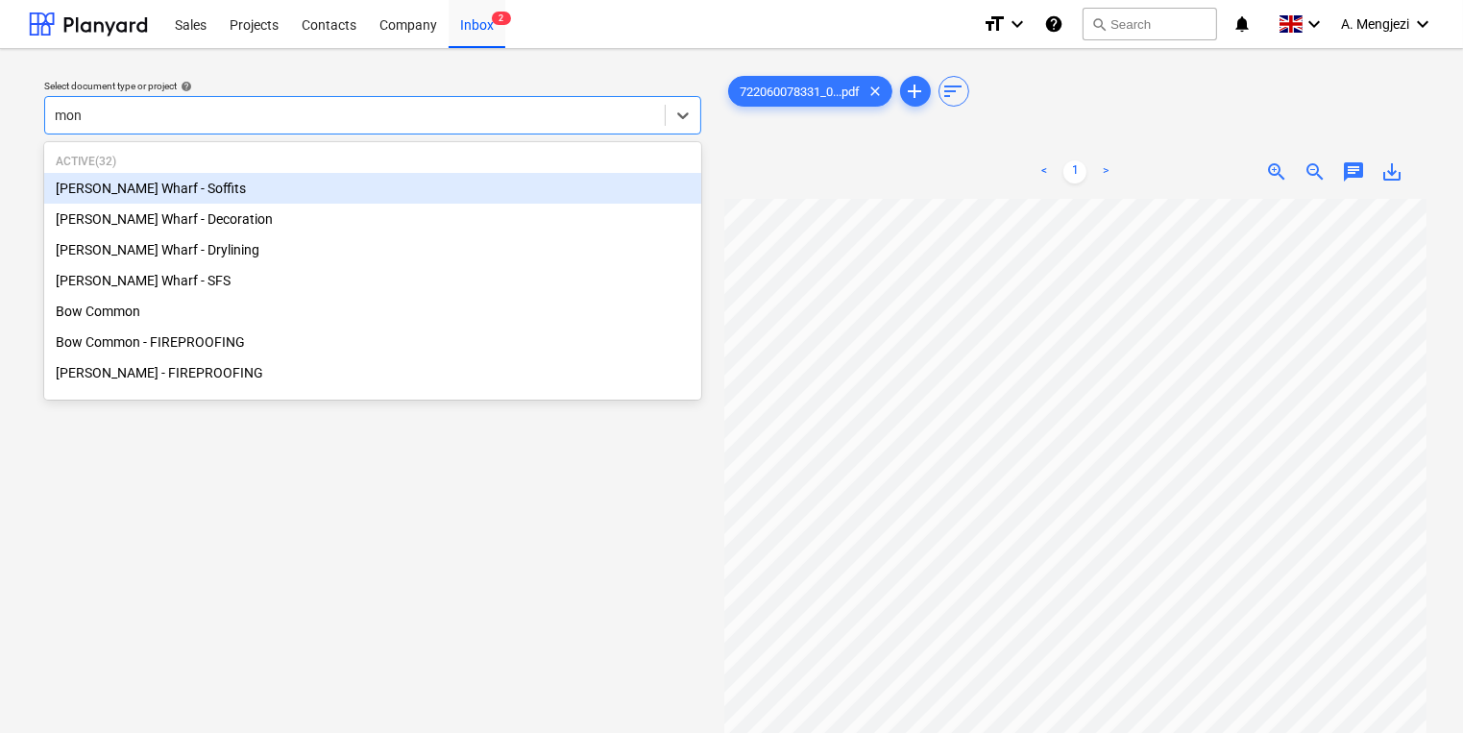
type input "mont"
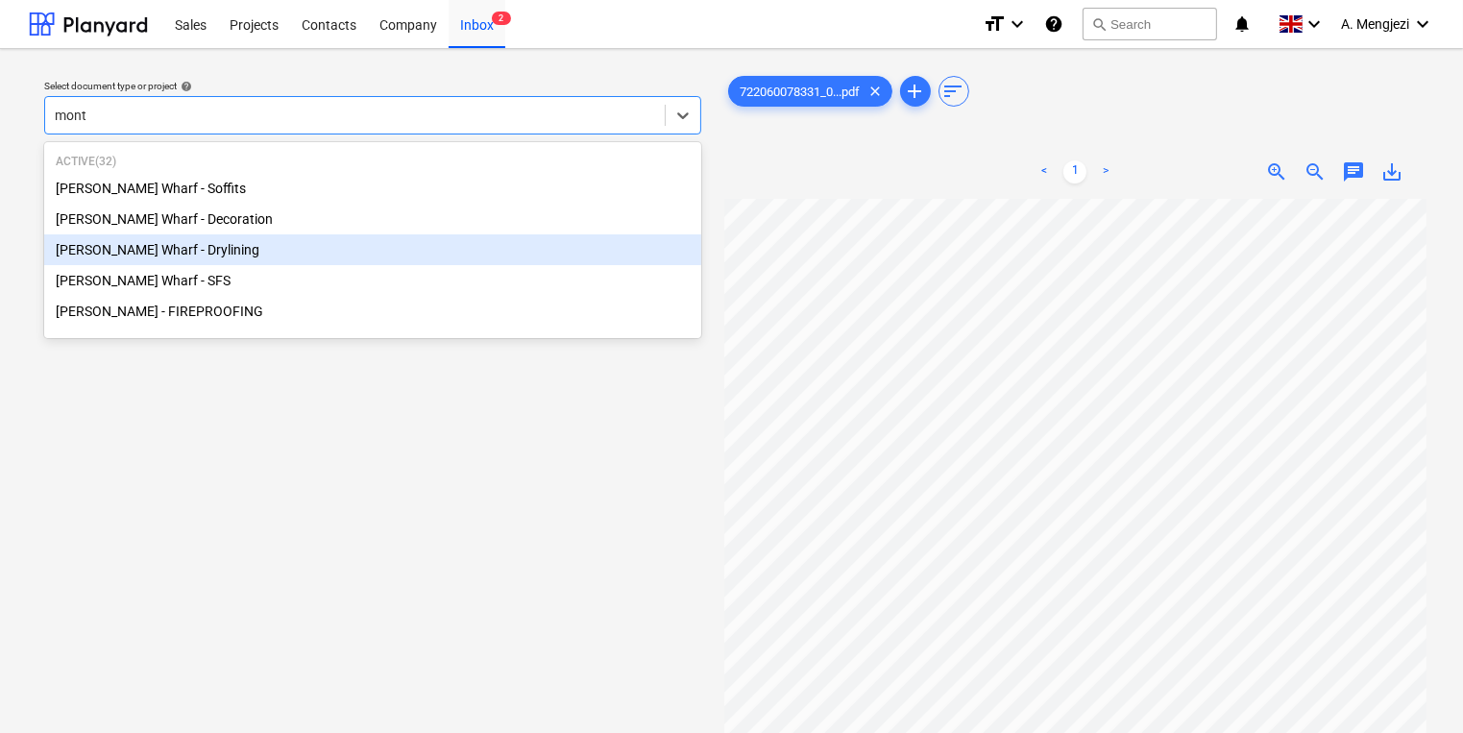
click at [257, 246] on div "[PERSON_NAME] Wharf - Drylining" at bounding box center [372, 249] width 657 height 31
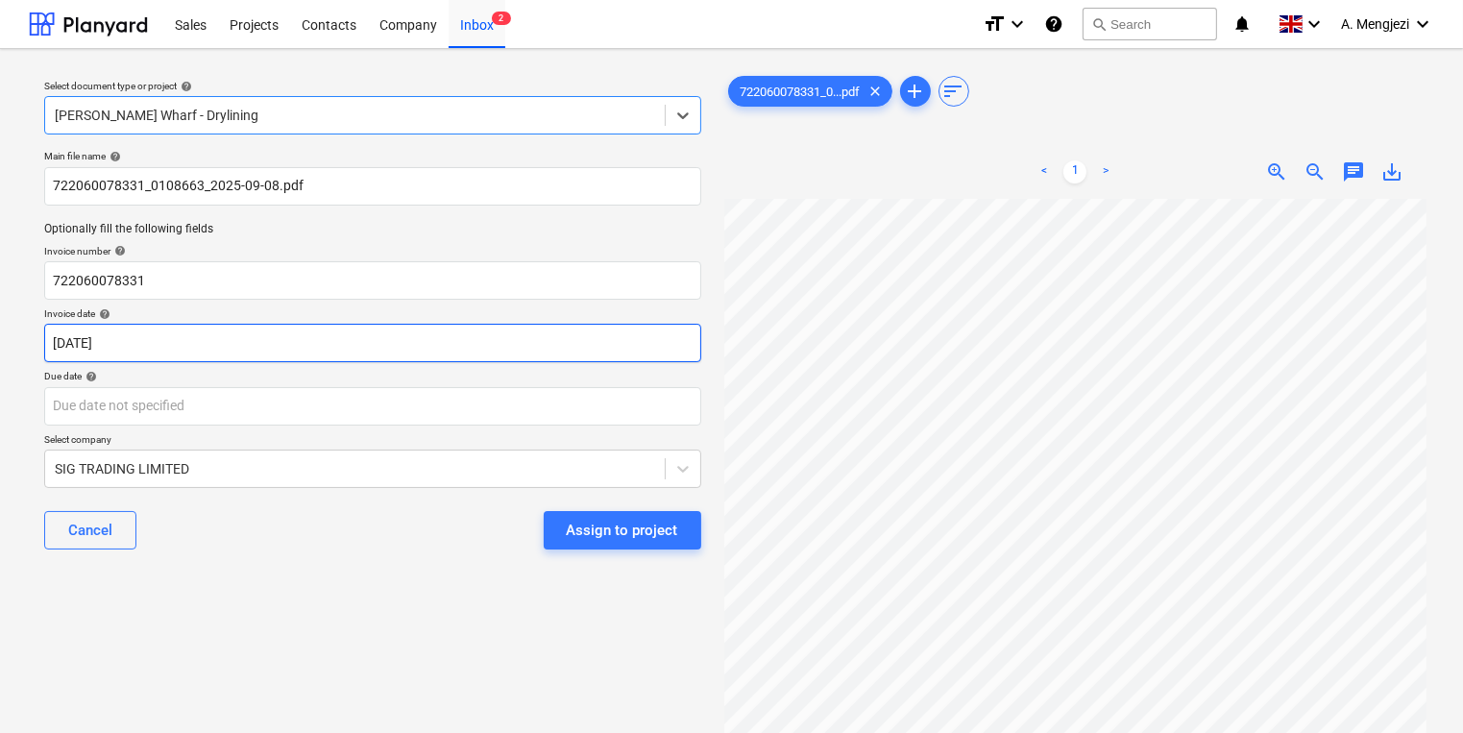
click at [253, 337] on body "Sales Projects Contacts Company Inbox 2 format_size keyboard_arrow_down help se…" at bounding box center [731, 366] width 1463 height 733
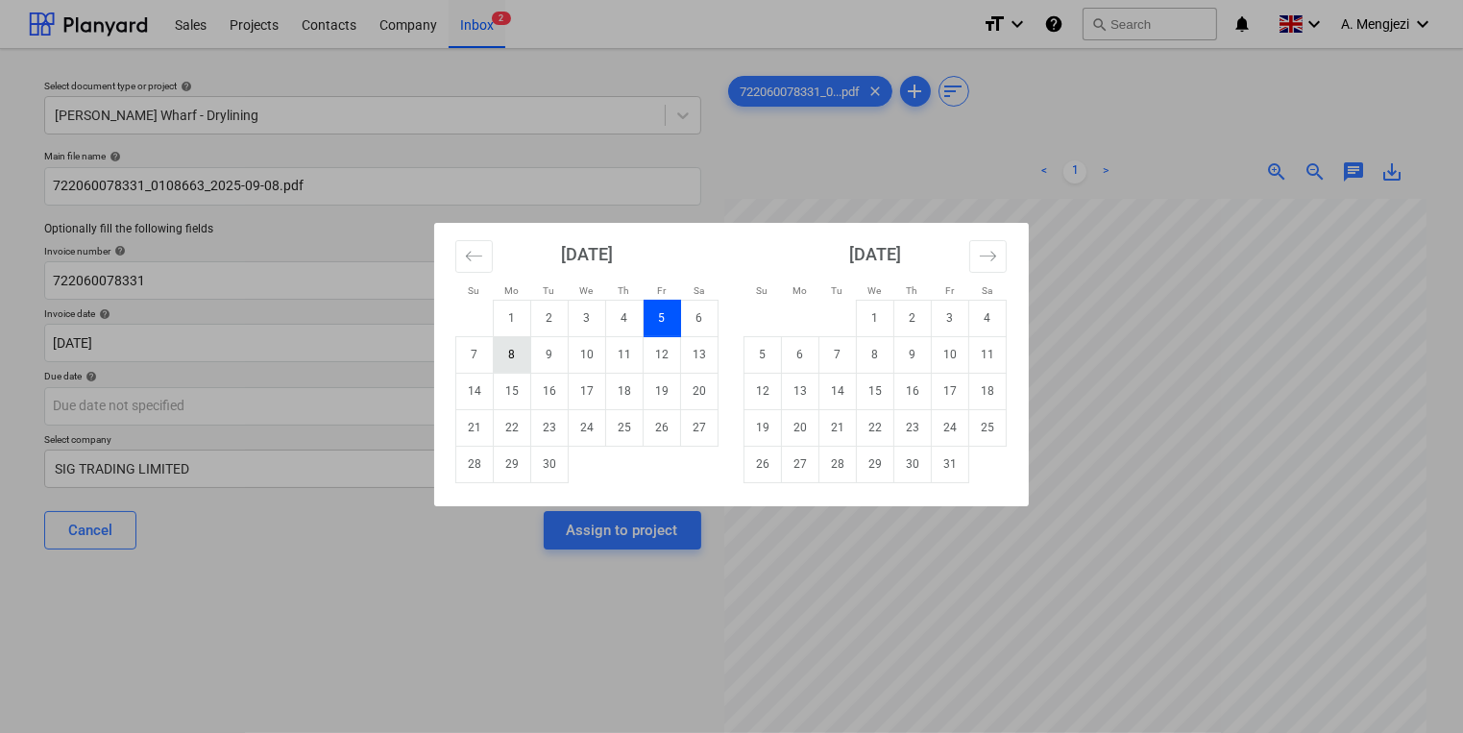
click at [500, 359] on td "8" at bounding box center [512, 354] width 37 height 37
type input "[DATE]"
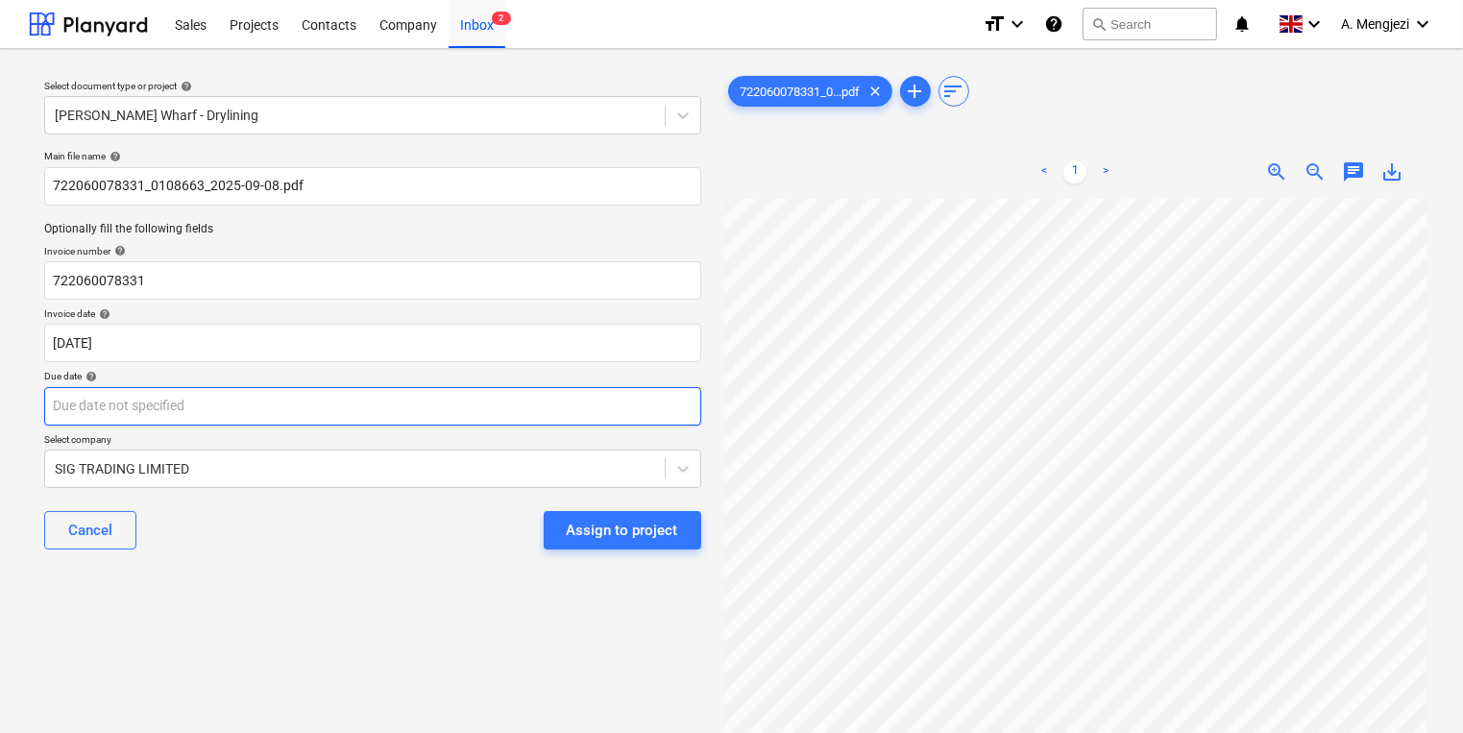
click at [487, 405] on body "Sales Projects Contacts Company Inbox 2 format_size keyboard_arrow_down help se…" at bounding box center [731, 366] width 1463 height 733
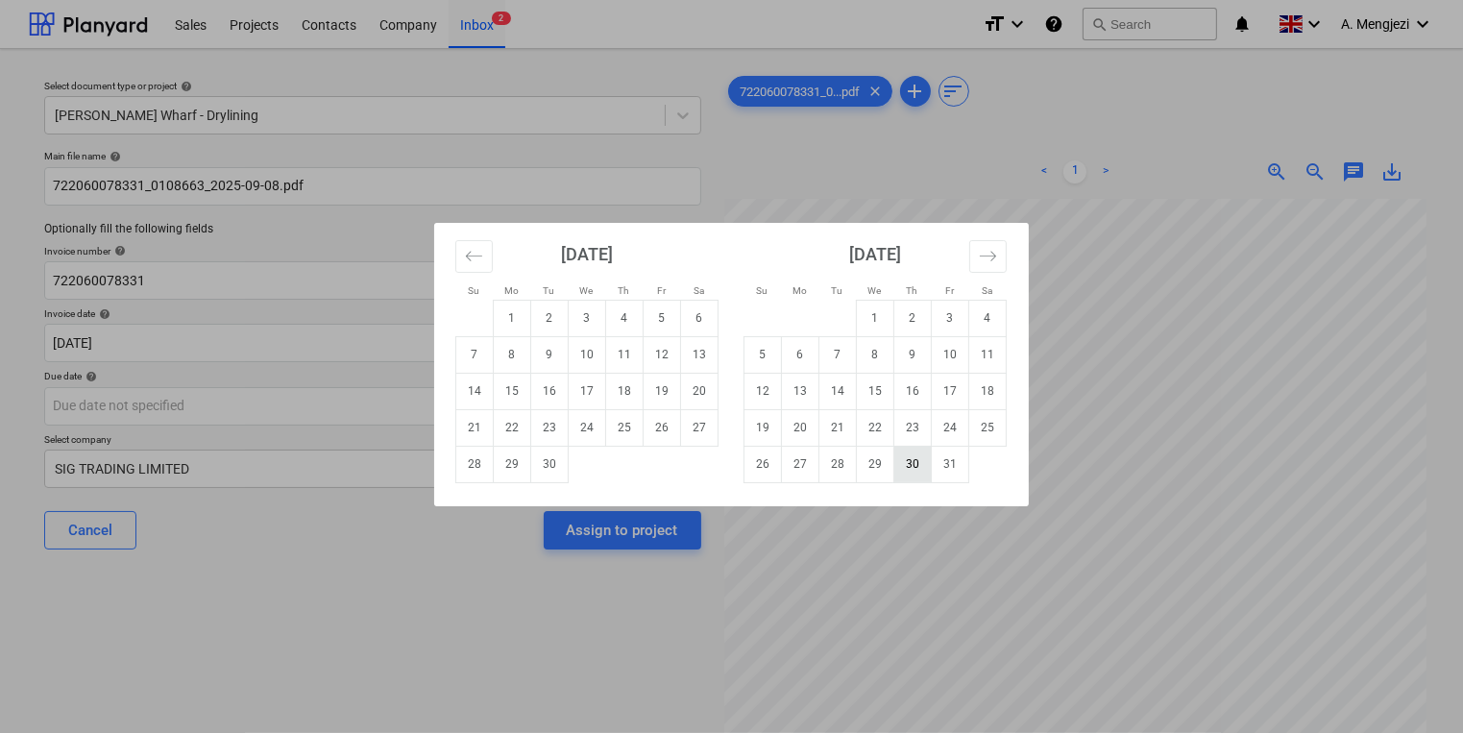
click at [919, 465] on td "30" at bounding box center [912, 464] width 37 height 37
type input "[DATE]"
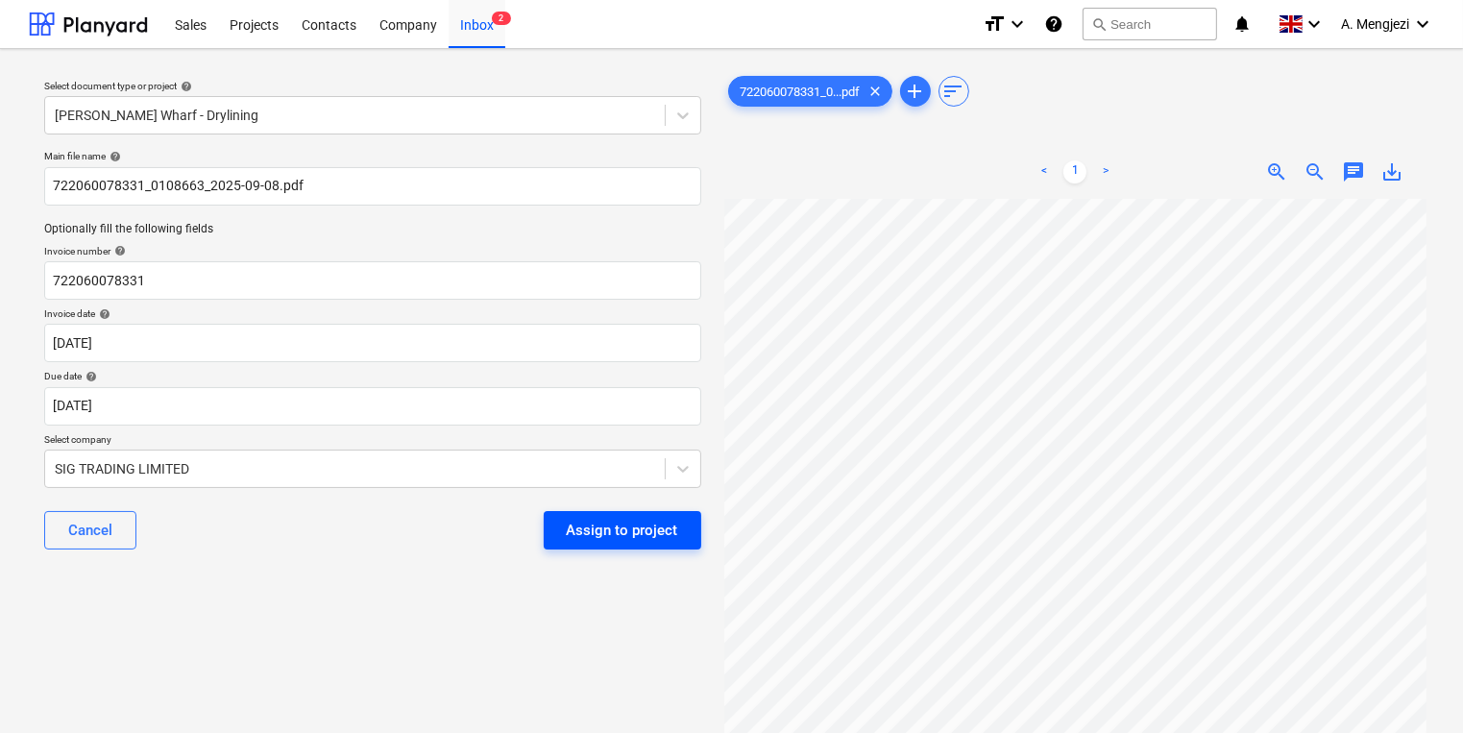
click at [660, 524] on div "Assign to project" at bounding box center [622, 530] width 111 height 25
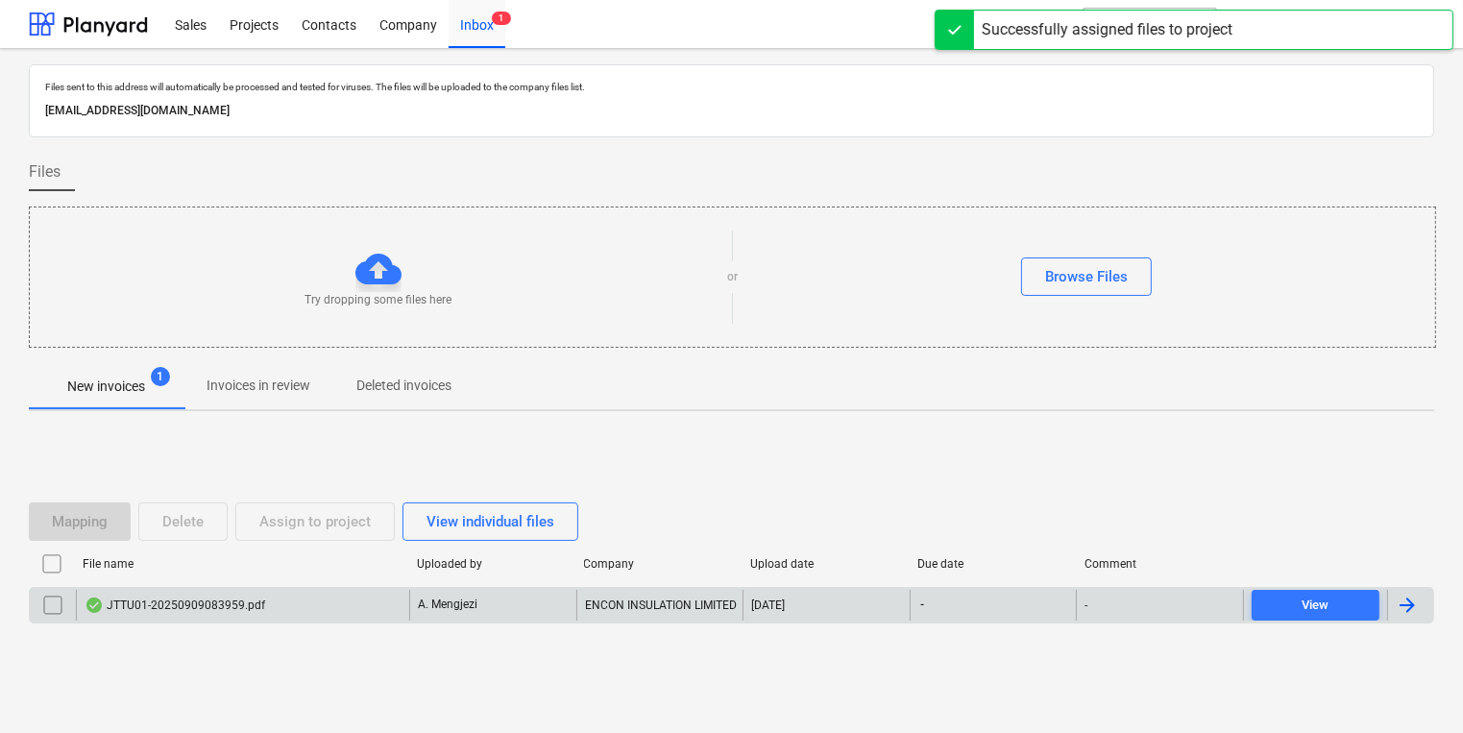
click at [531, 601] on div "A. Mengjezi" at bounding box center [492, 605] width 167 height 31
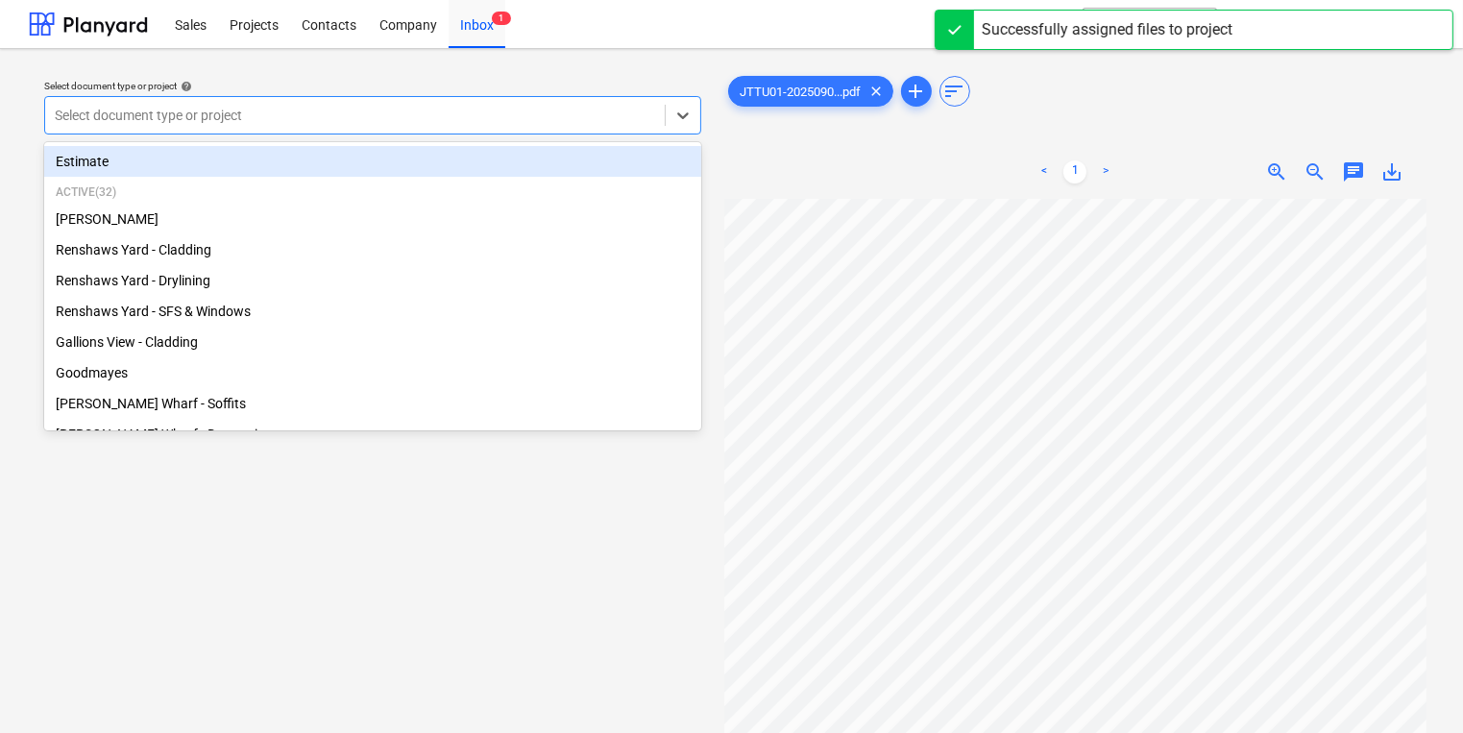
click at [423, 125] on div at bounding box center [355, 115] width 600 height 19
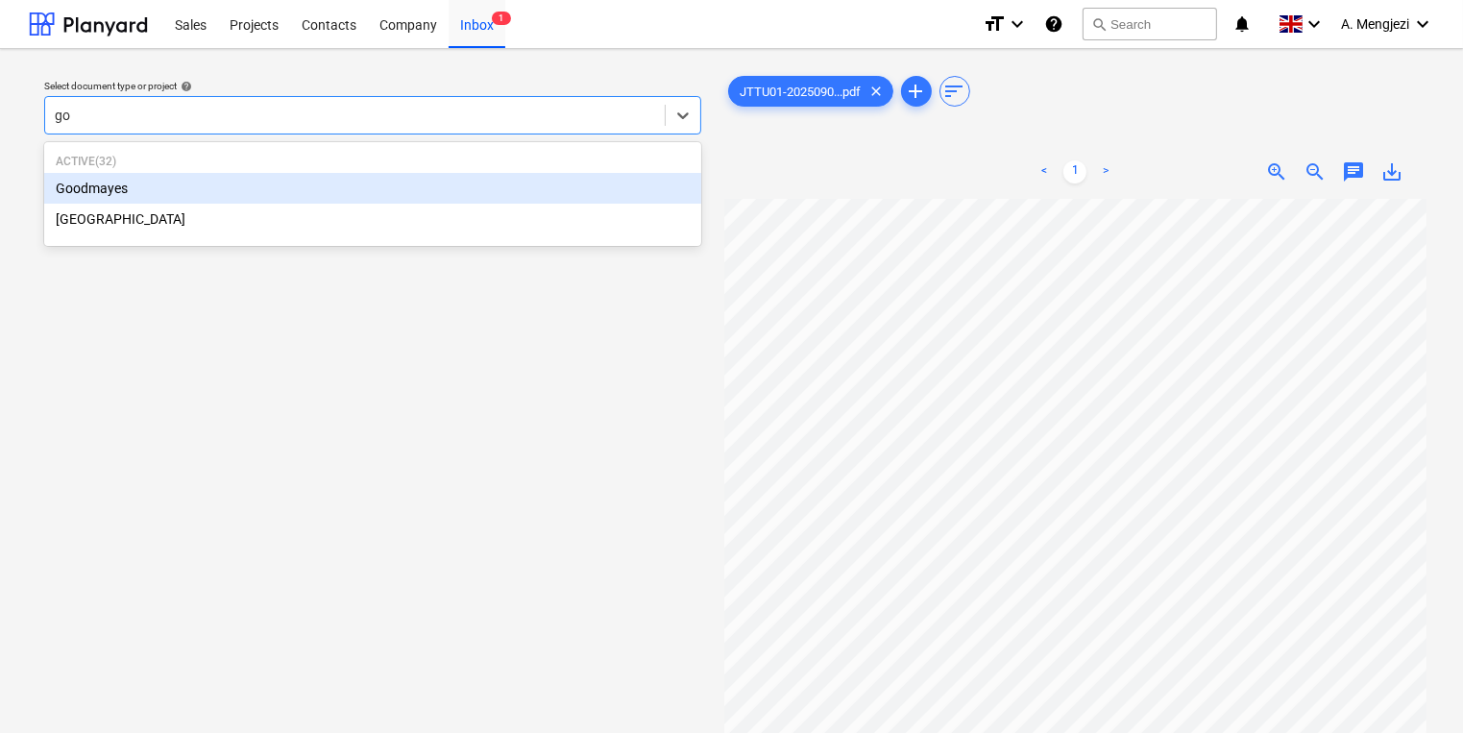
type input "goo"
click at [378, 188] on div "Goodmayes" at bounding box center [372, 188] width 657 height 31
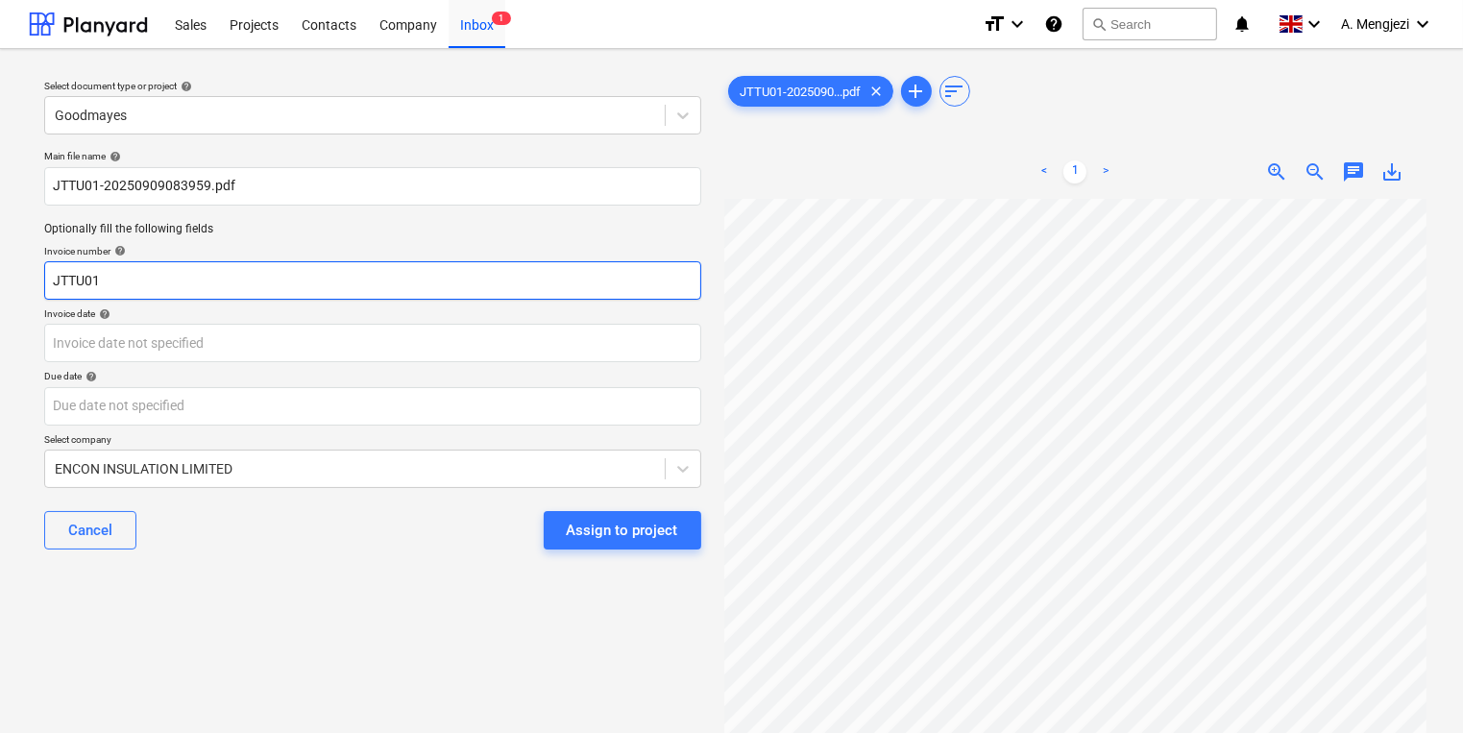
drag, startPoint x: 305, startPoint y: 289, endPoint x: -124, endPoint y: 281, distance: 428.6
click at [0, 281] on html "Sales Projects Contacts Company Inbox 1 format_size keyboard_arrow_down help se…" at bounding box center [731, 366] width 1463 height 733
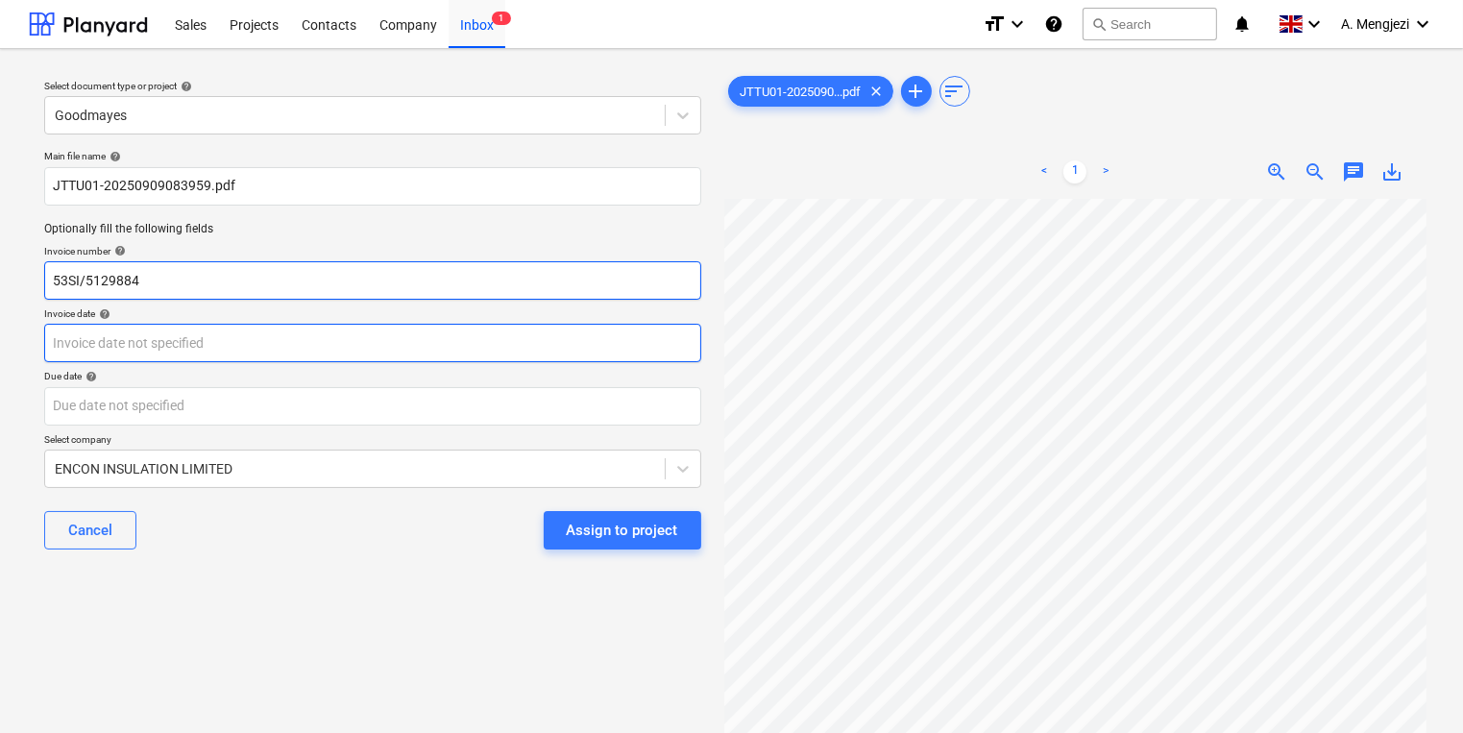
type input "53SI/5129884"
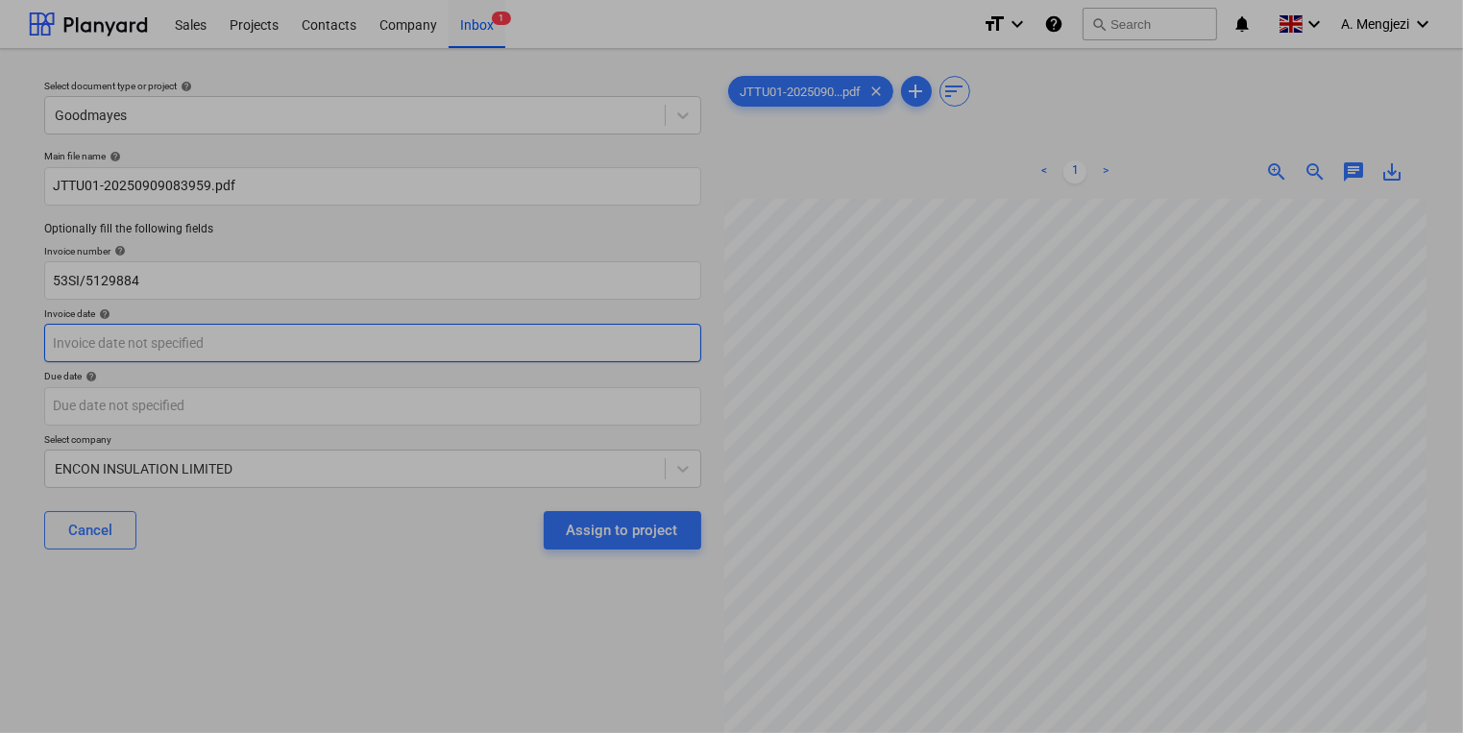
click at [282, 334] on body "Sales Projects Contacts Company Inbox 1 format_size keyboard_arrow_down help se…" at bounding box center [731, 366] width 1463 height 733
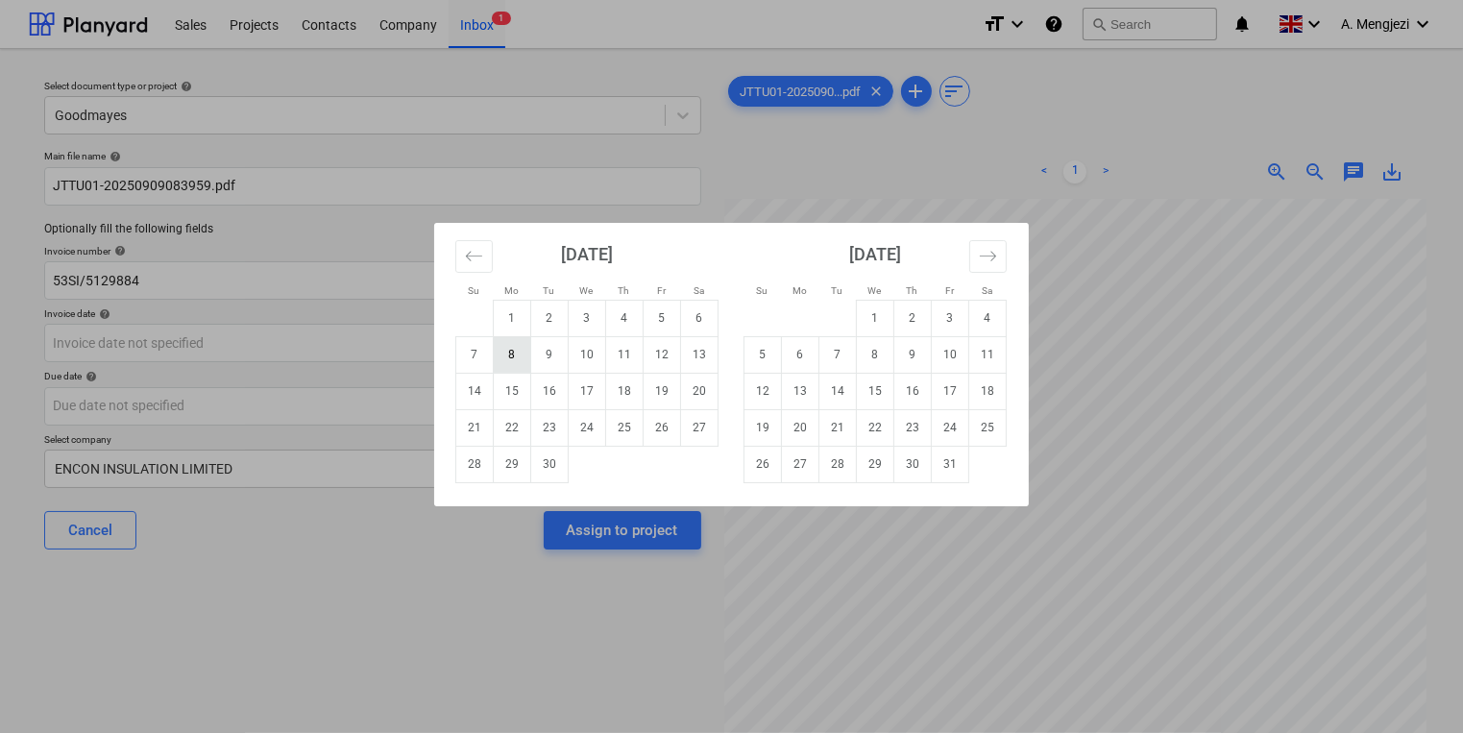
click at [521, 354] on td "8" at bounding box center [512, 354] width 37 height 37
type input "[DATE]"
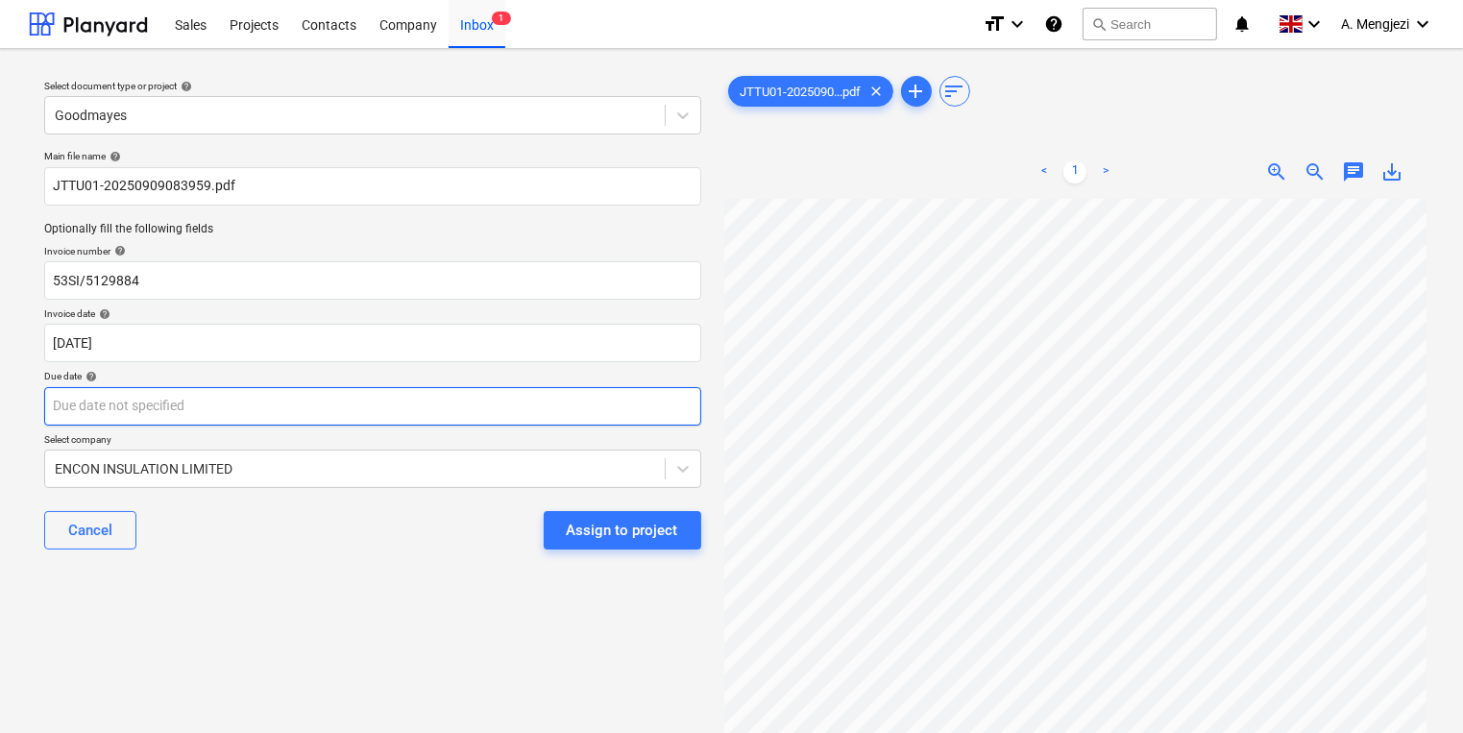
click at [492, 400] on body "Sales Projects Contacts Company Inbox 1 format_size keyboard_arrow_down help se…" at bounding box center [731, 366] width 1463 height 733
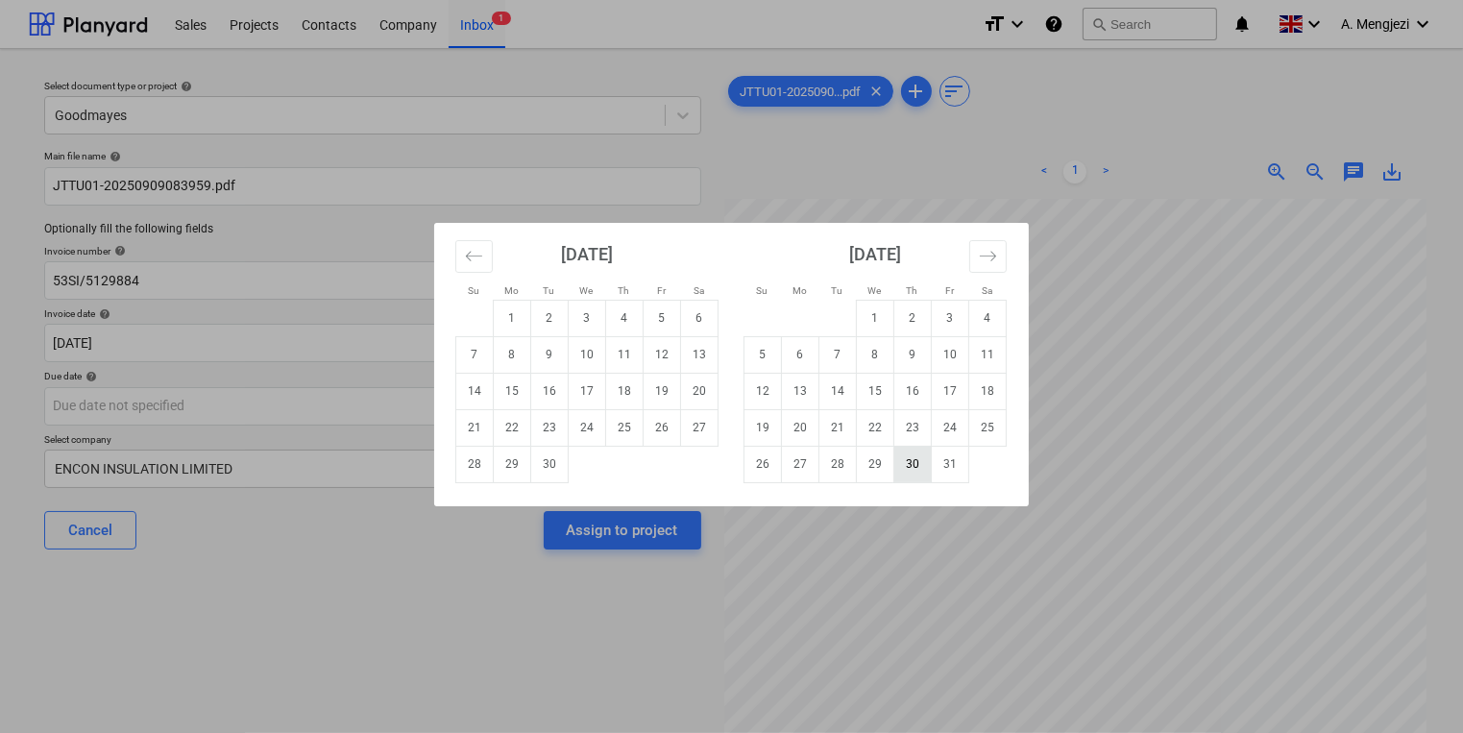
click at [905, 456] on td "30" at bounding box center [912, 464] width 37 height 37
type input "[DATE]"
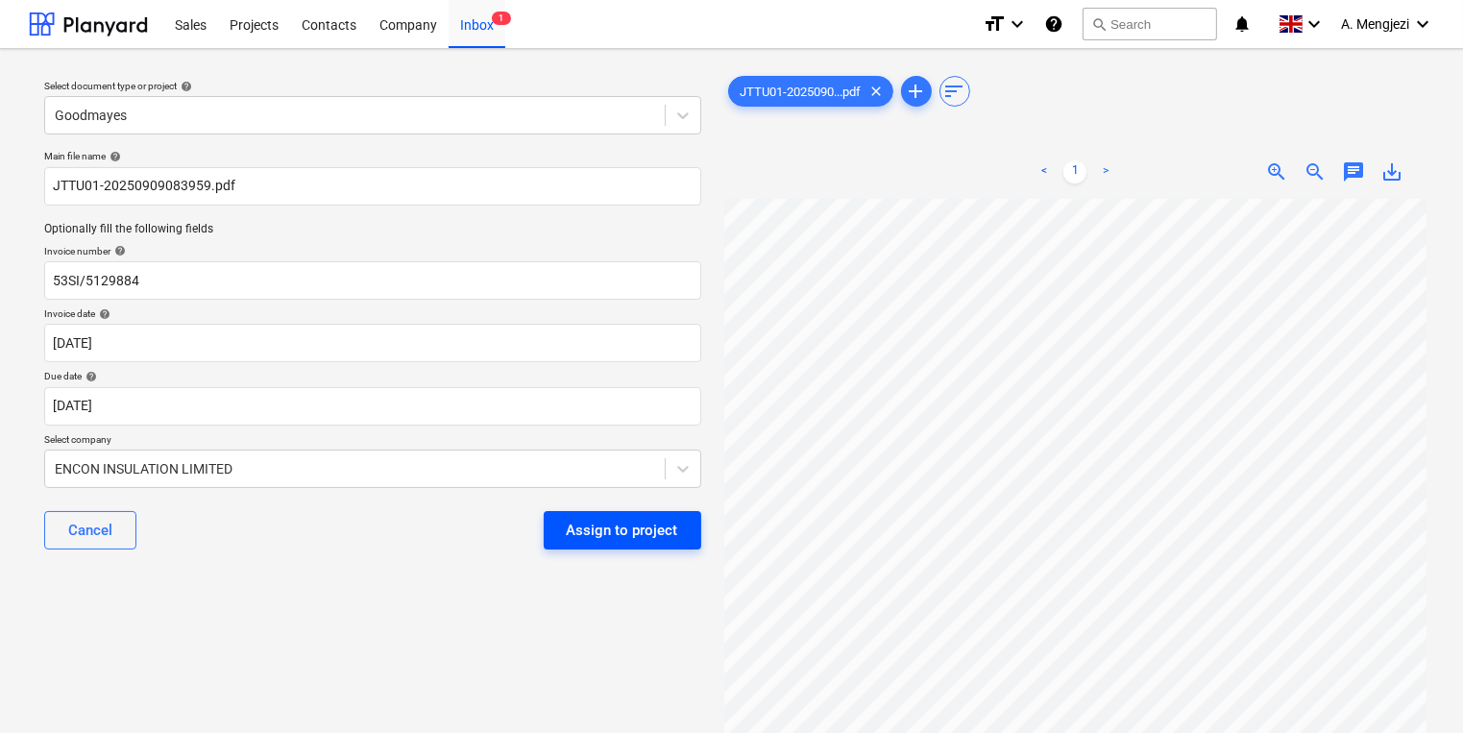
click at [669, 530] on div "Assign to project" at bounding box center [622, 530] width 111 height 25
